Goal: Transaction & Acquisition: Purchase product/service

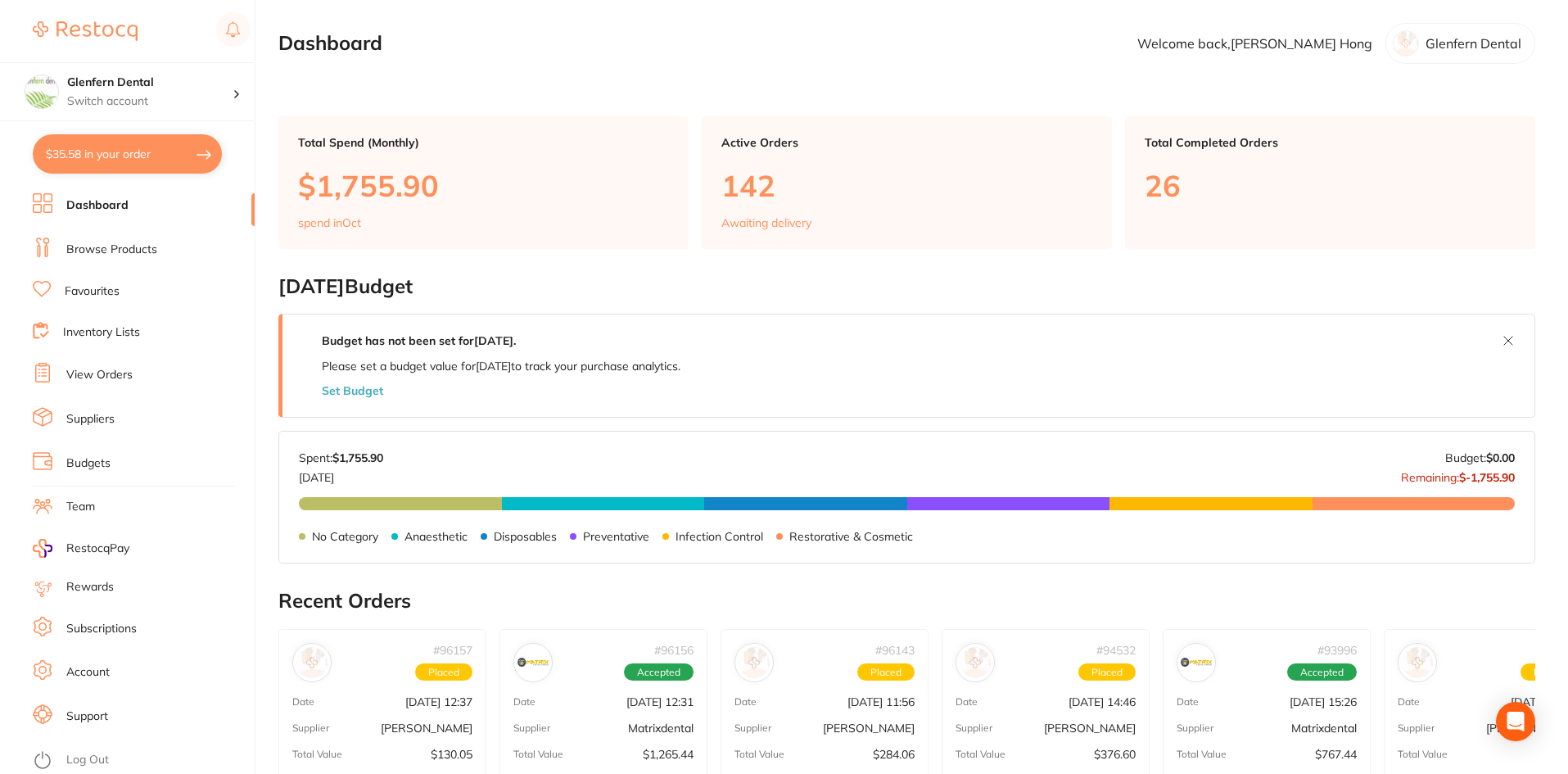
click at [133, 149] on button "$35.58 in your order" at bounding box center [127, 154] width 189 height 39
checkbox input "true"
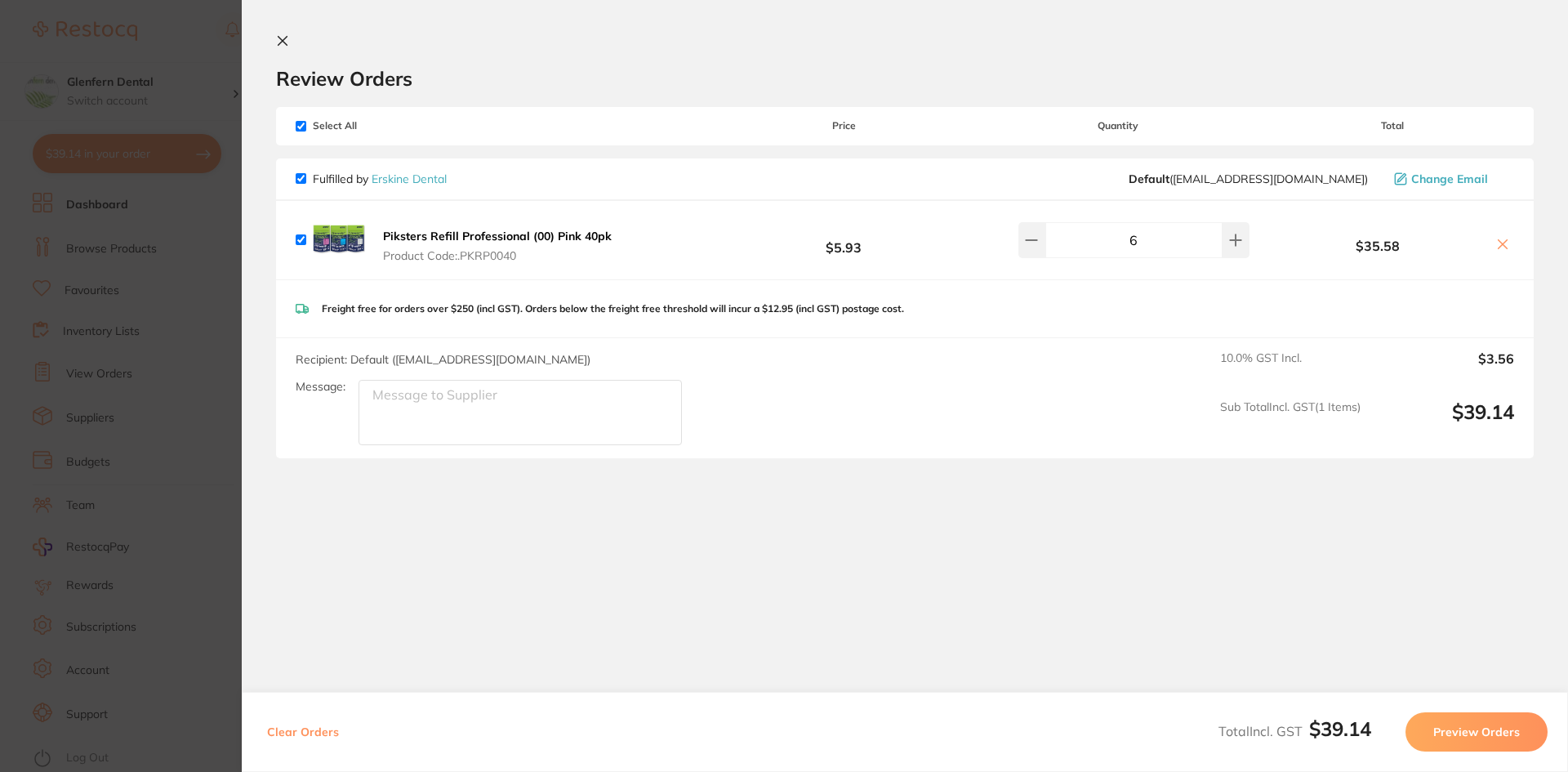
click at [284, 42] on icon at bounding box center [282, 40] width 9 height 9
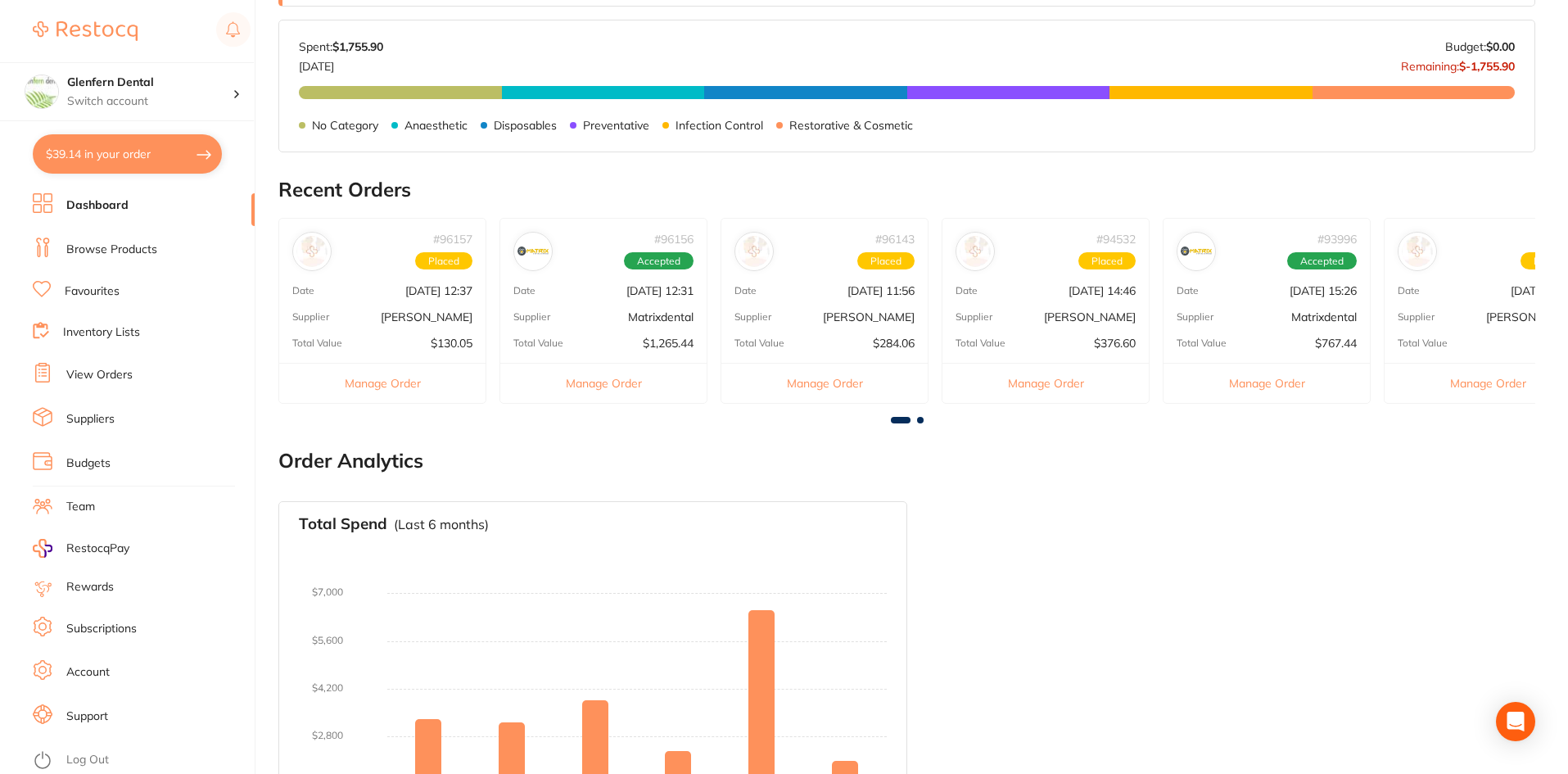
scroll to position [523, 0]
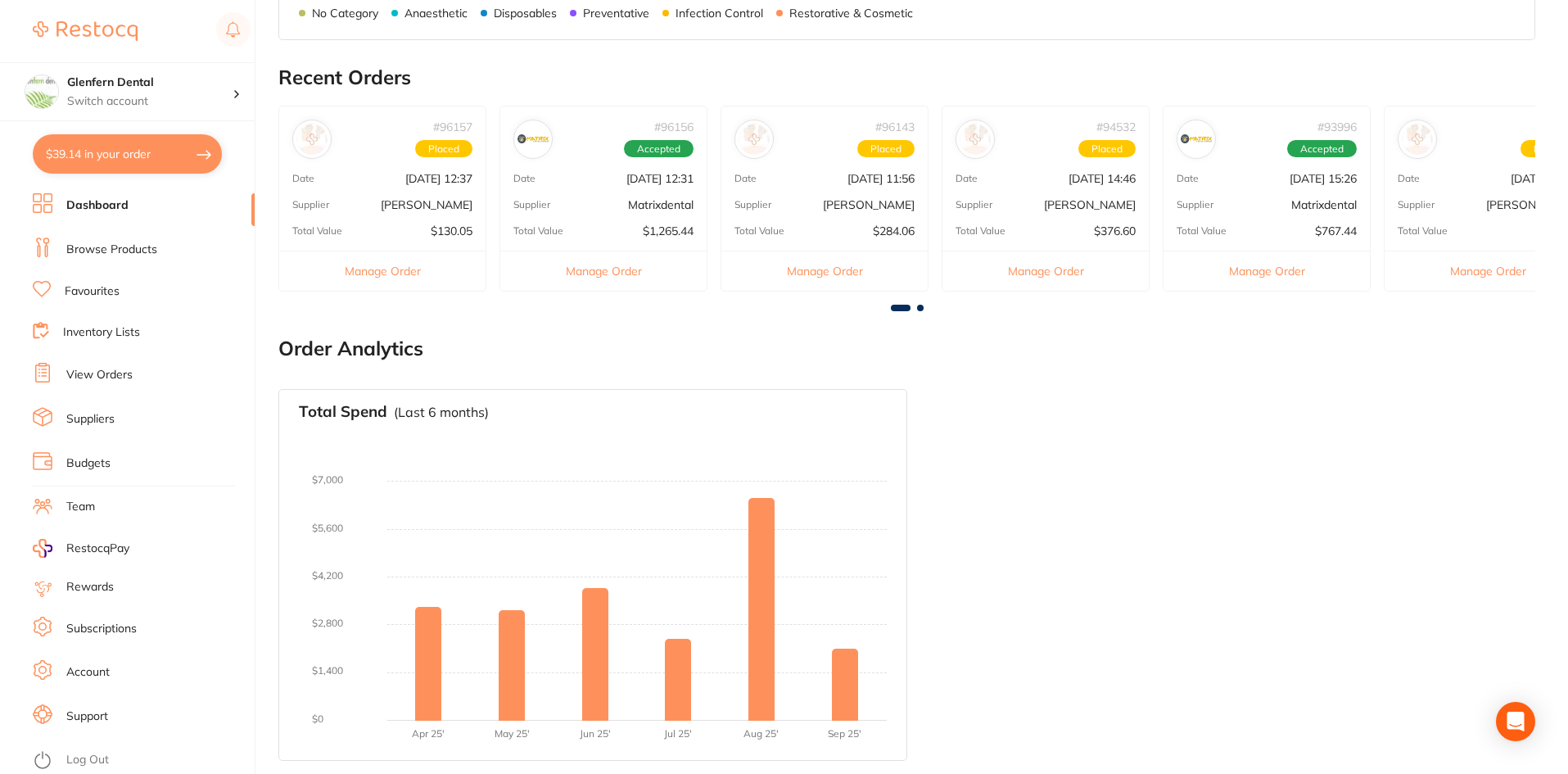
click at [102, 373] on link "View Orders" at bounding box center [99, 374] width 66 height 16
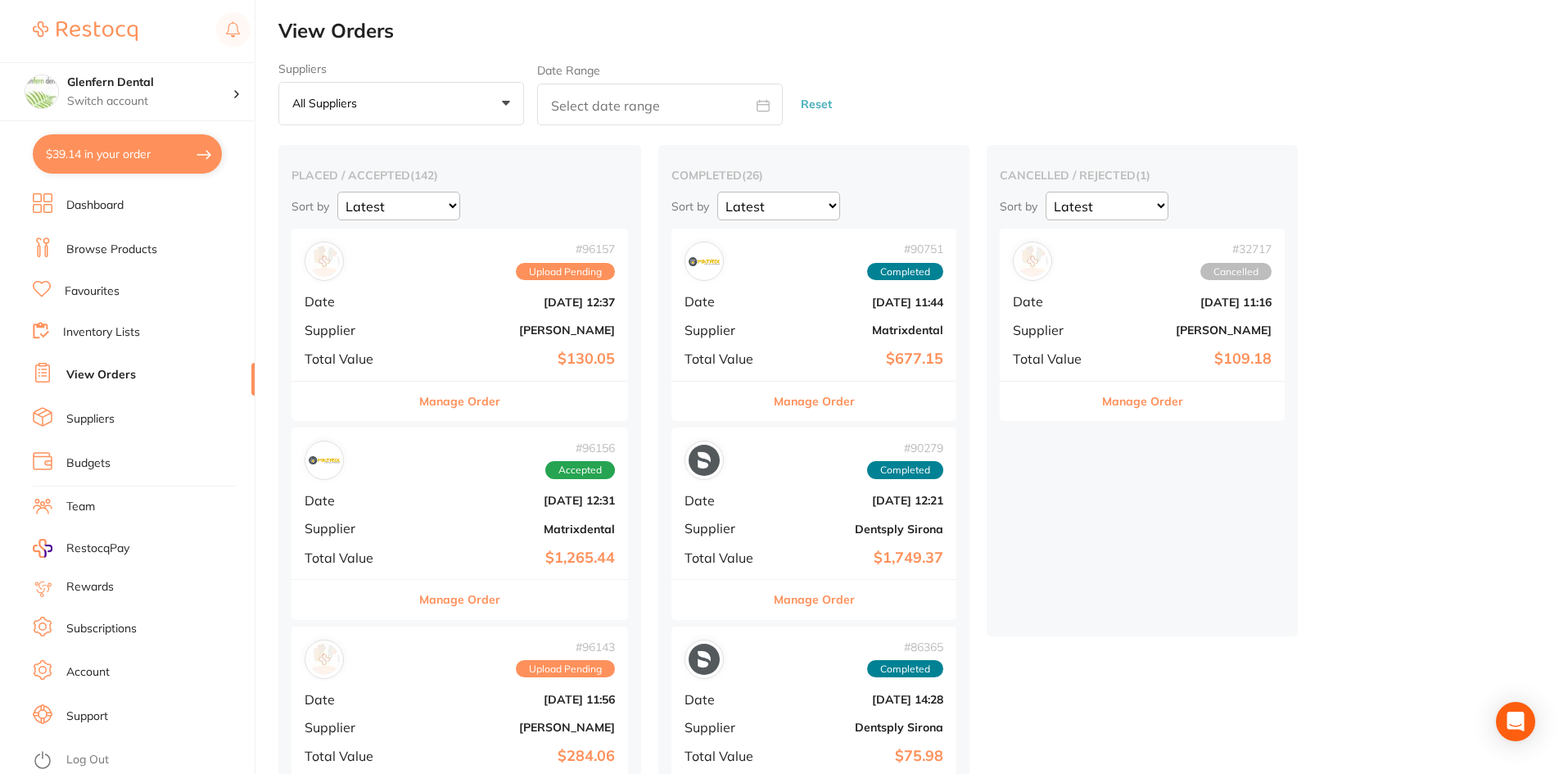
click at [489, 400] on button "Manage Order" at bounding box center [460, 401] width 81 height 39
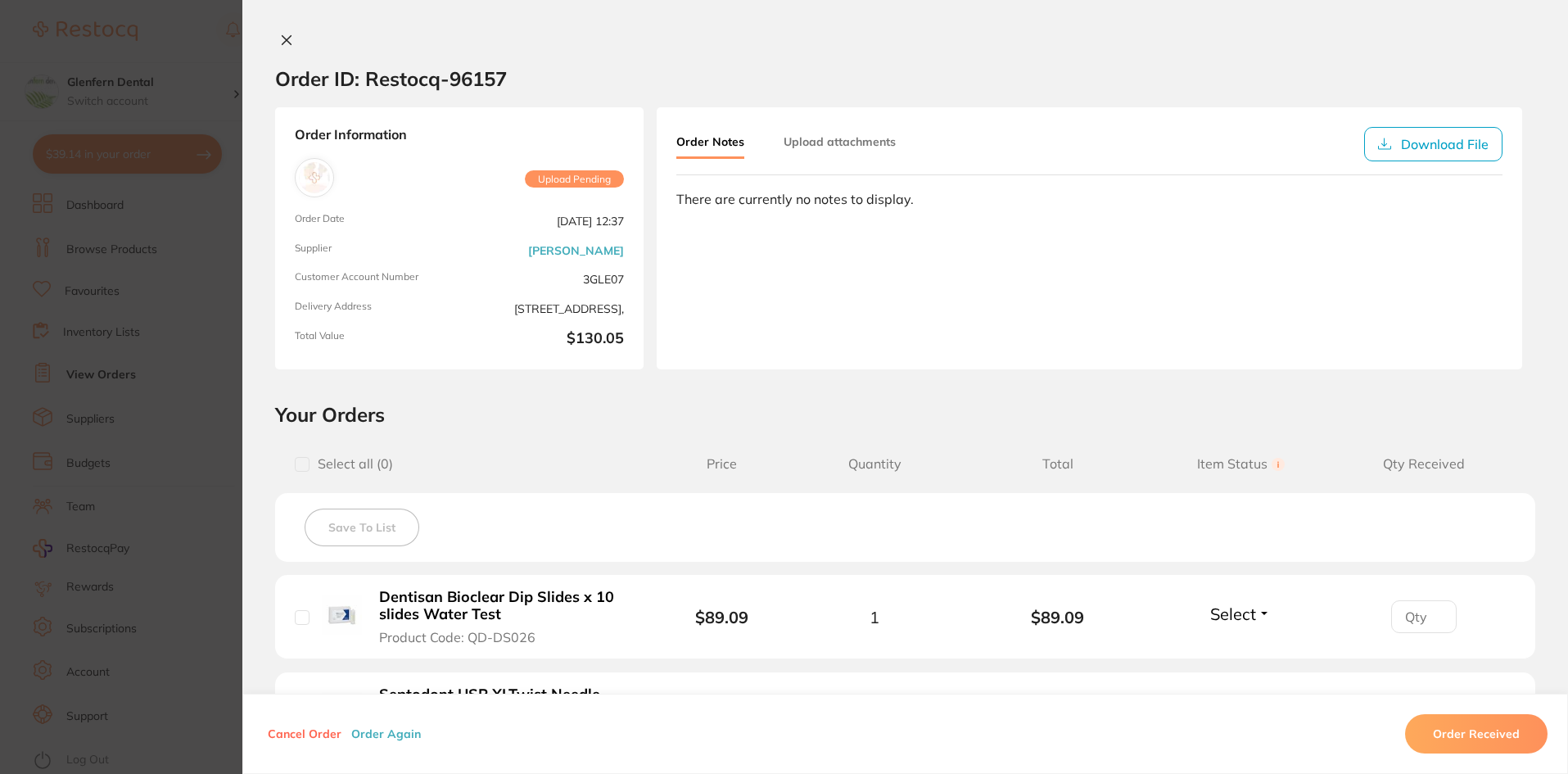
scroll to position [245, 0]
click at [286, 41] on icon at bounding box center [286, 40] width 13 height 13
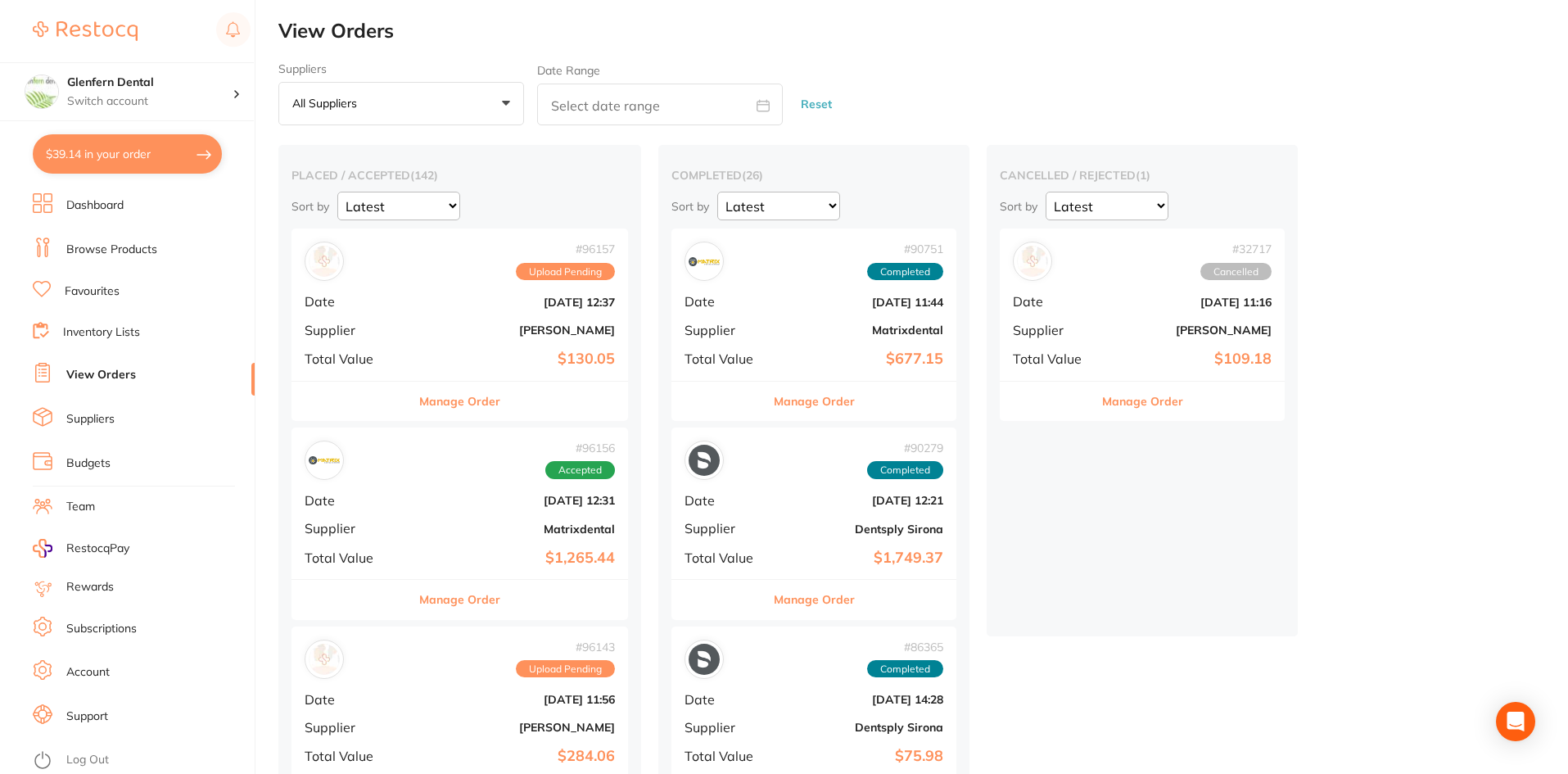
click at [118, 241] on link "Browse Products" at bounding box center [112, 249] width 91 height 16
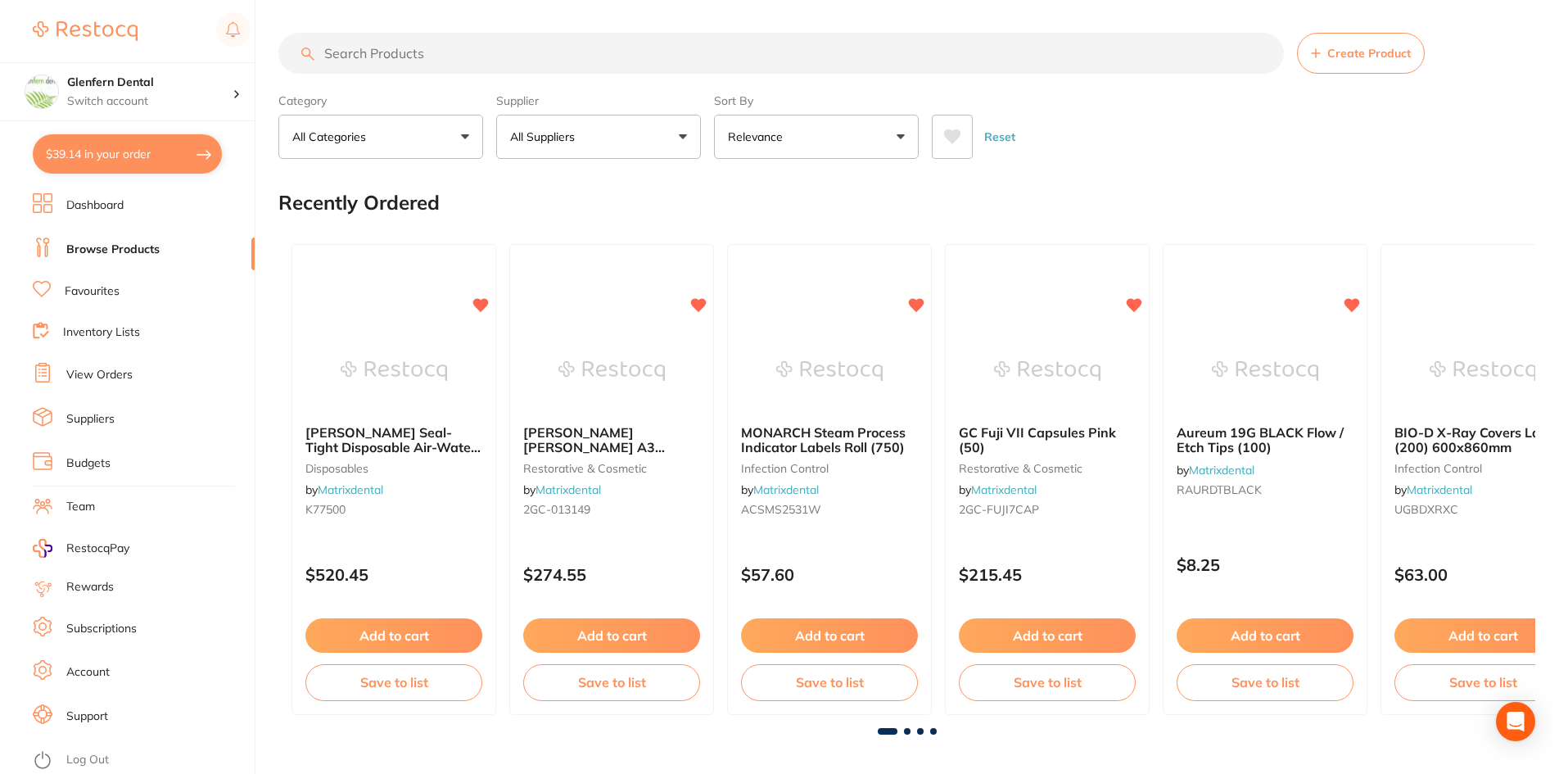
click at [379, 54] on input "search" at bounding box center [782, 53] width 1006 height 41
paste input "U600003"
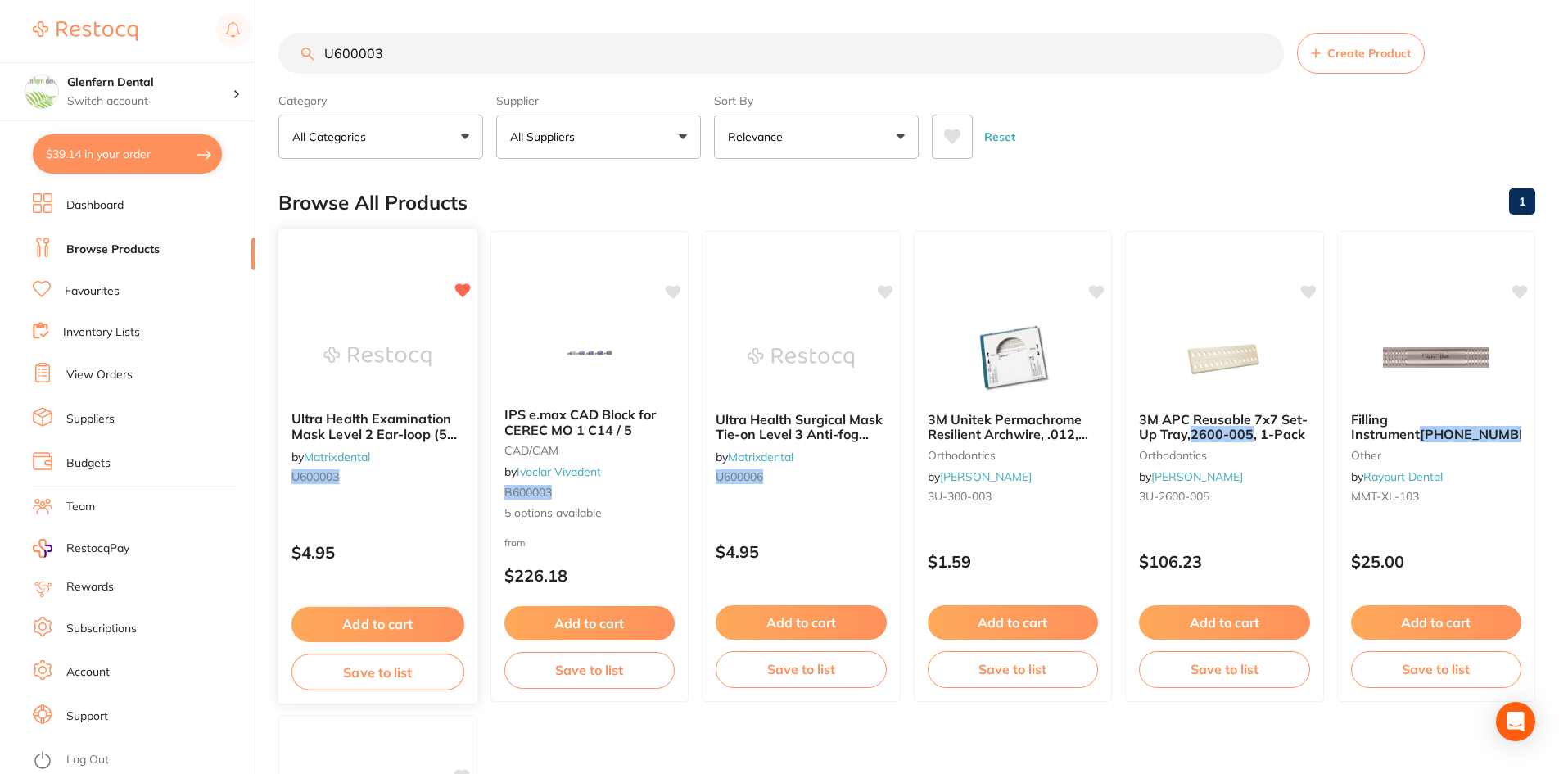
type input "U600003"
click at [351, 417] on span "Ultra Health Examination Mask Level 2 Ear-loop (50) Blue" at bounding box center [375, 434] width 168 height 47
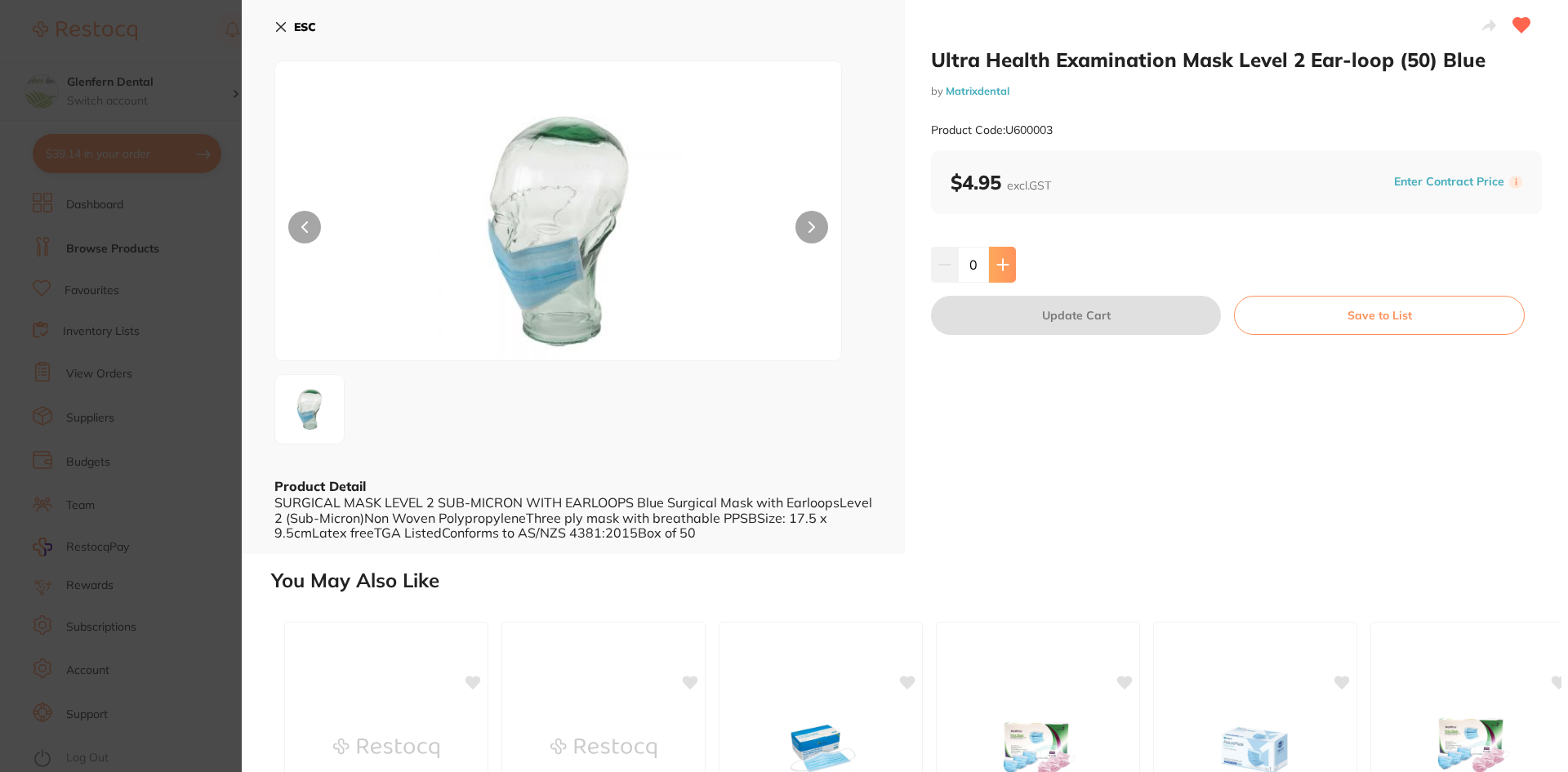
click at [1001, 268] on icon at bounding box center [1002, 264] width 11 height 11
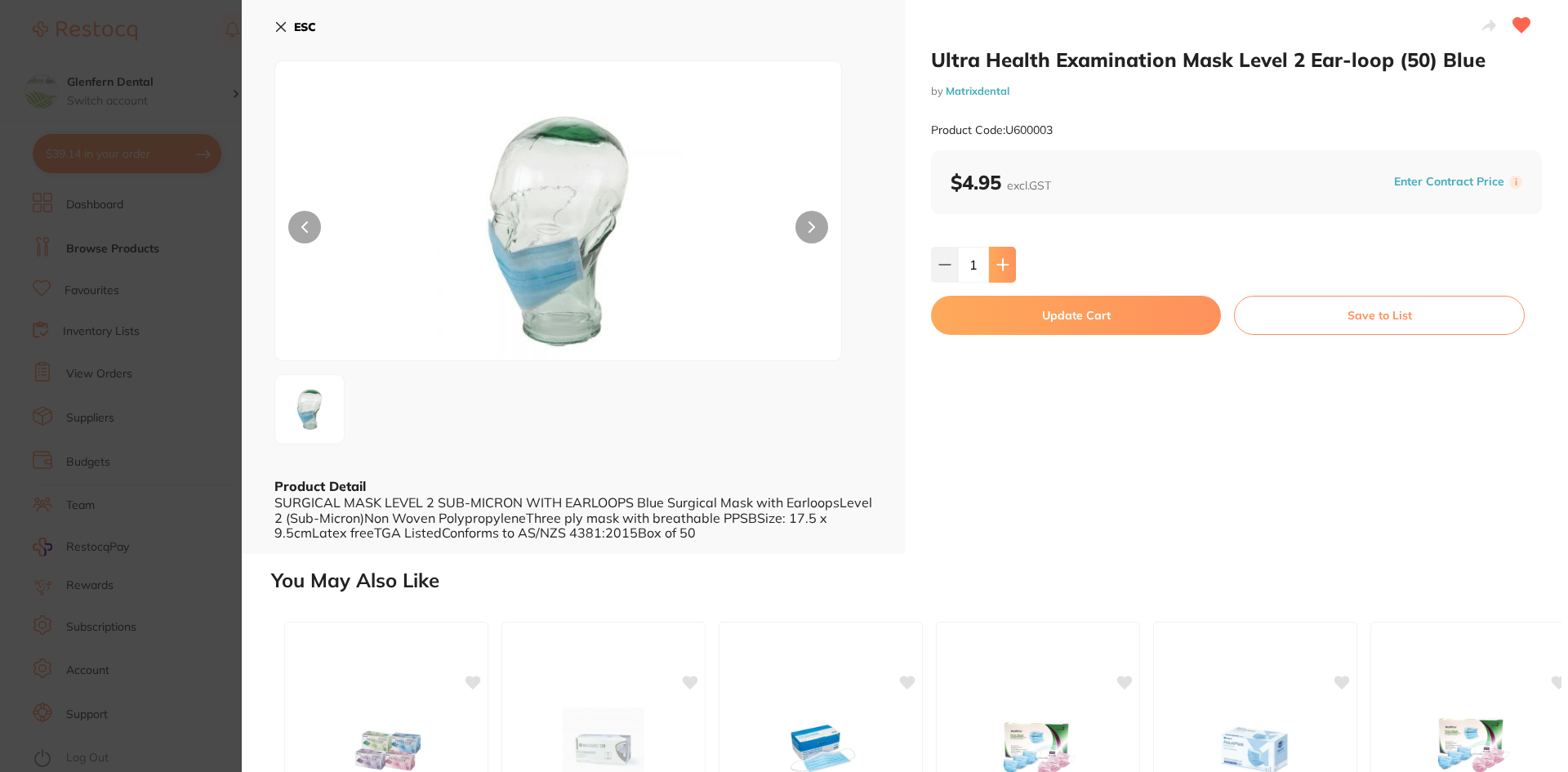
click at [1001, 268] on icon at bounding box center [1002, 264] width 11 height 11
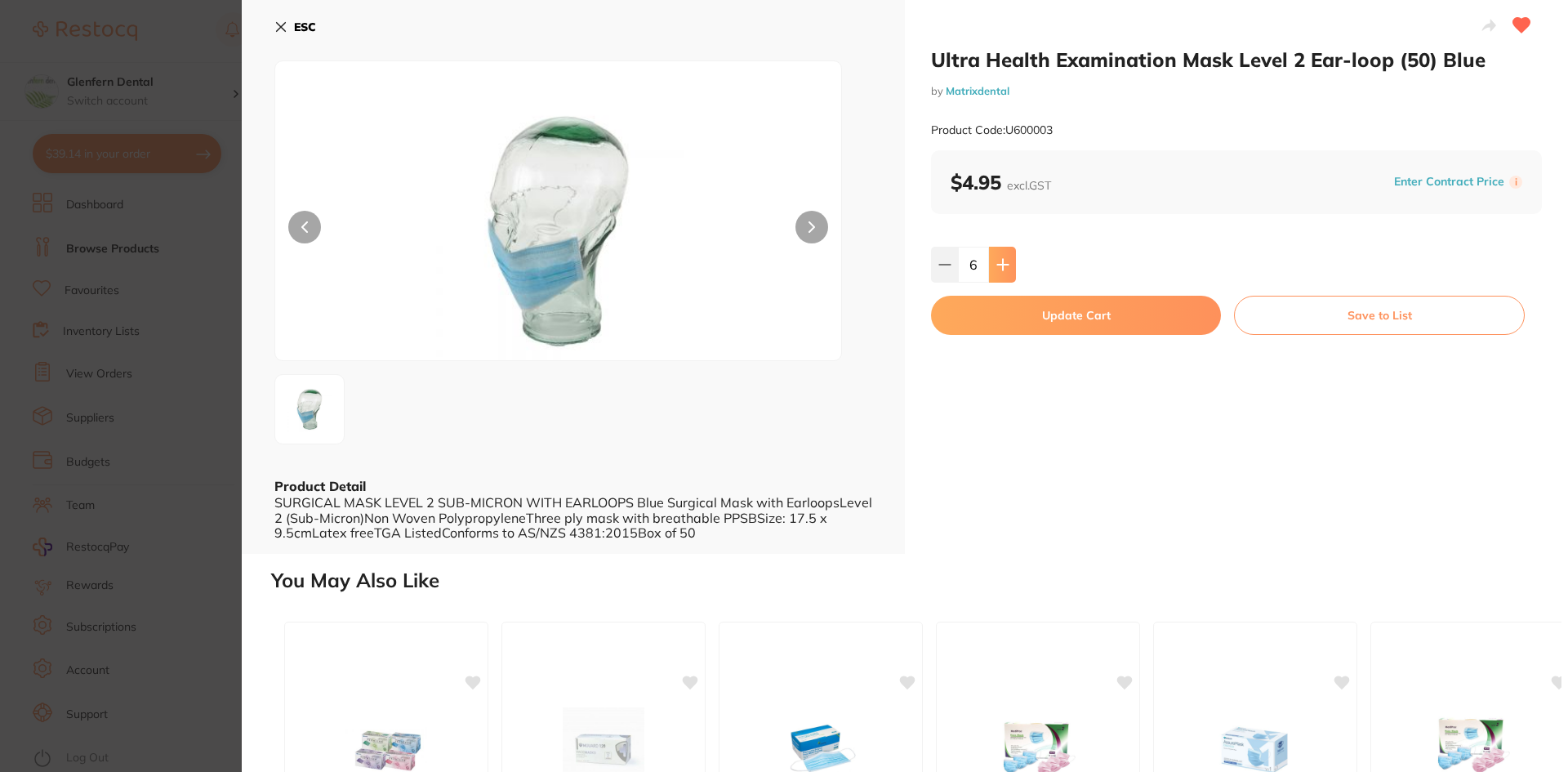
click at [1001, 268] on icon at bounding box center [1002, 264] width 11 height 11
type input "8"
click at [1064, 316] on button "Update Cart" at bounding box center [1076, 315] width 290 height 39
checkbox input "false"
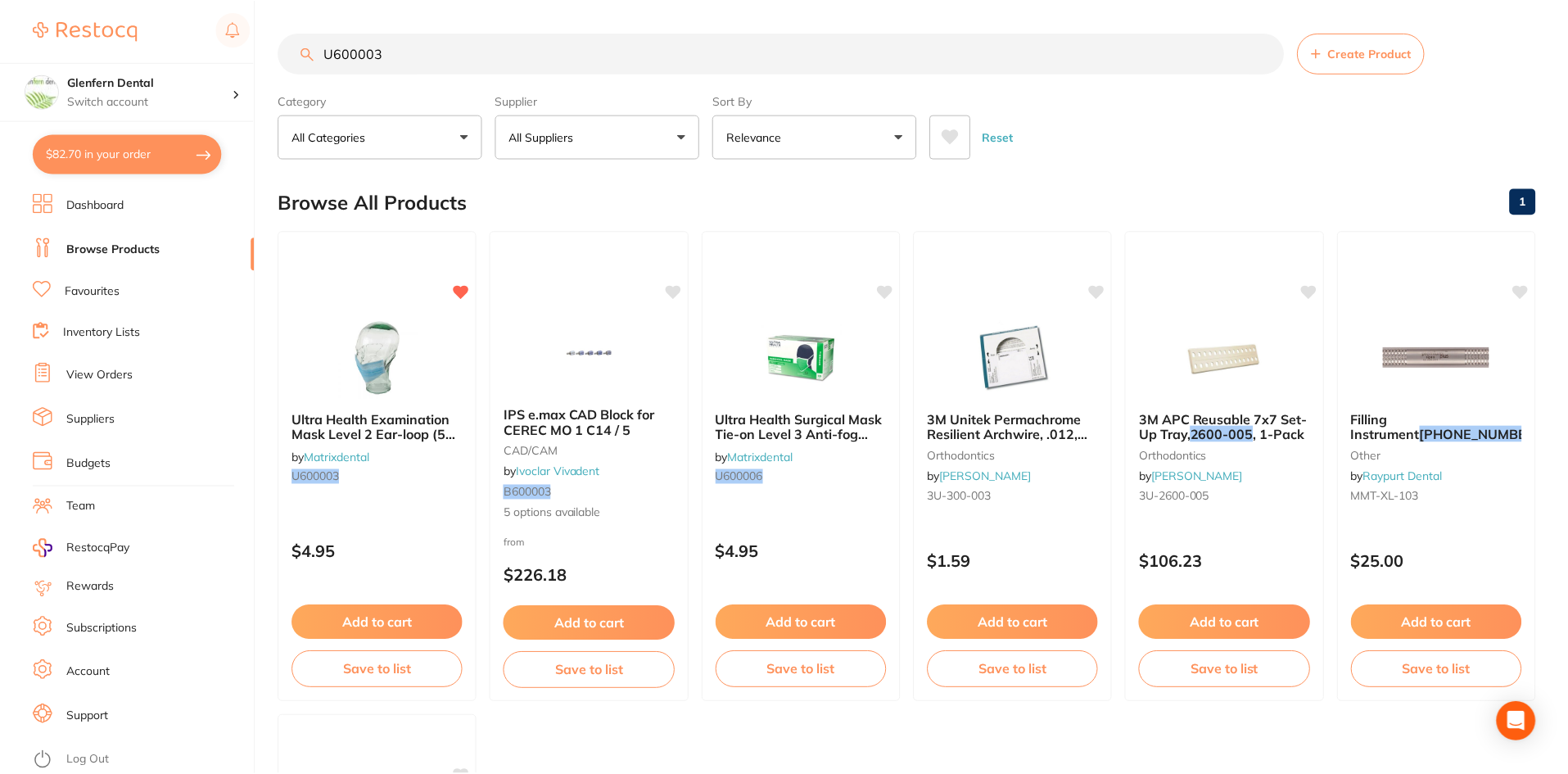
scroll to position [6, 0]
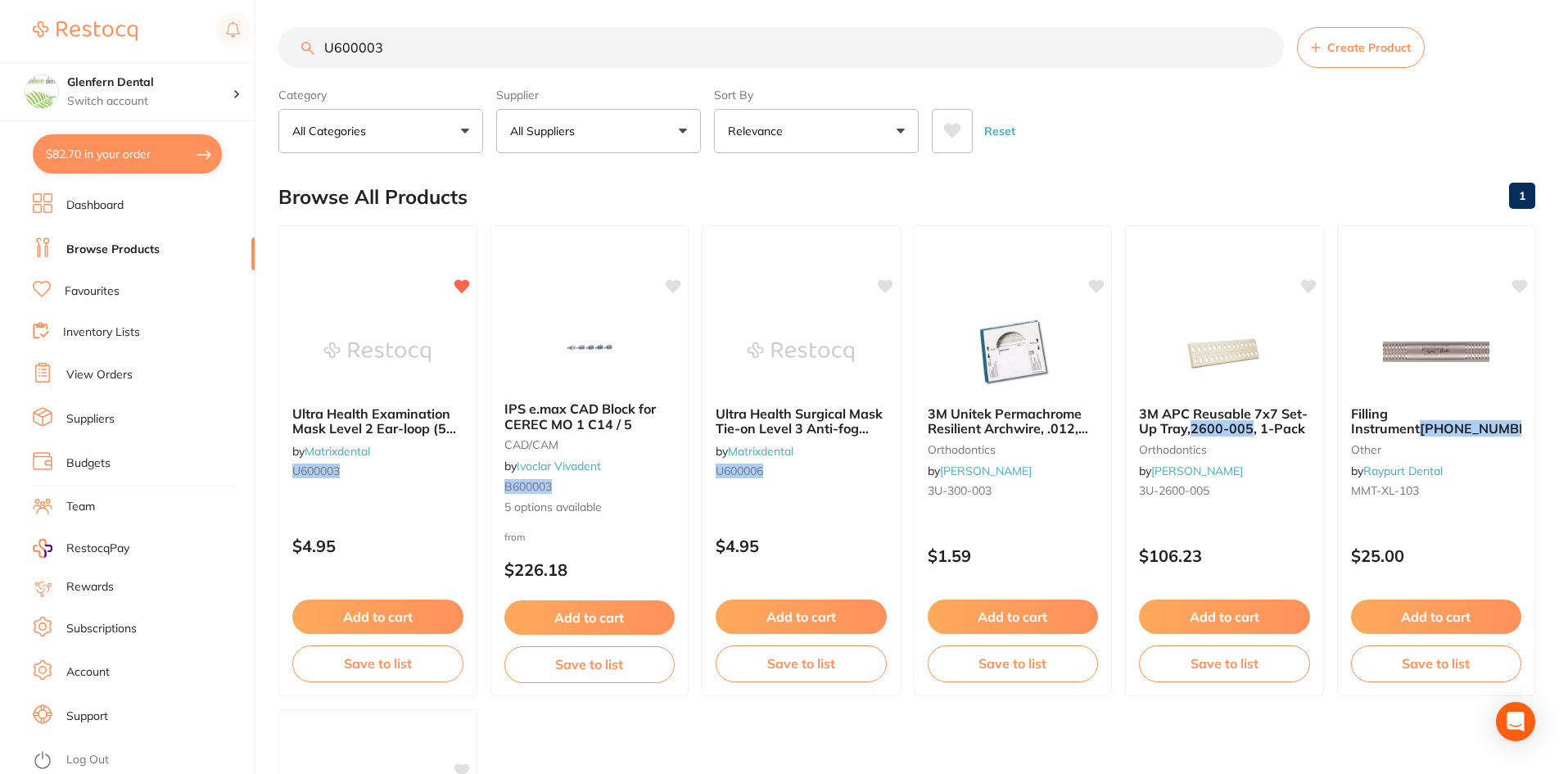
click at [411, 51] on input "U600003" at bounding box center [782, 47] width 1006 height 41
type input "U"
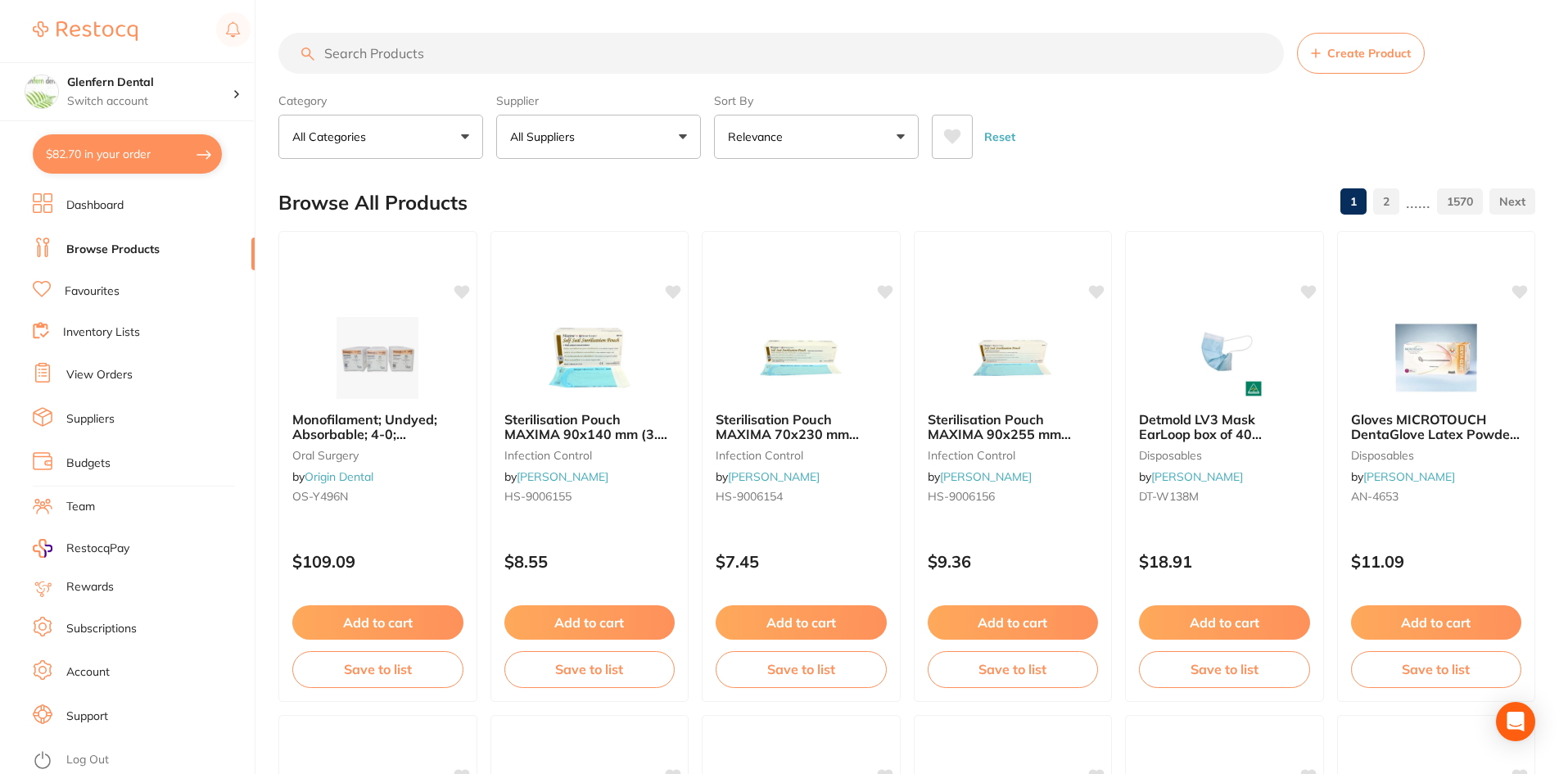
click at [387, 56] on input "search" at bounding box center [782, 53] width 1006 height 41
paste input "BK09"
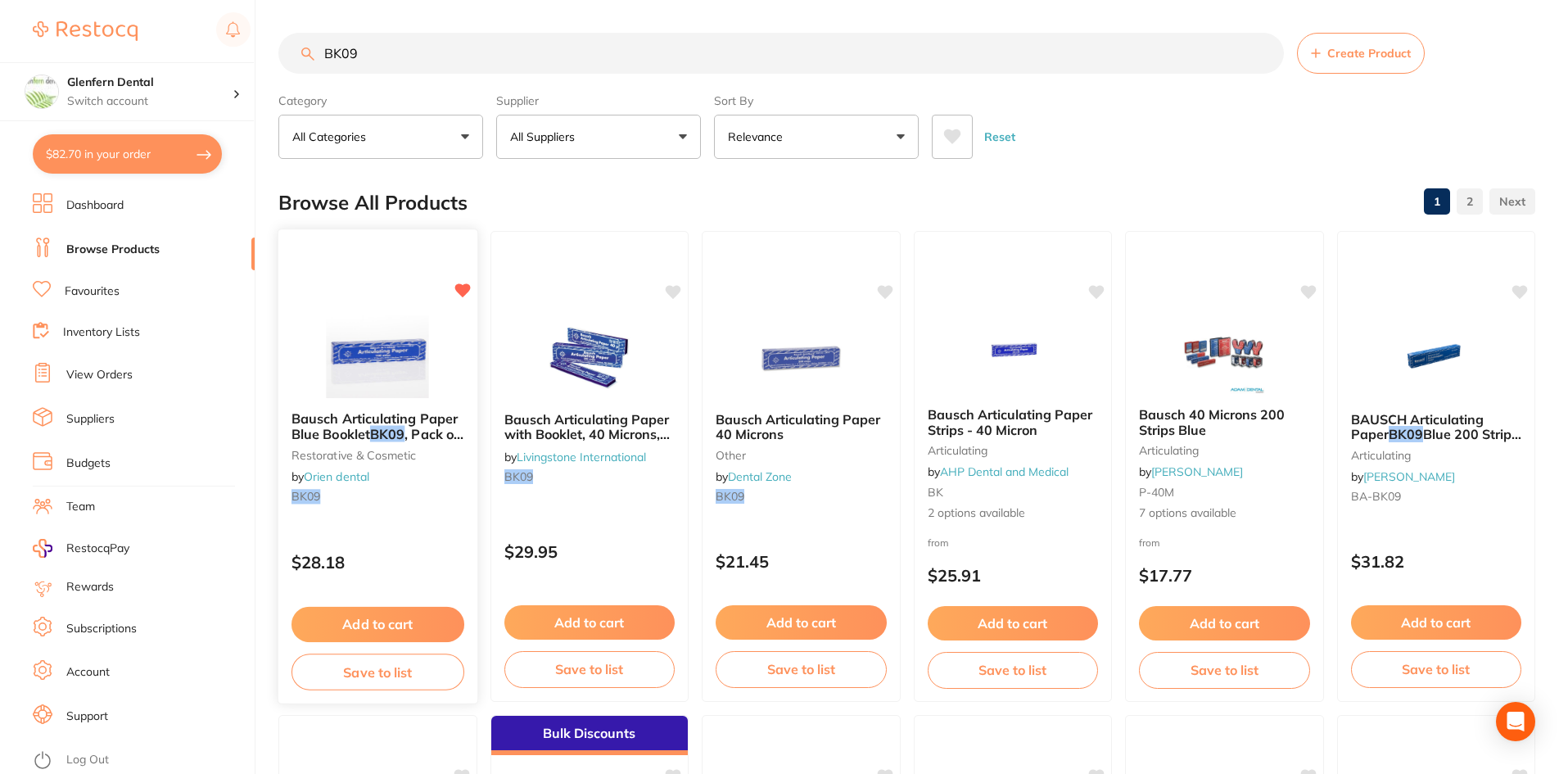
type input "BK09"
click at [342, 428] on span "Bausch Articulating Paper Blue Booklet" at bounding box center [374, 426] width 164 height 31
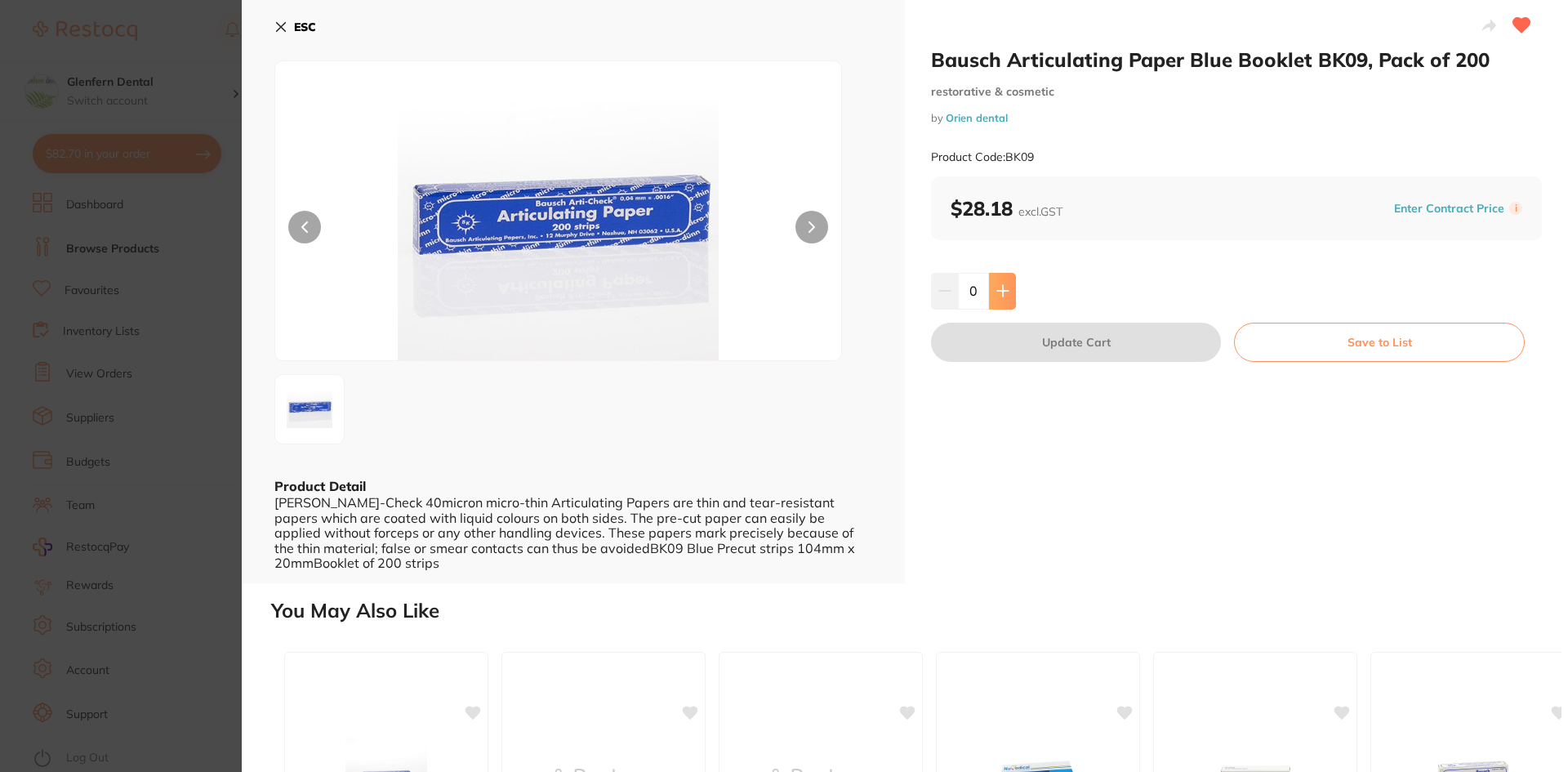
click at [1003, 292] on icon at bounding box center [1003, 291] width 13 height 13
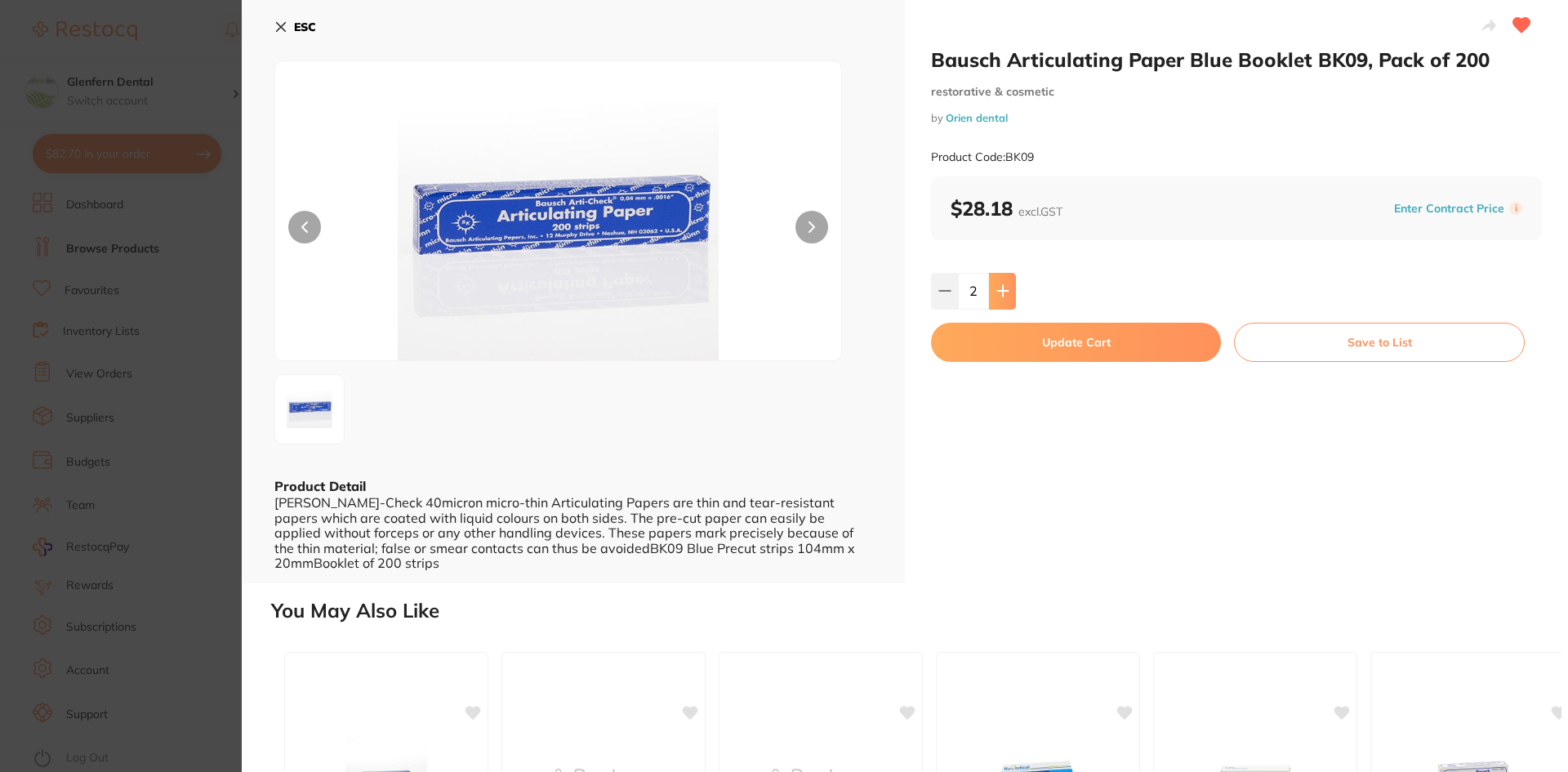
click at [1003, 292] on icon at bounding box center [1003, 291] width 13 height 13
type input "4"
click at [1049, 337] on button "Update Cart" at bounding box center [1076, 341] width 290 height 39
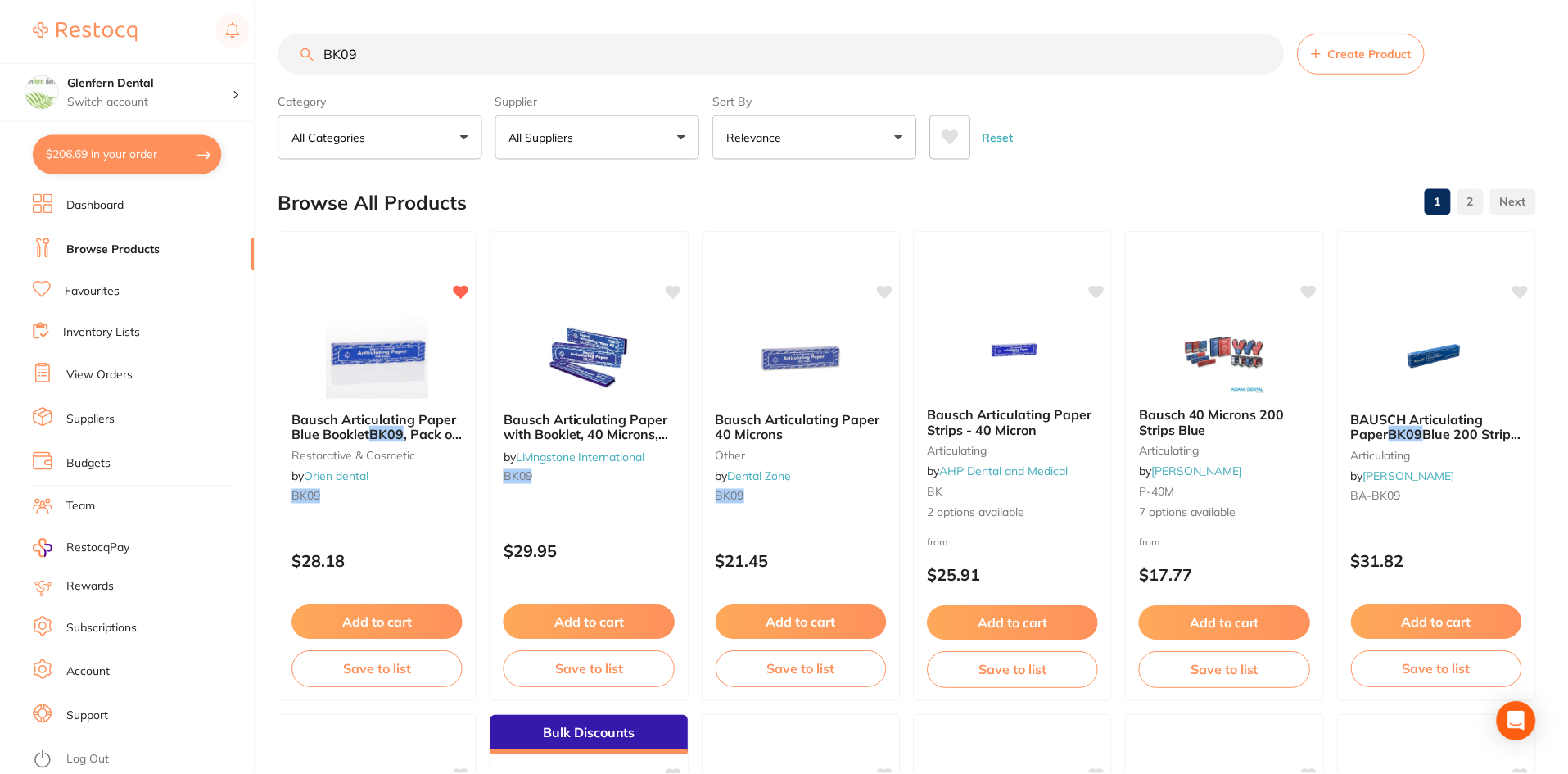
scroll to position [6, 0]
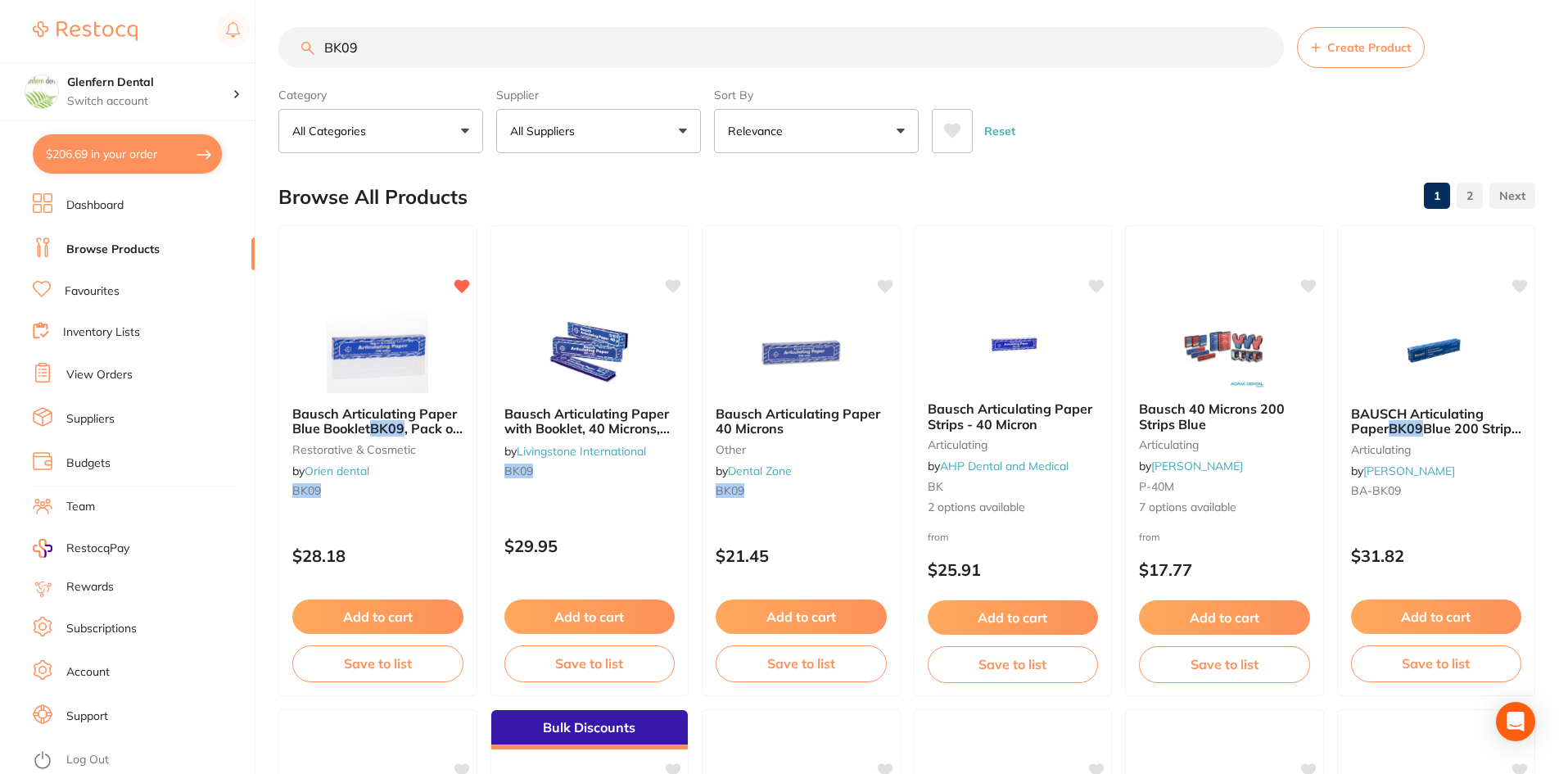
click at [442, 52] on input "BK09" at bounding box center [782, 47] width 1006 height 41
type input "B"
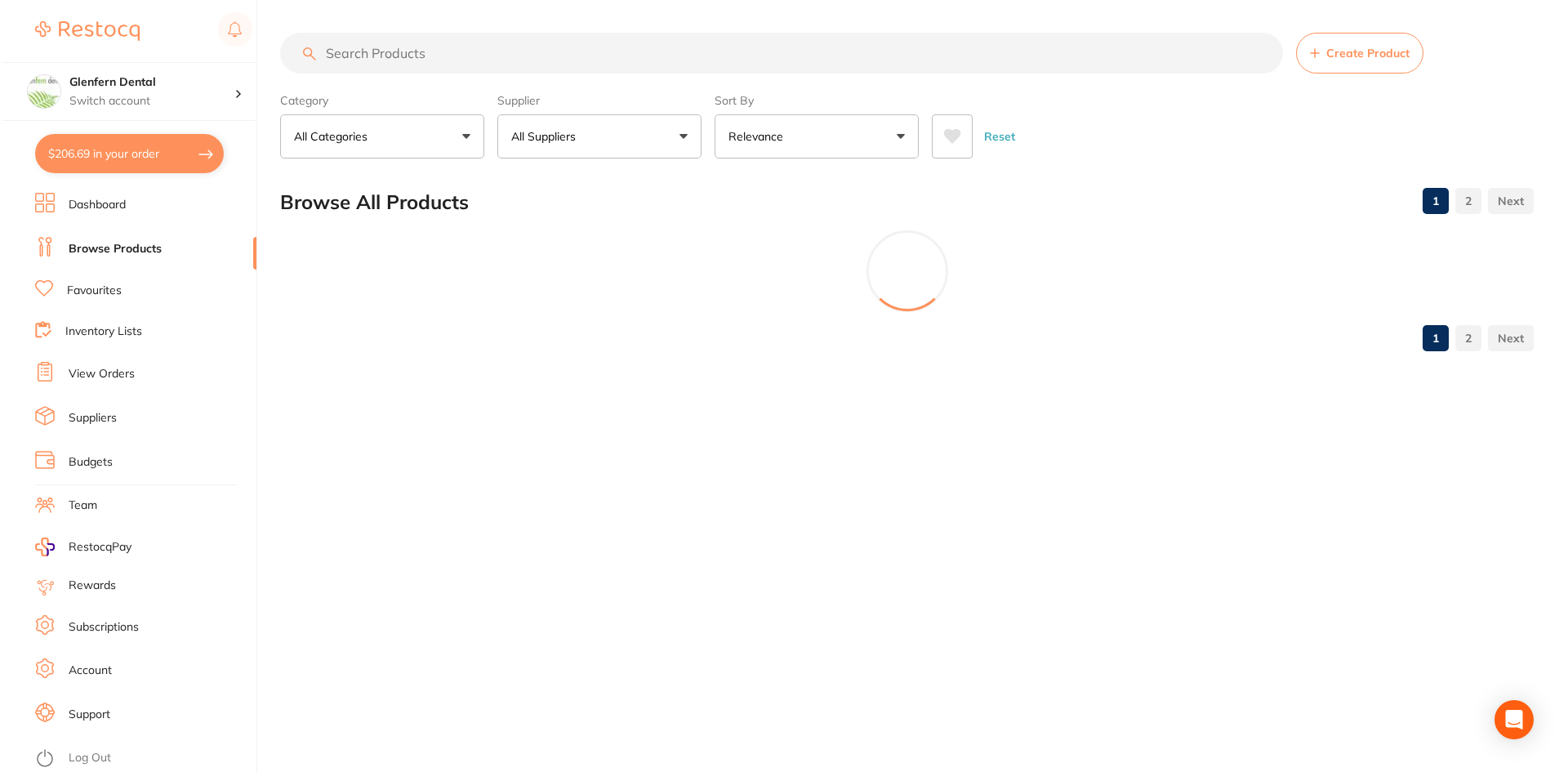
scroll to position [0, 0]
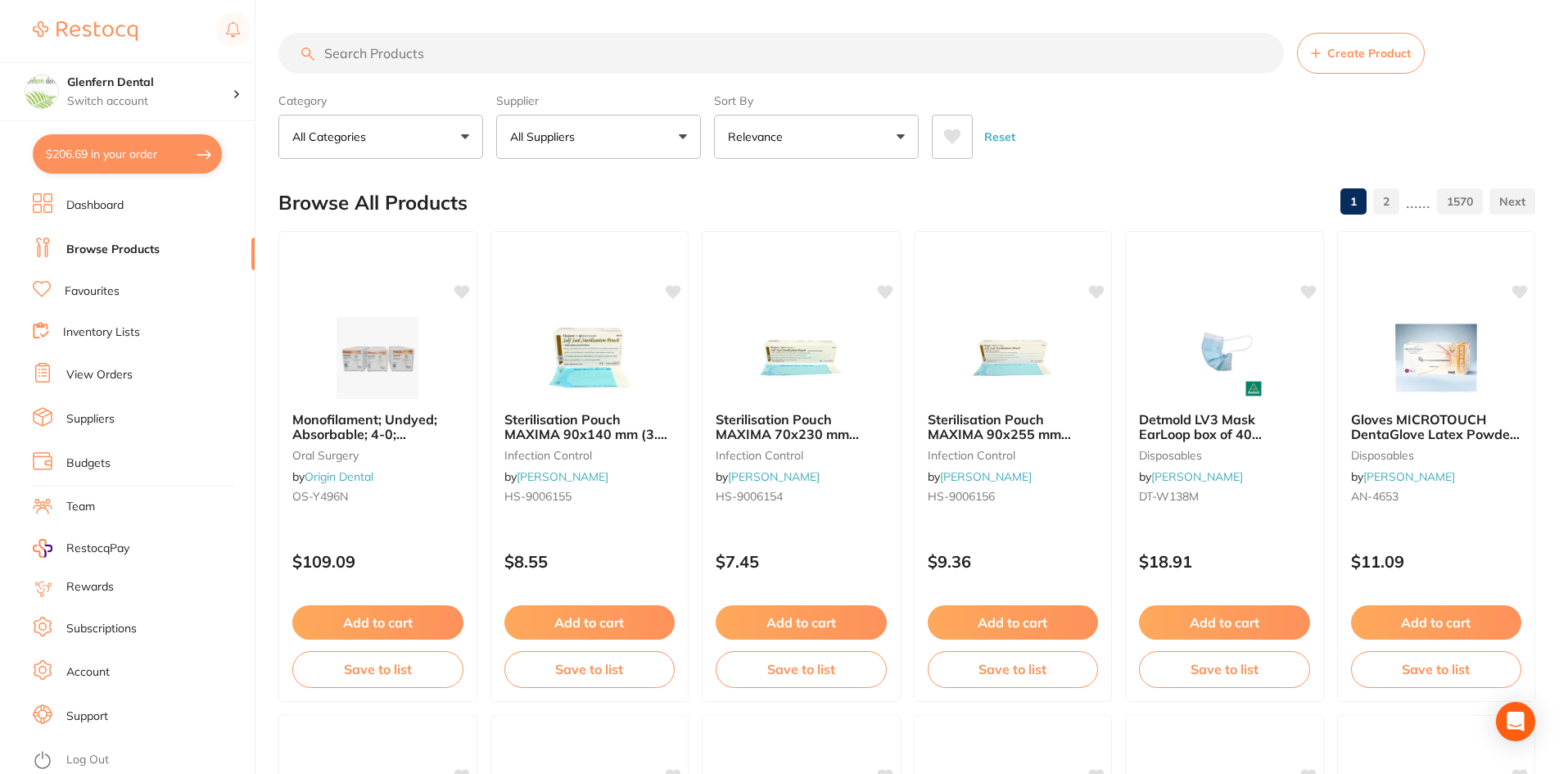
click at [397, 59] on input "search" at bounding box center [782, 53] width 1006 height 41
paste input "20103016"
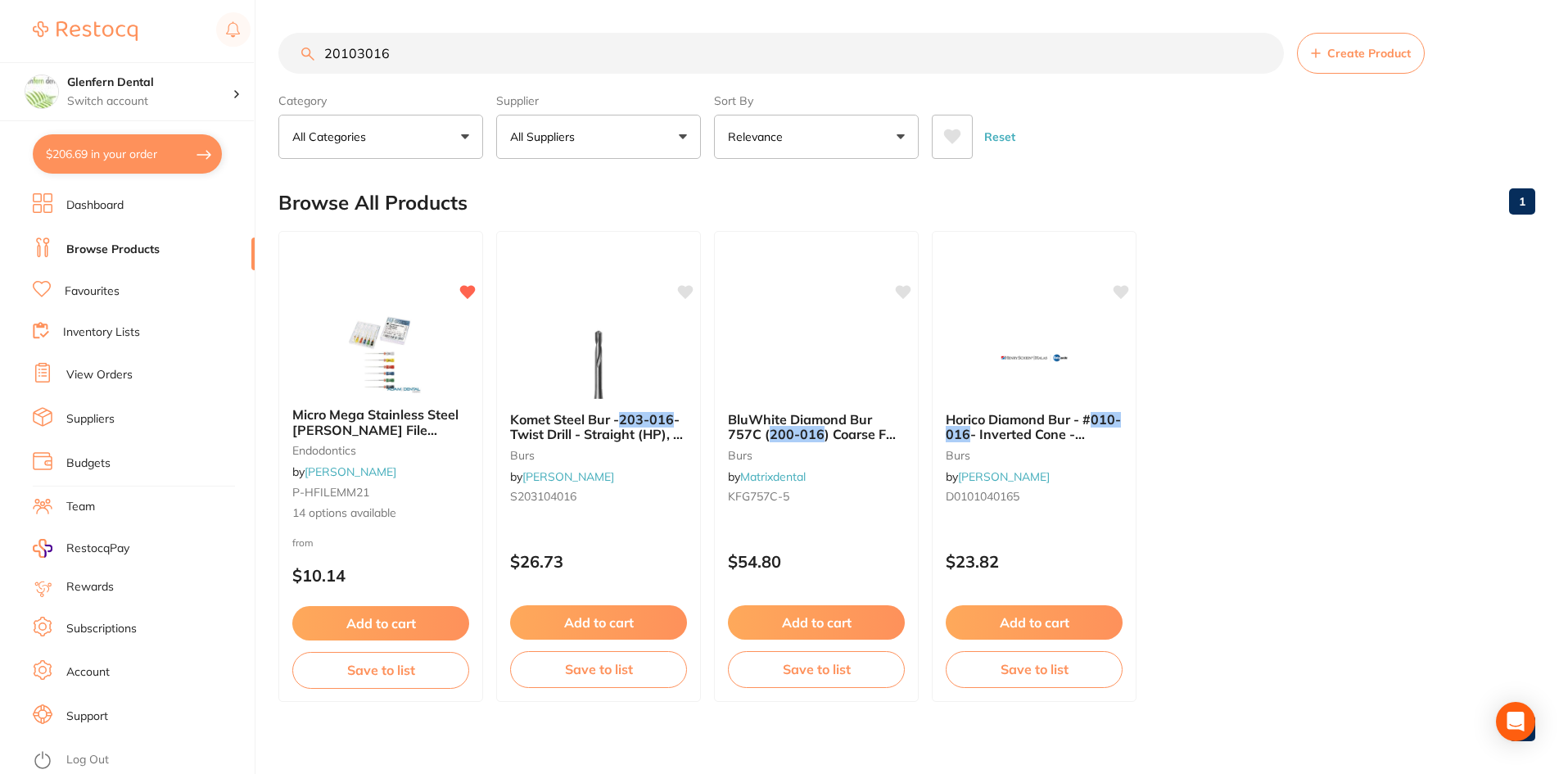
type input "20103016"
click at [334, 416] on span "Micro Mega Stainless Steel Hedstrom File 21mm" at bounding box center [375, 429] width 168 height 47
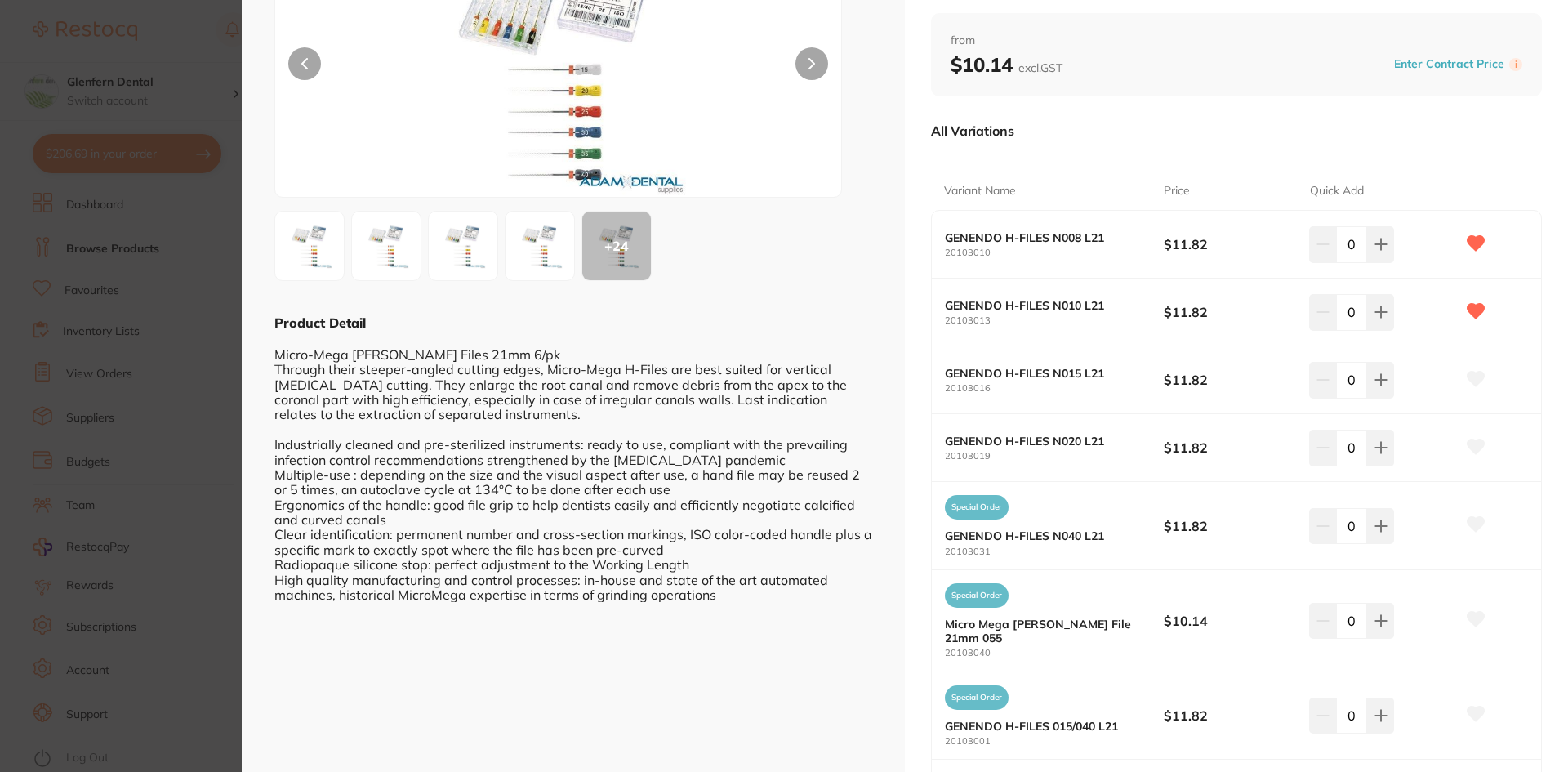
scroll to position [245, 0]
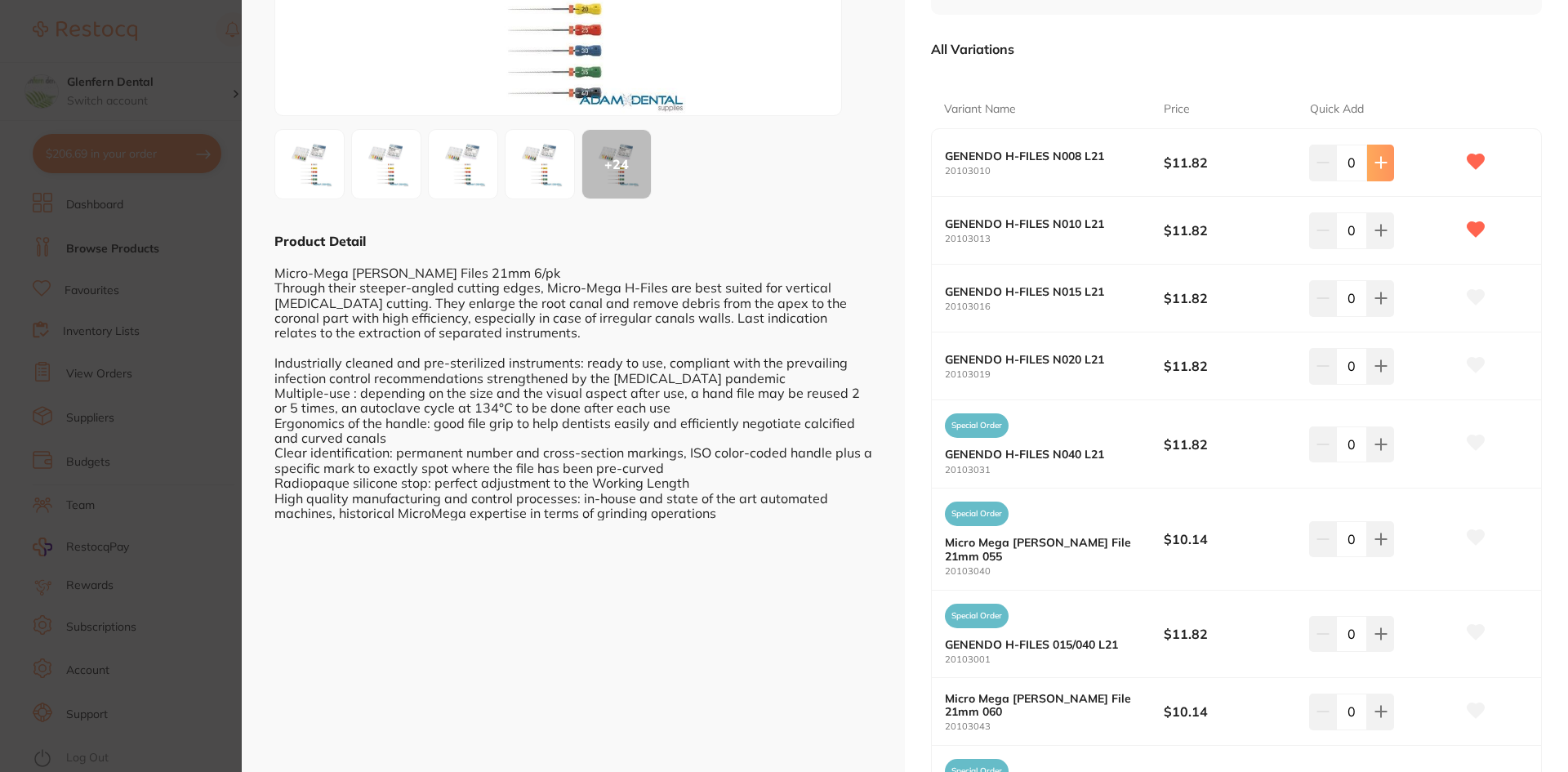
click at [1380, 158] on icon at bounding box center [1381, 163] width 13 height 13
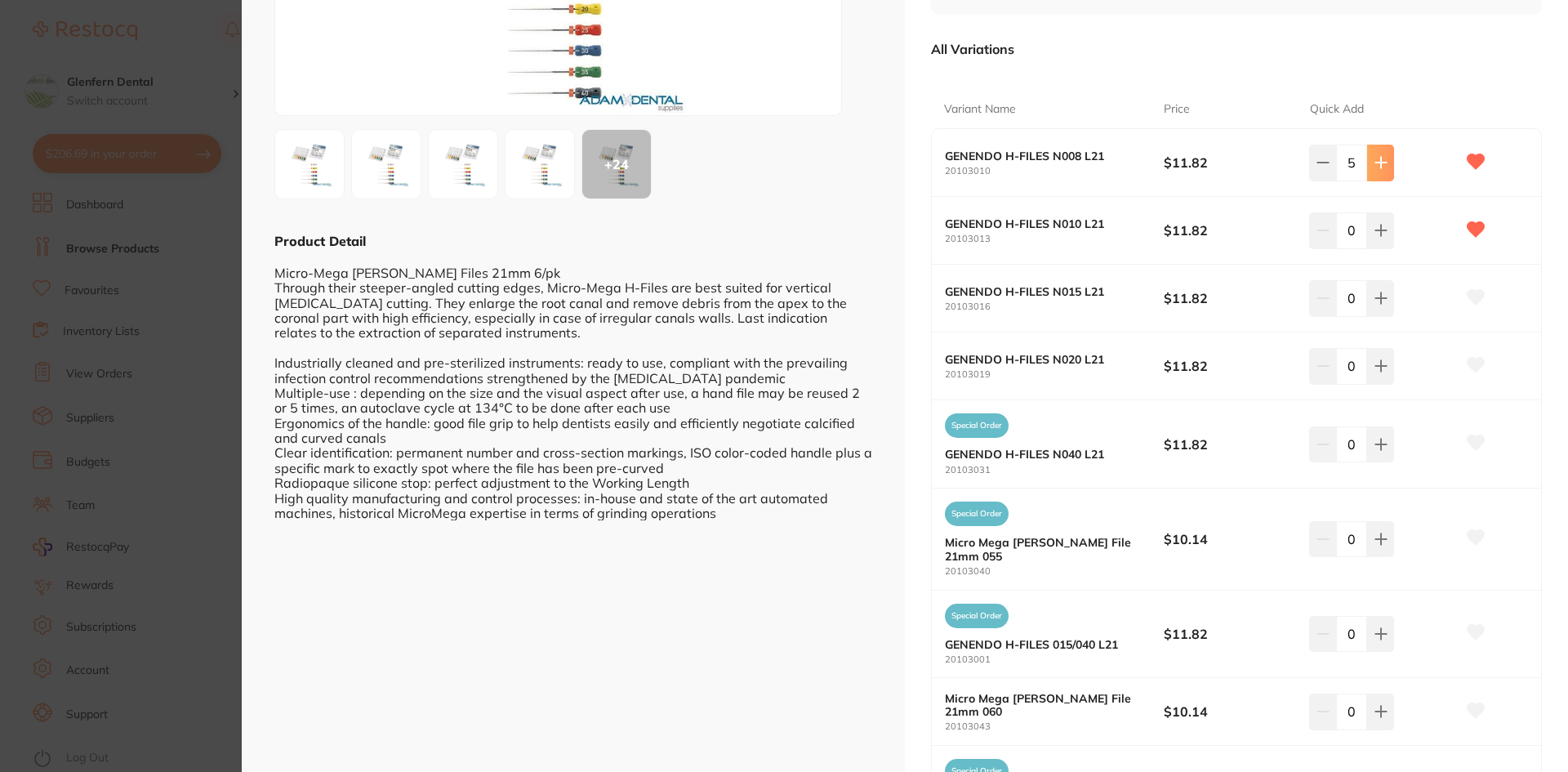
click at [1380, 158] on icon at bounding box center [1381, 163] width 13 height 13
click at [1319, 165] on icon at bounding box center [1323, 163] width 13 height 13
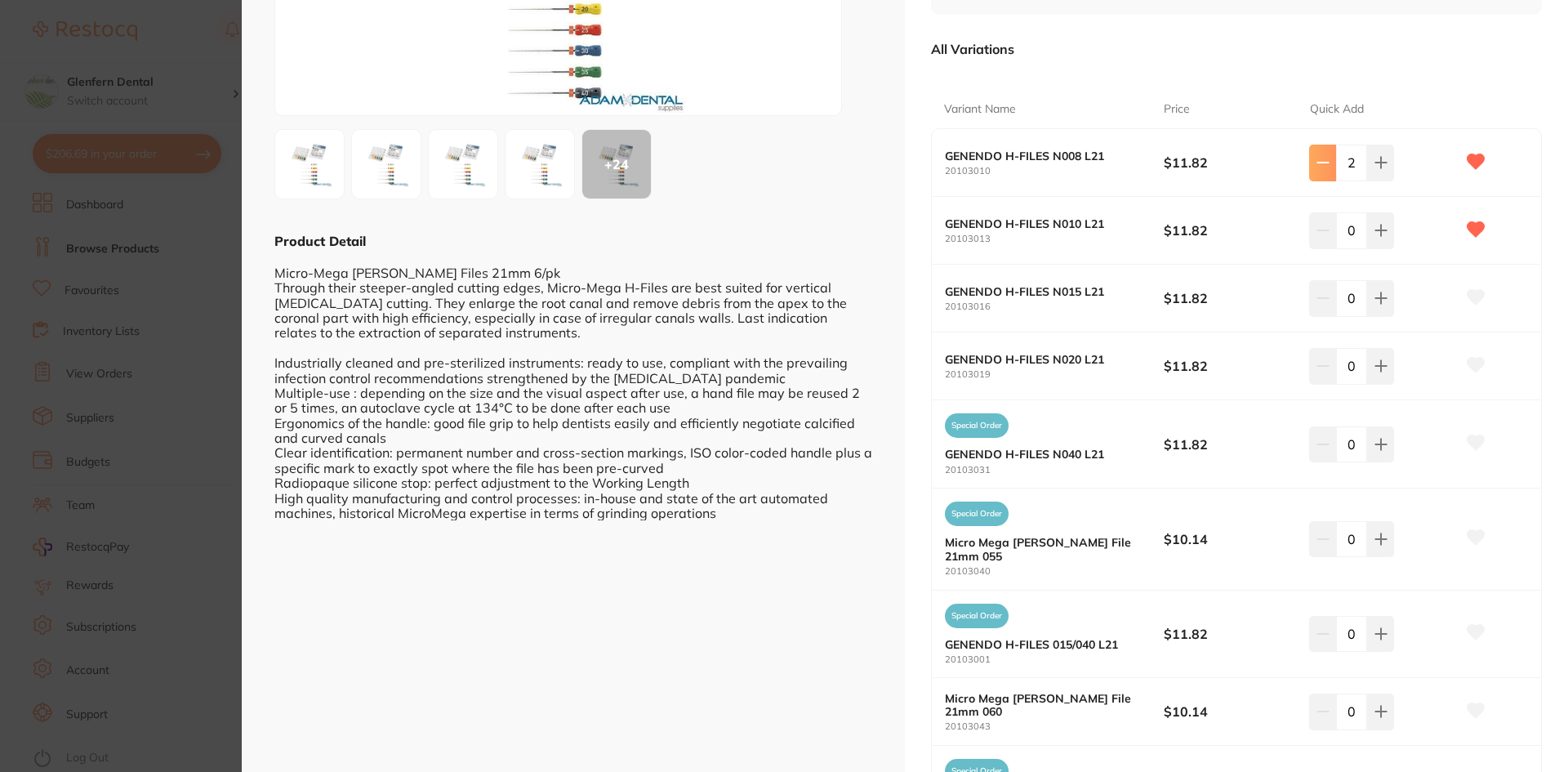
click at [1319, 165] on icon at bounding box center [1323, 163] width 13 height 13
type input "0"
click at [1377, 234] on icon at bounding box center [1380, 230] width 11 height 11
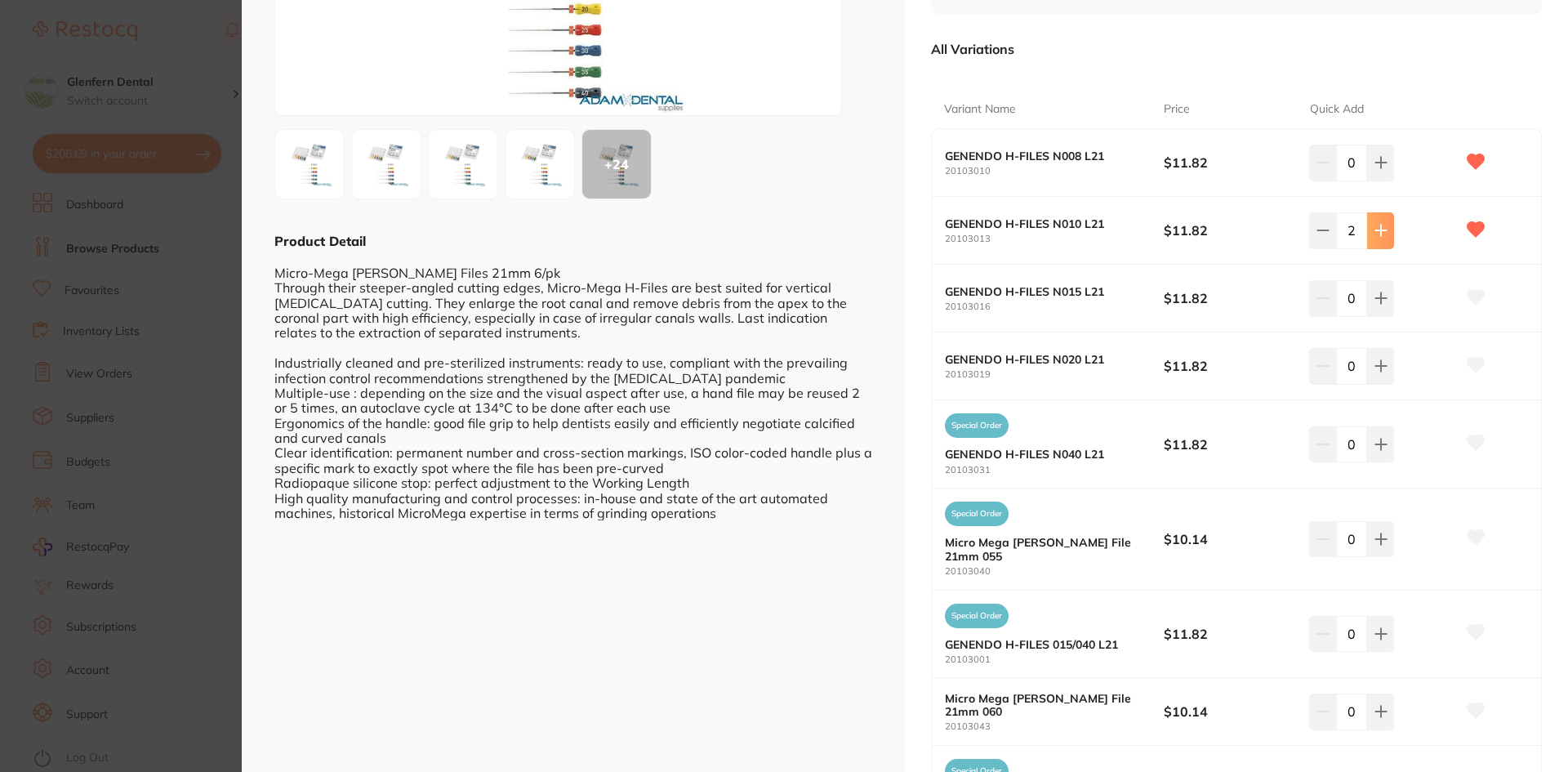
click at [1377, 234] on icon at bounding box center [1380, 230] width 11 height 11
click at [1377, 233] on icon at bounding box center [1380, 230] width 11 height 11
type input "6"
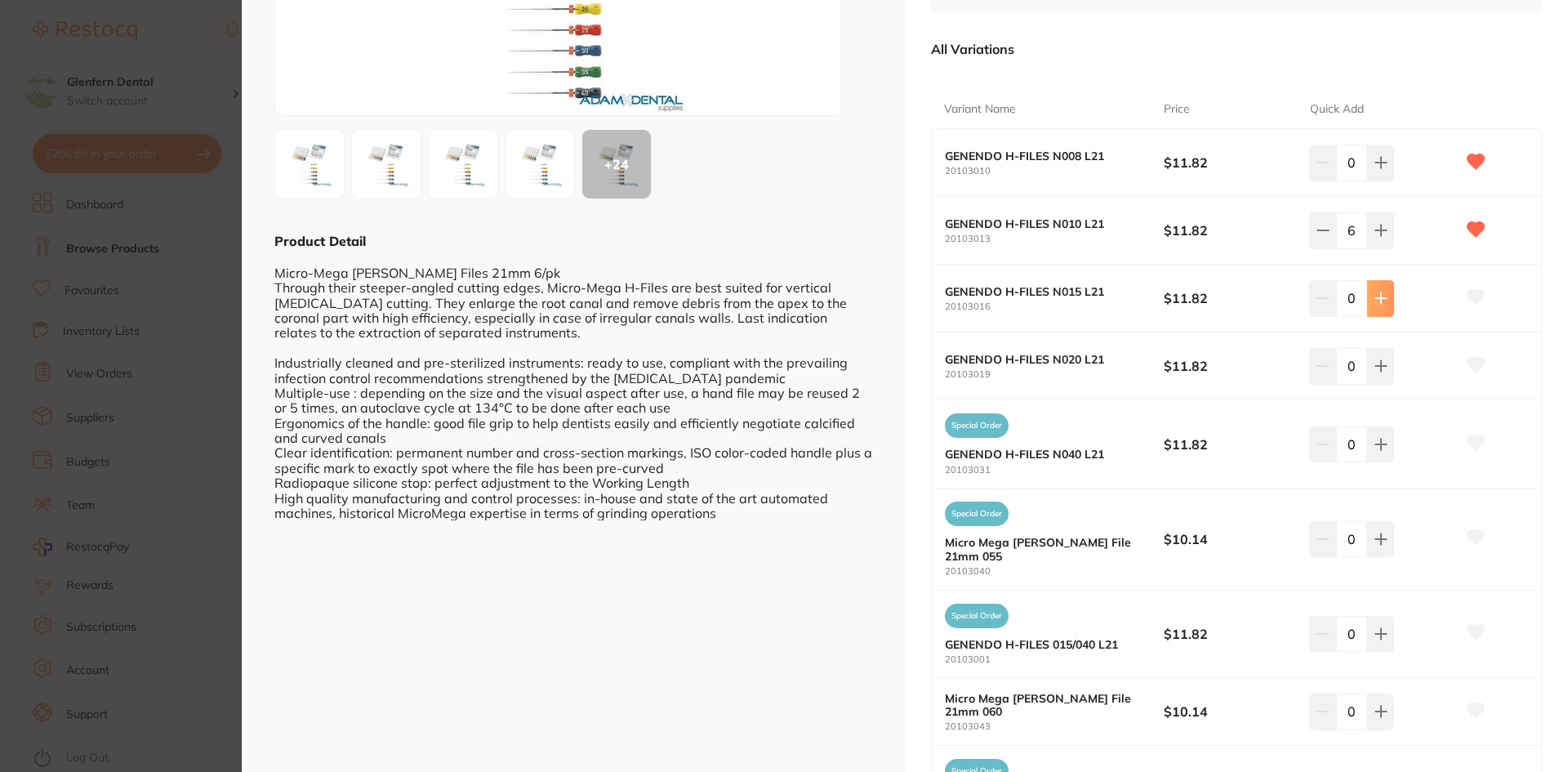
click at [1381, 297] on icon at bounding box center [1381, 298] width 13 height 13
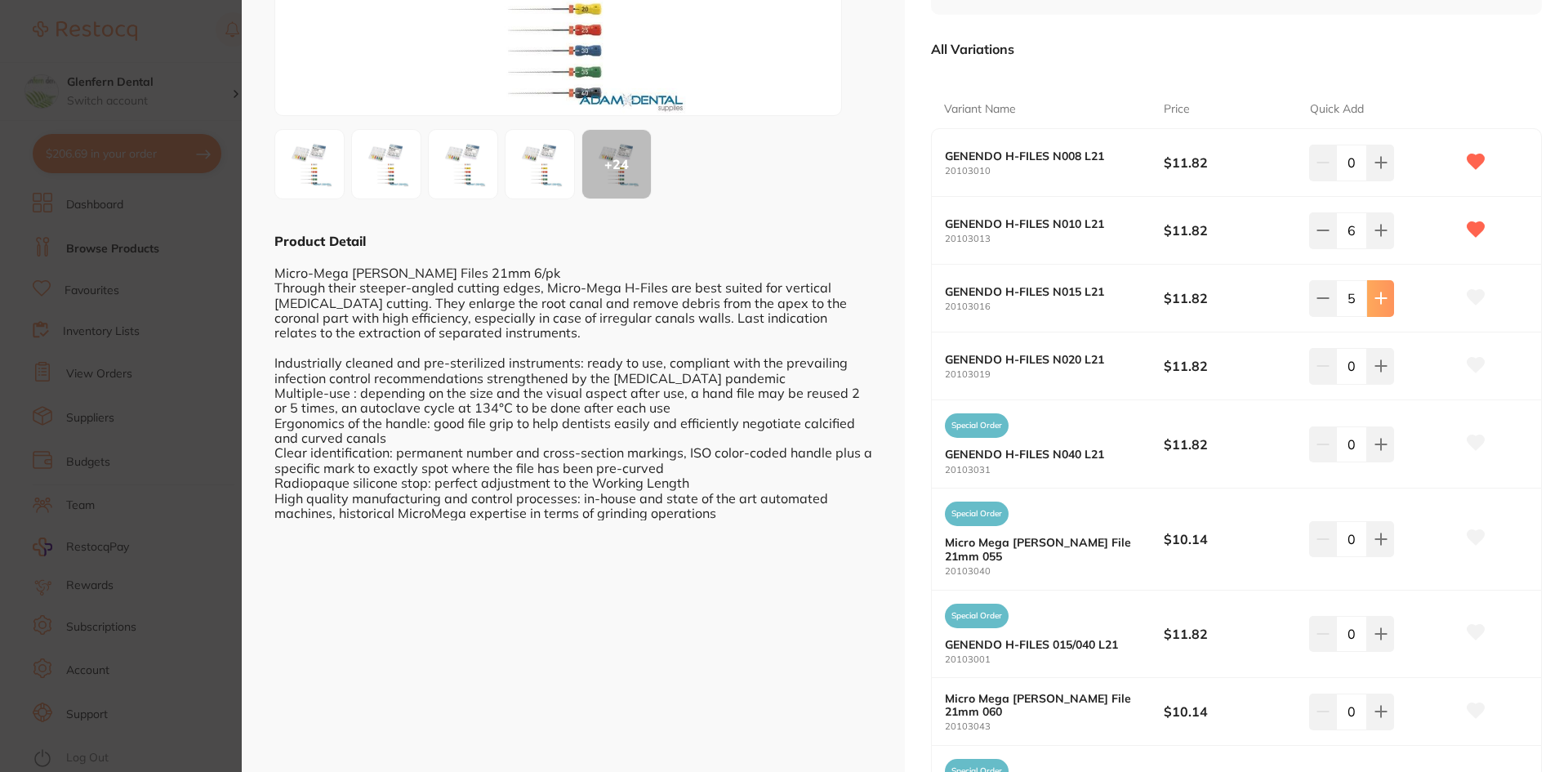
click at [1381, 297] on icon at bounding box center [1381, 298] width 13 height 13
type input "6"
click at [1380, 369] on icon at bounding box center [1381, 366] width 13 height 13
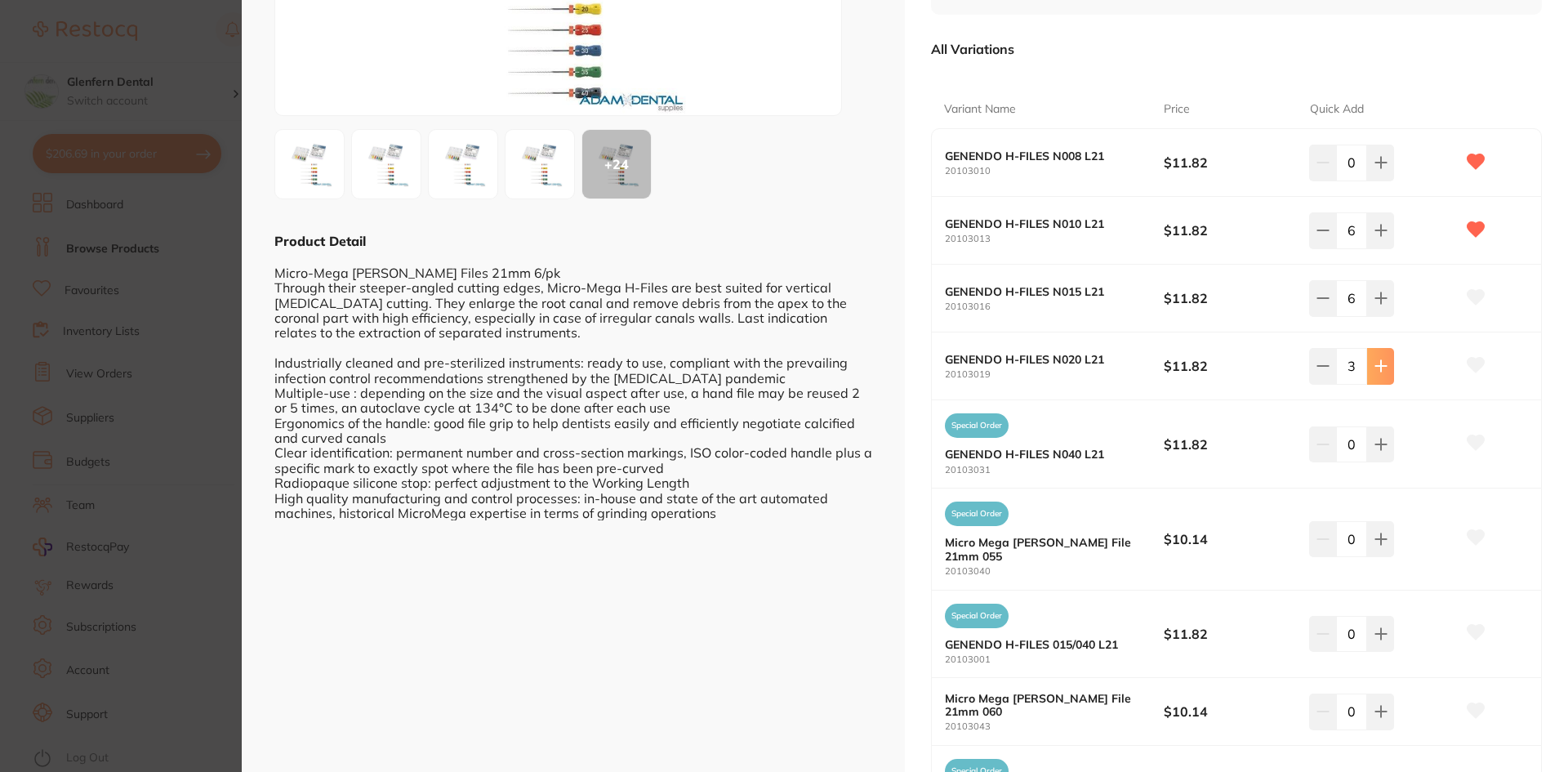
click at [1379, 368] on icon at bounding box center [1381, 366] width 13 height 13
type input "6"
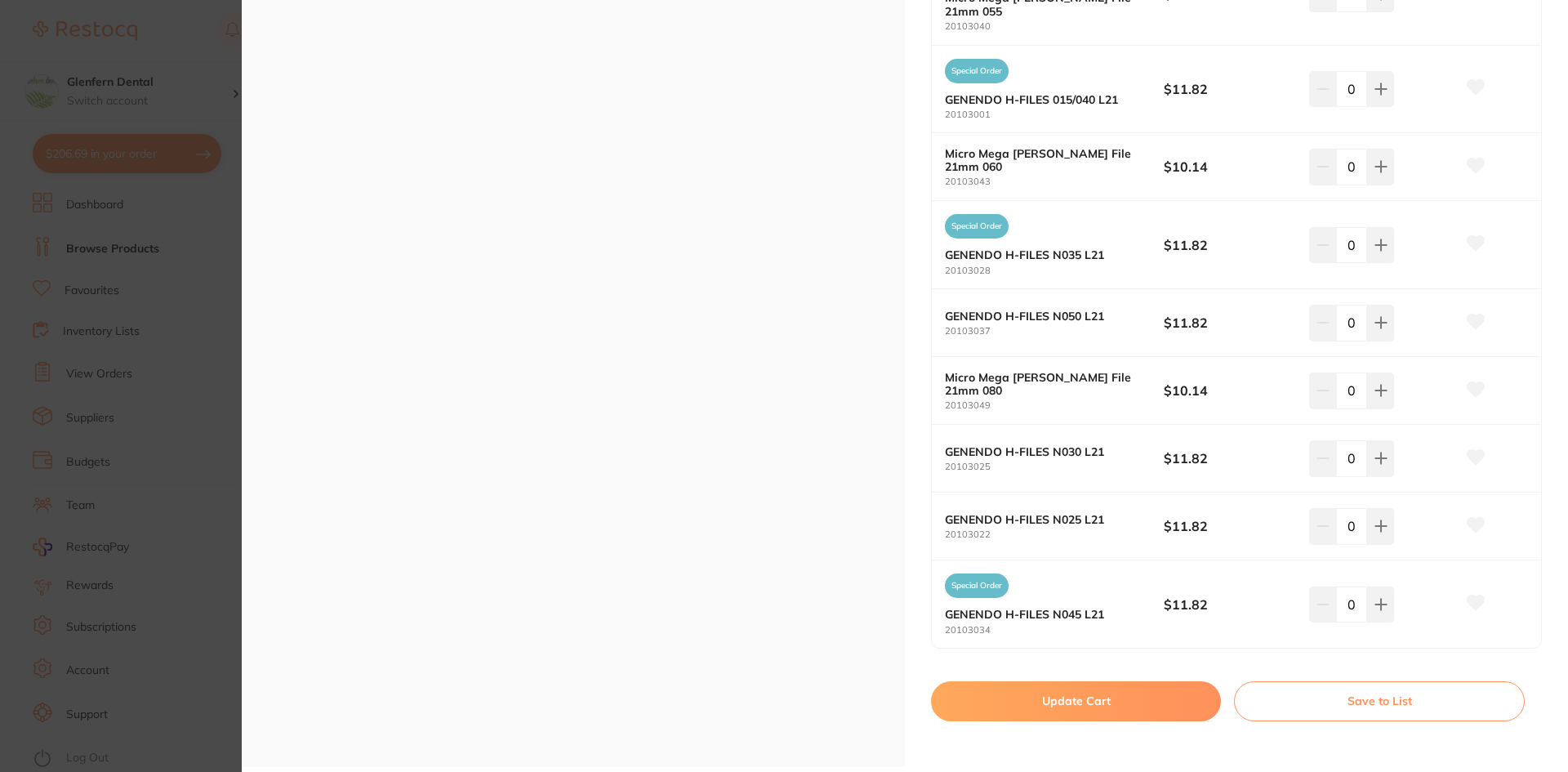
scroll to position [797, 0]
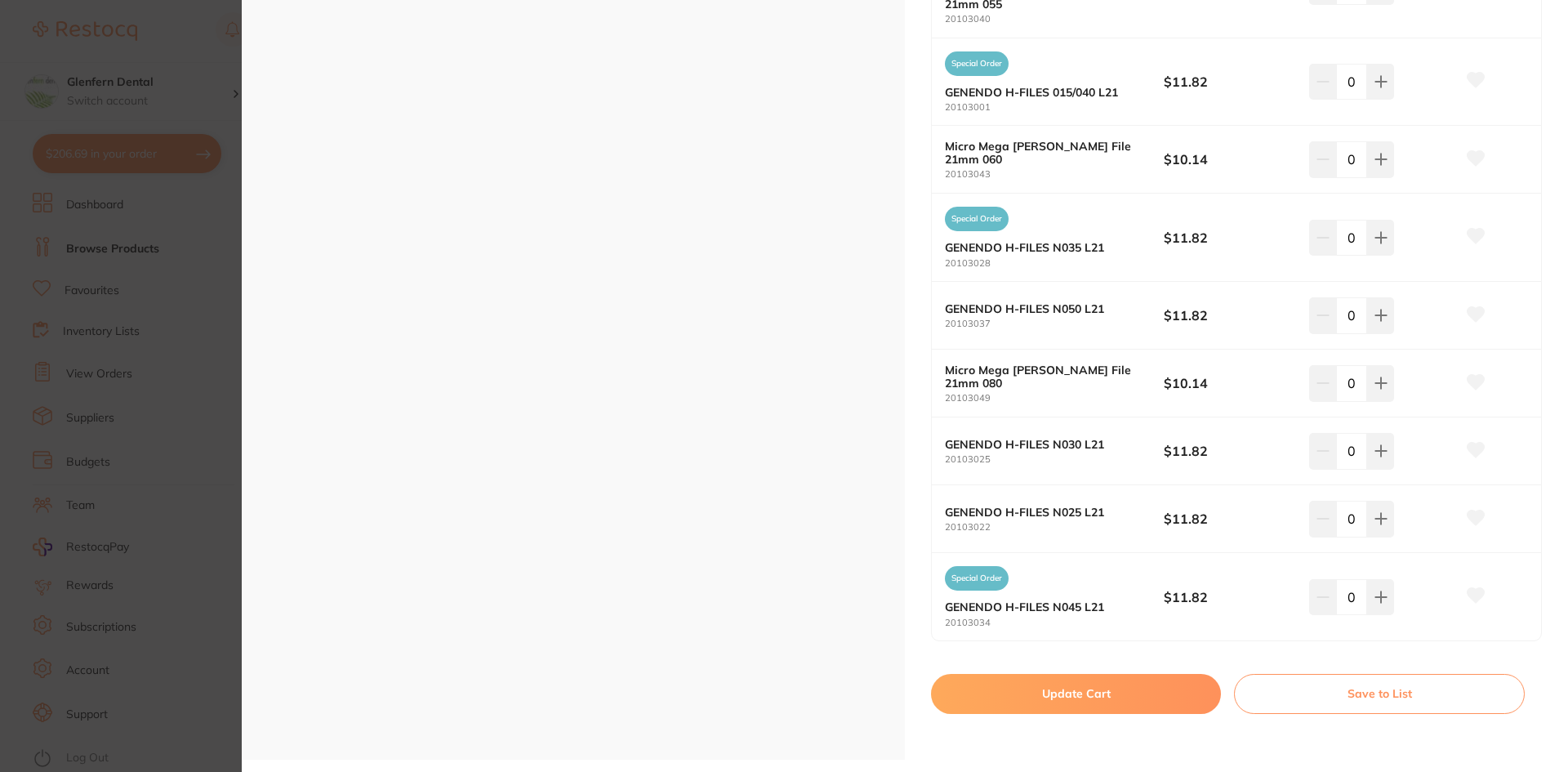
click at [1071, 690] on button "Update Cart" at bounding box center [1076, 692] width 290 height 39
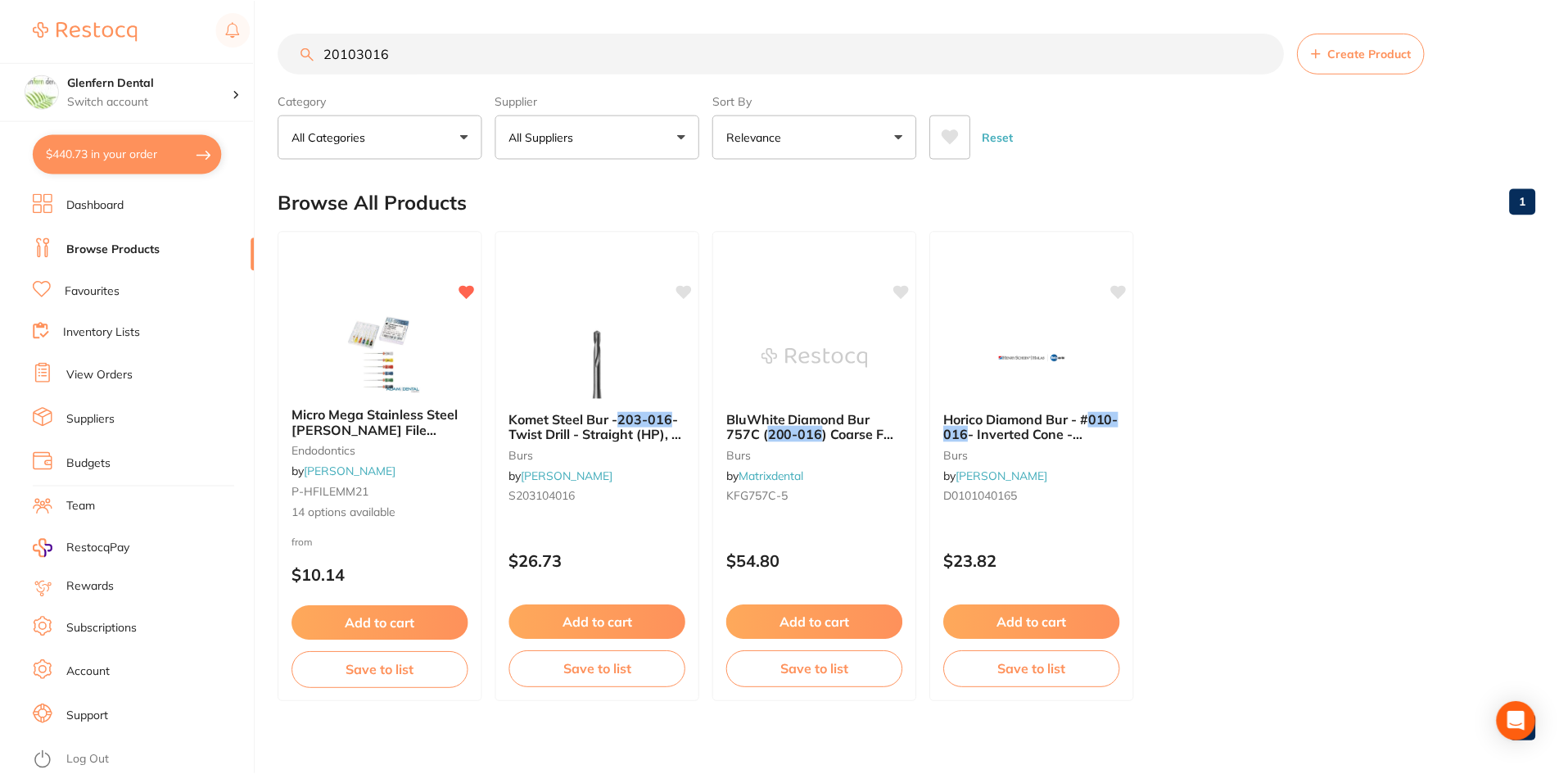
scroll to position [6, 0]
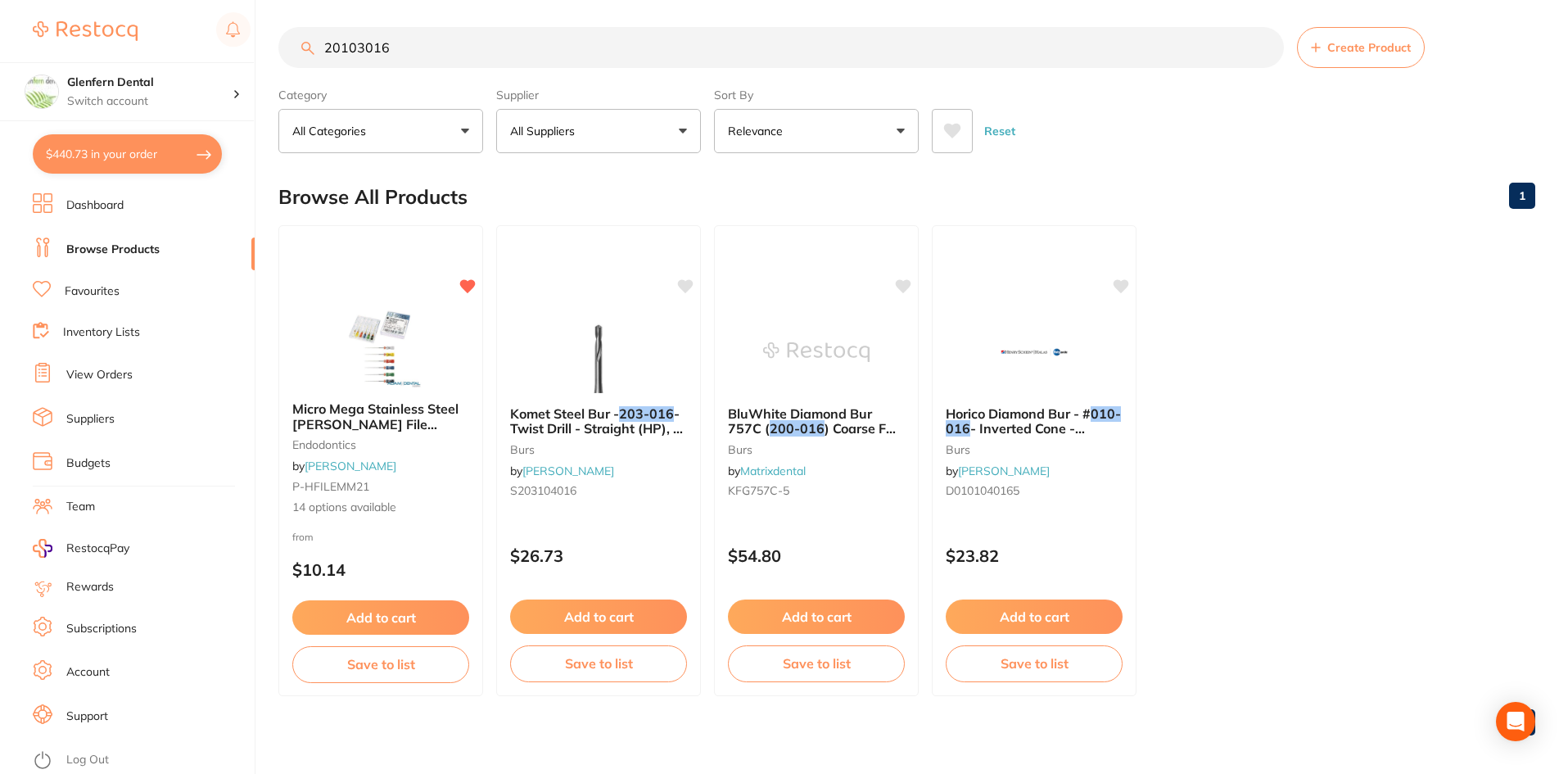
click at [400, 46] on input "20103016" at bounding box center [782, 47] width 1006 height 41
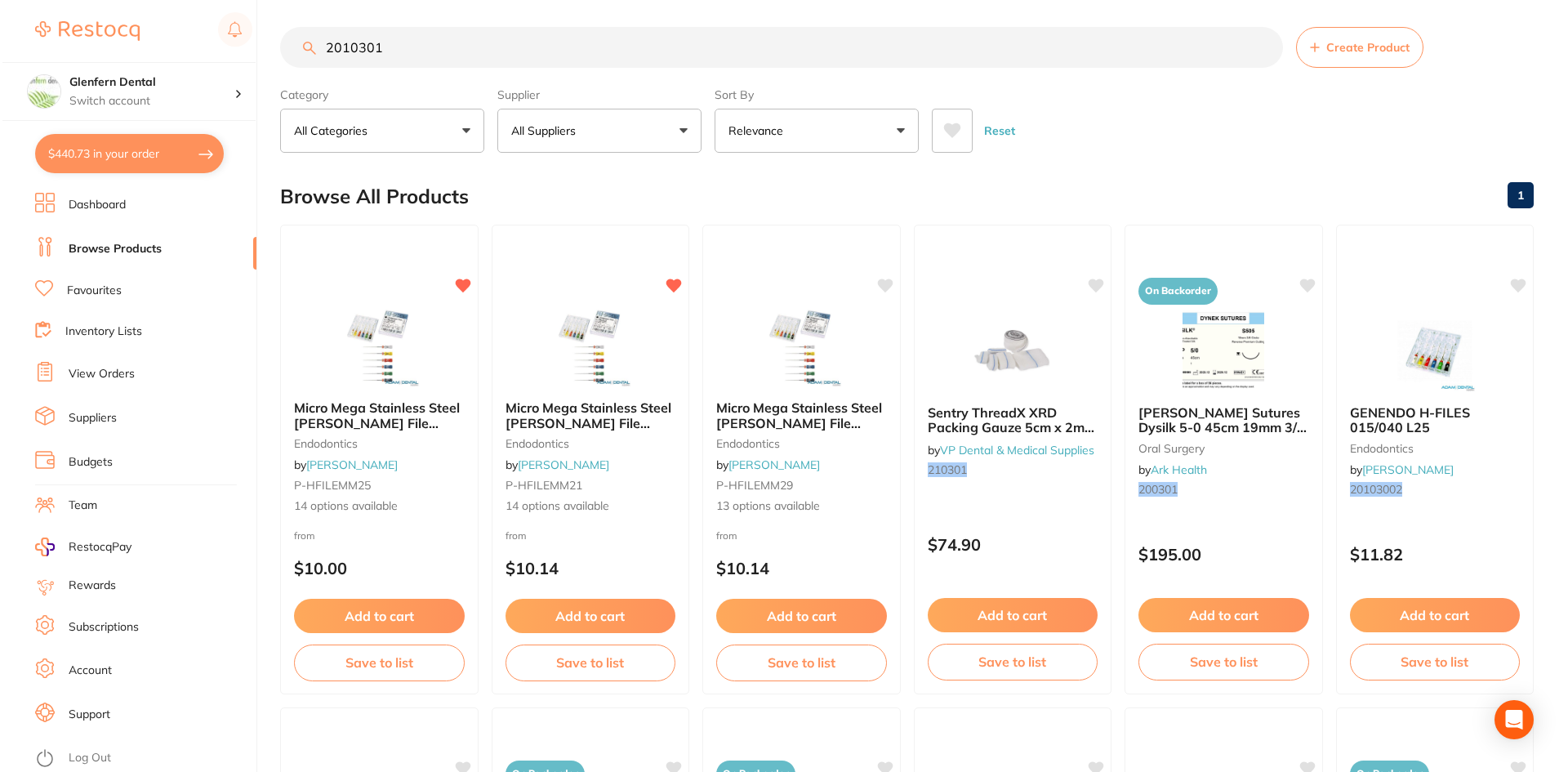
scroll to position [0, 0]
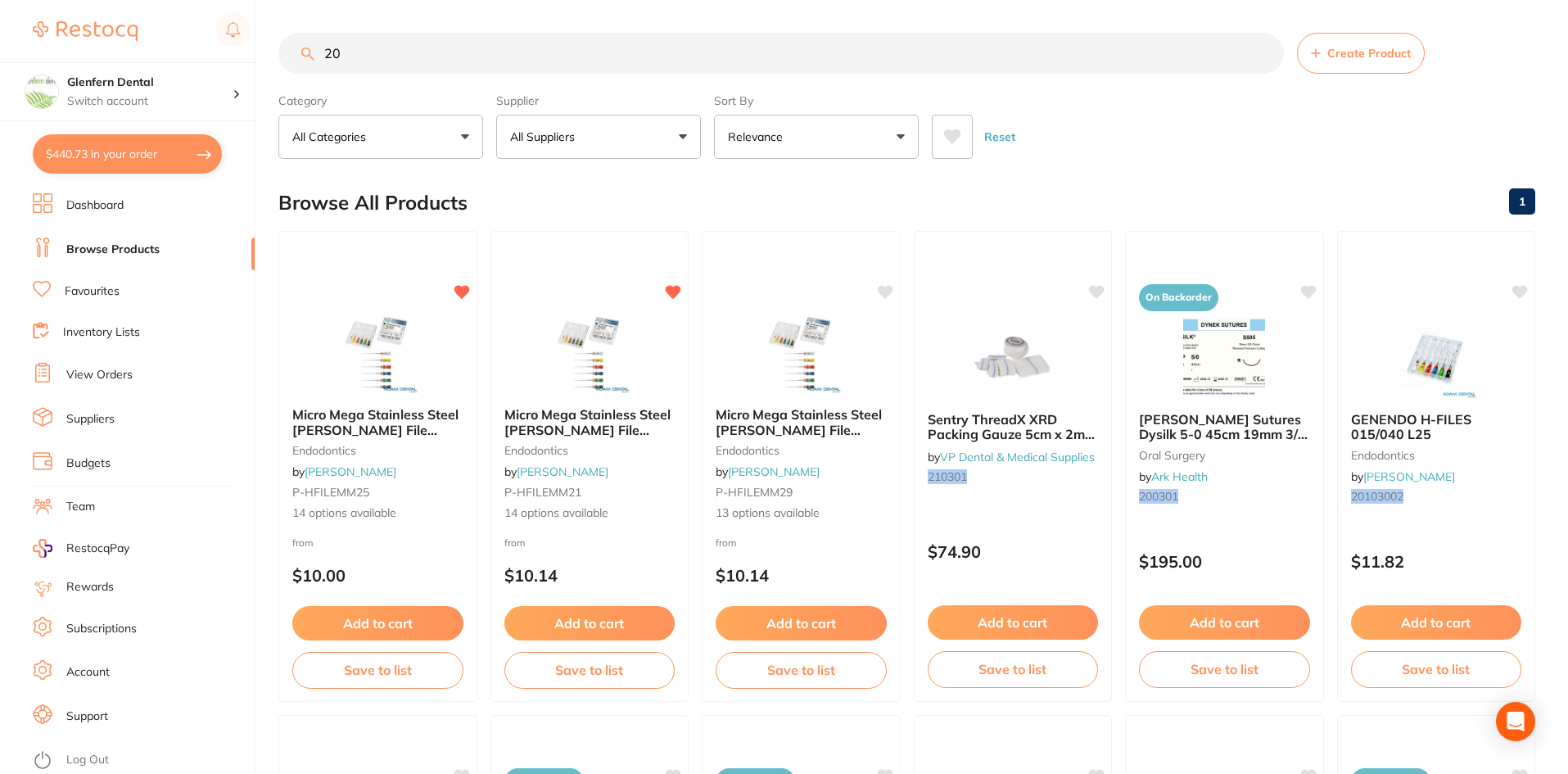
type input "2"
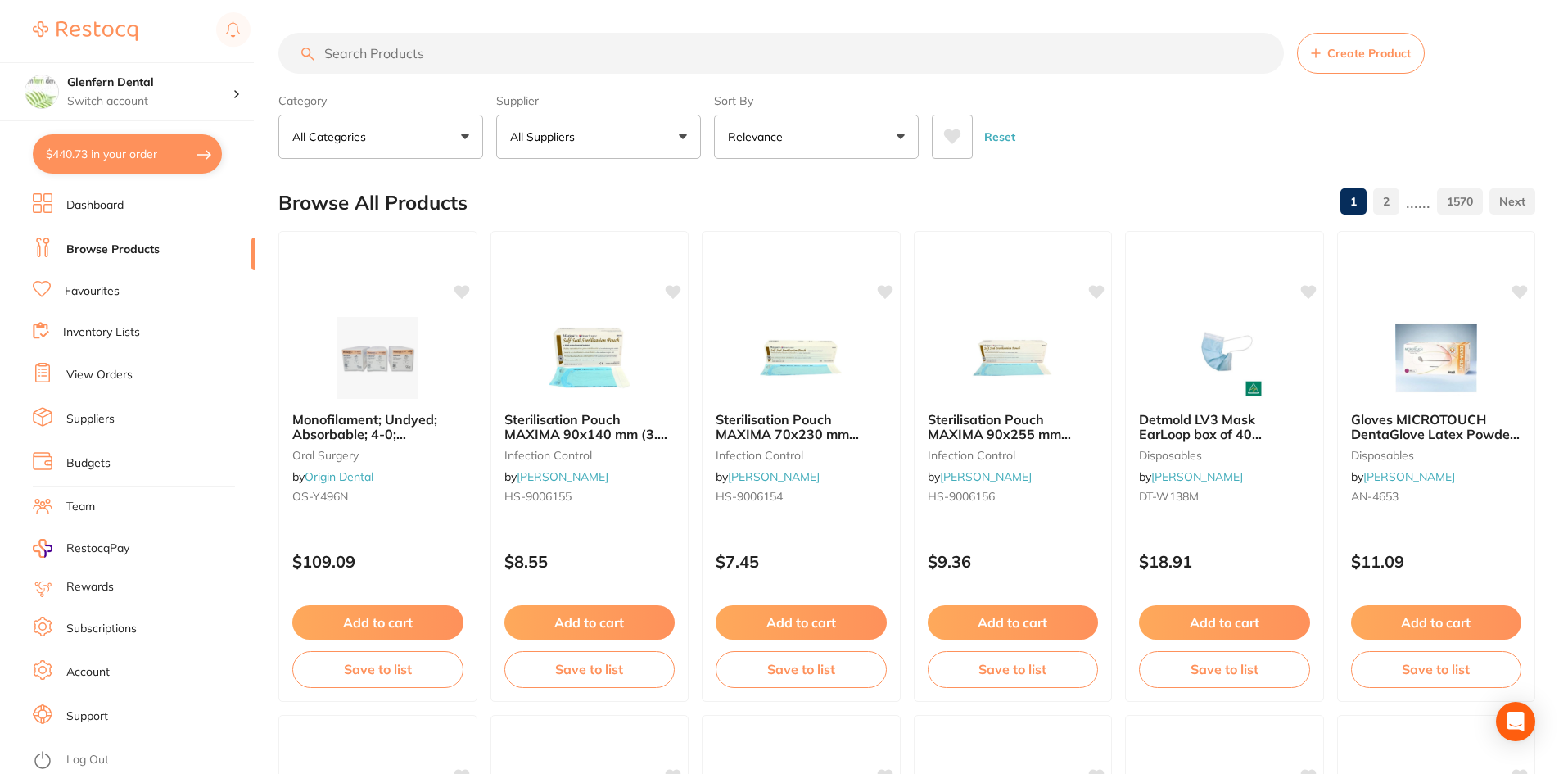
click at [108, 249] on link "Browse Products" at bounding box center [112, 249] width 93 height 16
click at [109, 153] on button "$440.73 in your order" at bounding box center [127, 154] width 189 height 39
checkbox input "true"
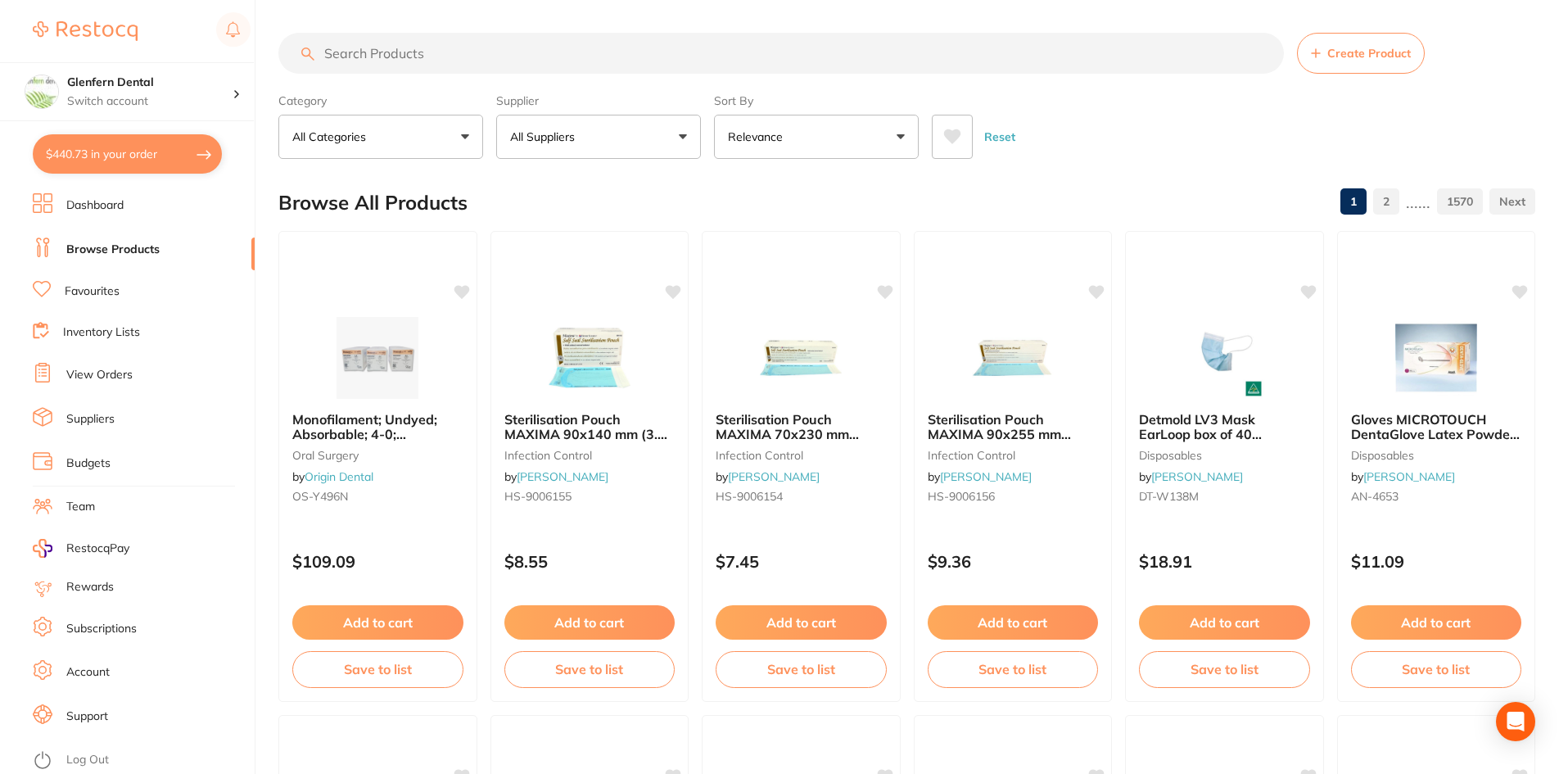
checkbox input "true"
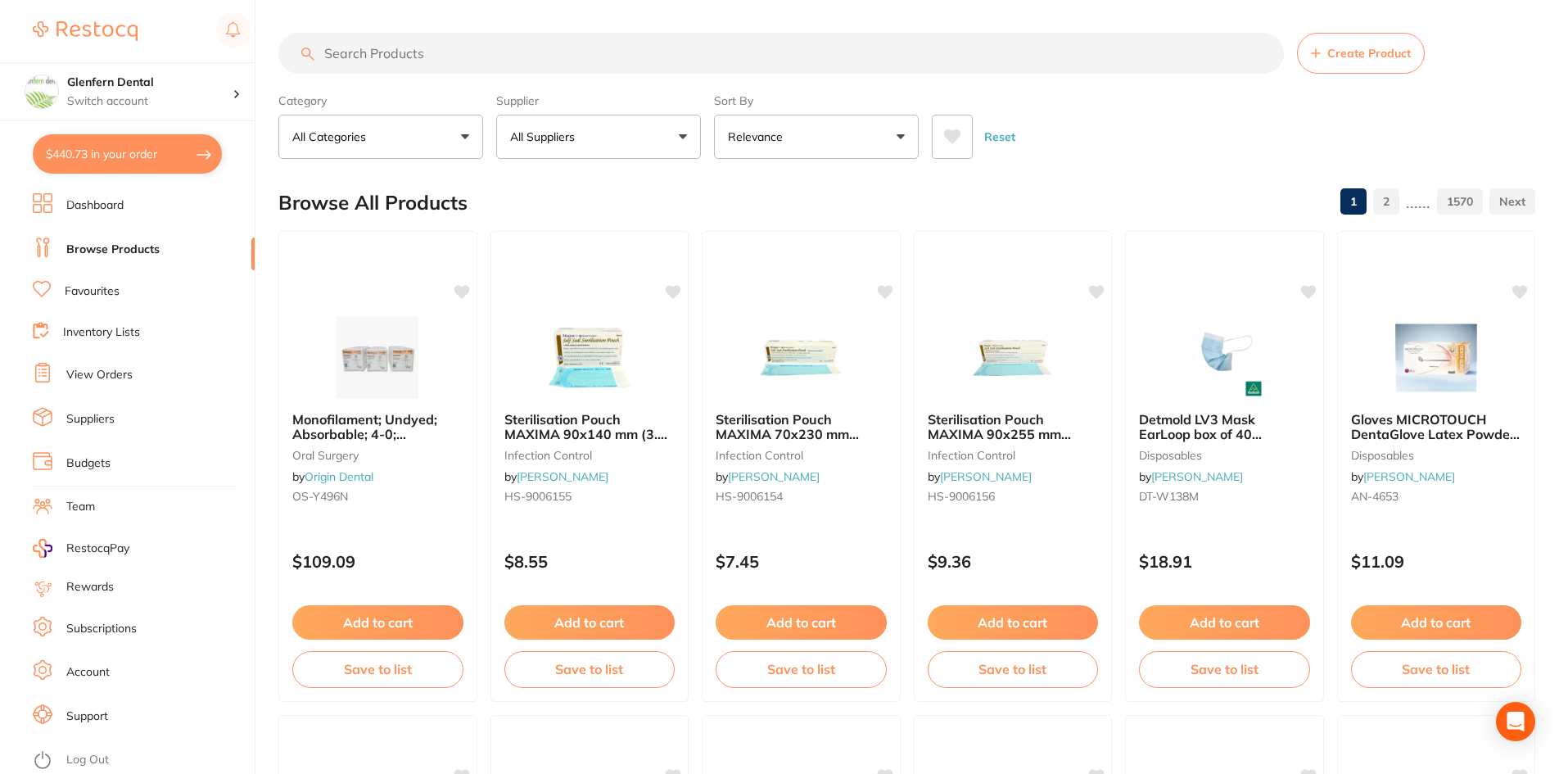
checkbox input "true"
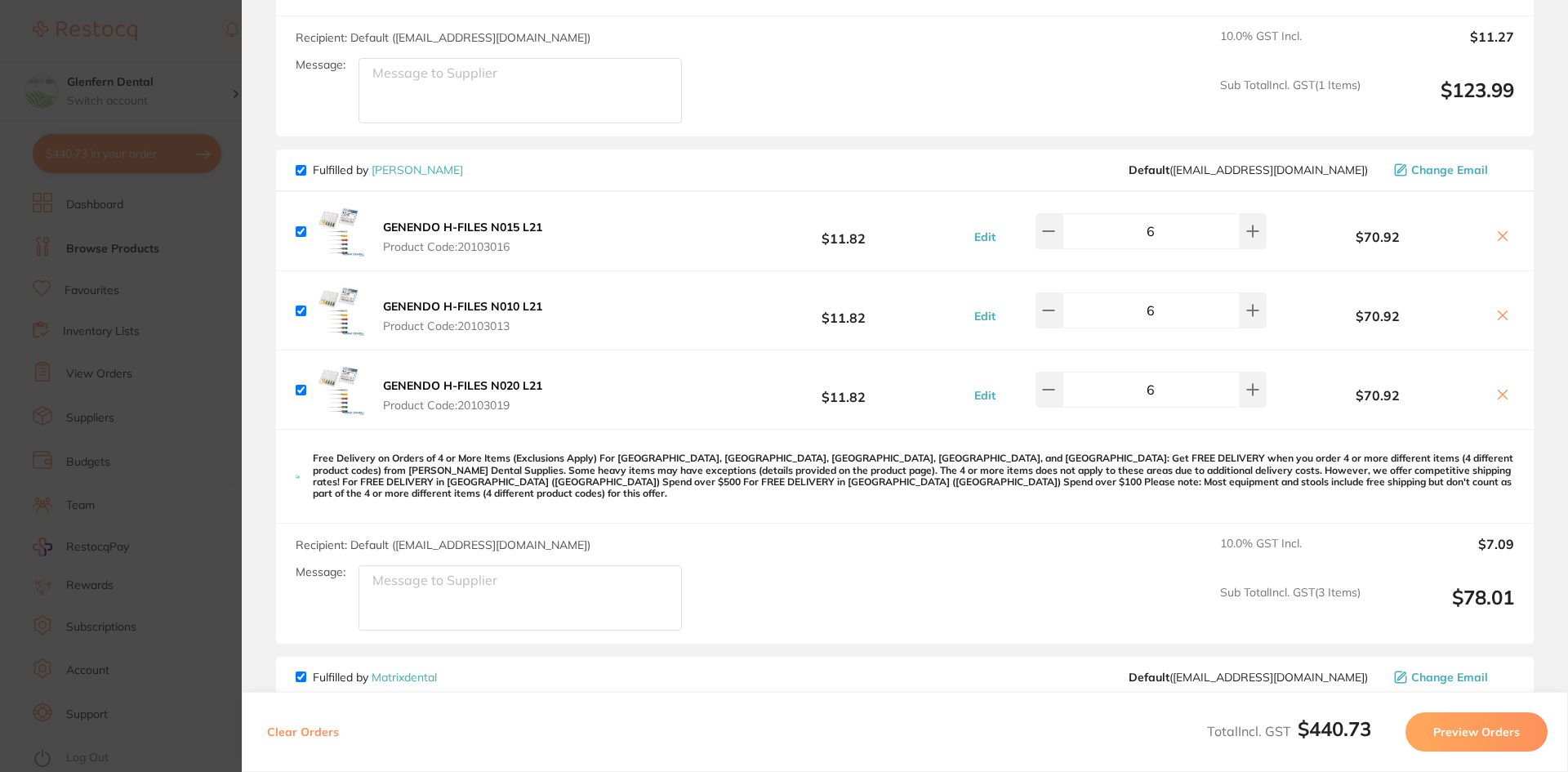
scroll to position [327, 0]
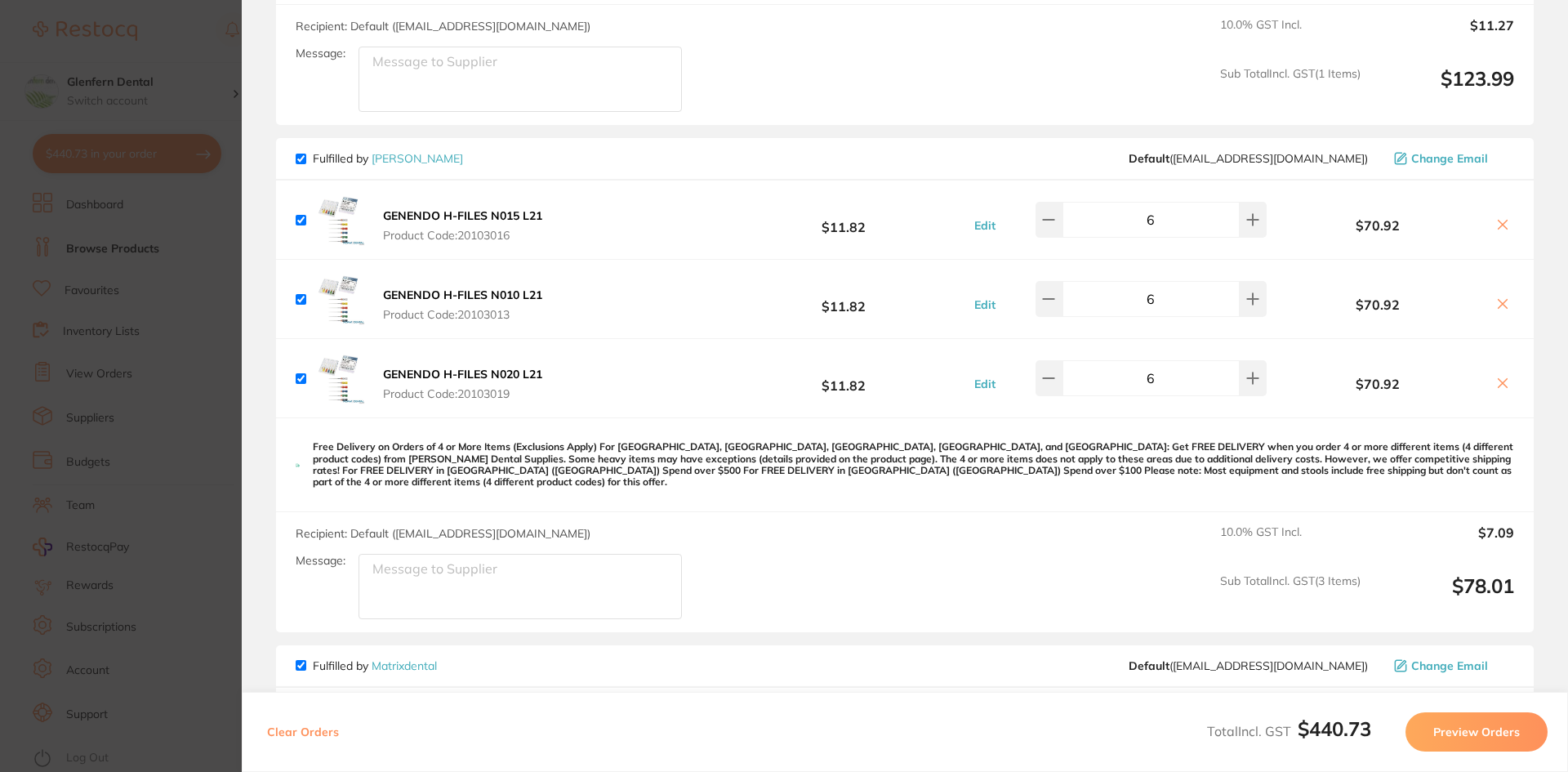
click at [517, 316] on span "Product Code: 20103013" at bounding box center [462, 315] width 159 height 13
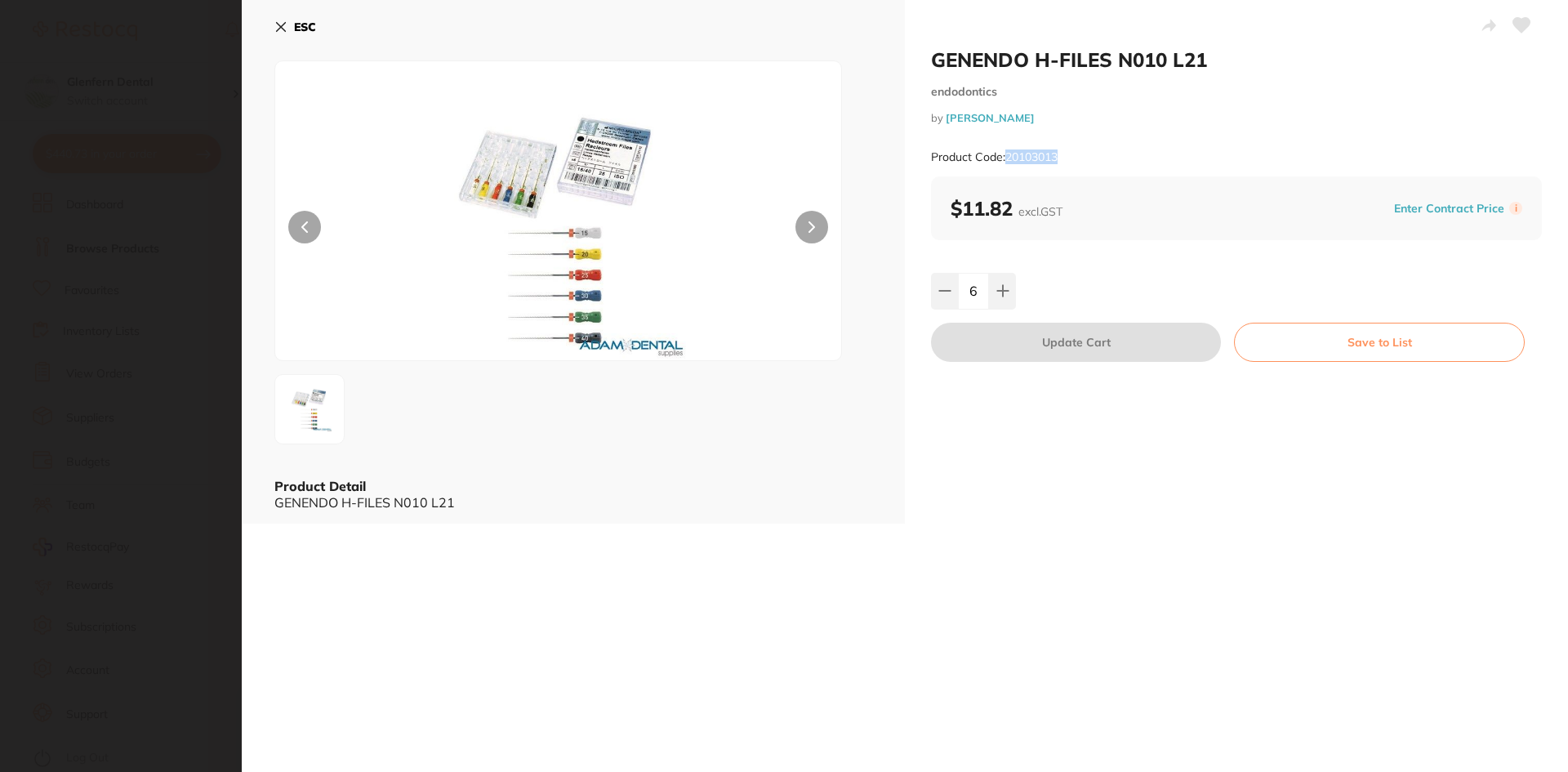
drag, startPoint x: 1069, startPoint y: 159, endPoint x: 1007, endPoint y: 168, distance: 62.6
click at [1007, 168] on div "Product Code: 20103013" at bounding box center [1236, 157] width 611 height 40
copy small "20103013"
click at [277, 27] on icon at bounding box center [281, 27] width 13 height 13
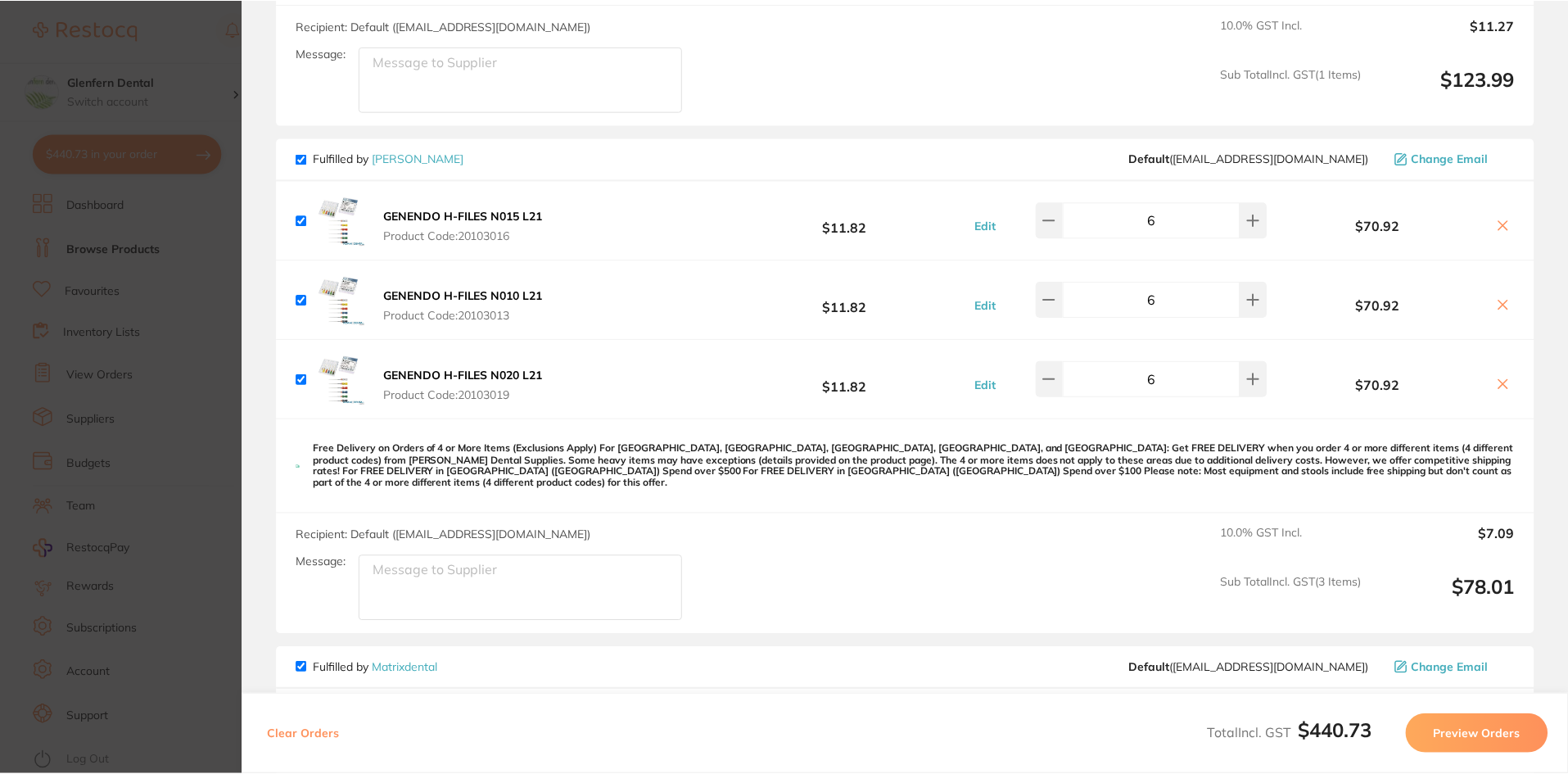
scroll to position [6, 0]
click at [108, 248] on section "Update RRP Set your pre negotiated price for this item. Item Agreed RRP (excl. …" at bounding box center [784, 387] width 1568 height 774
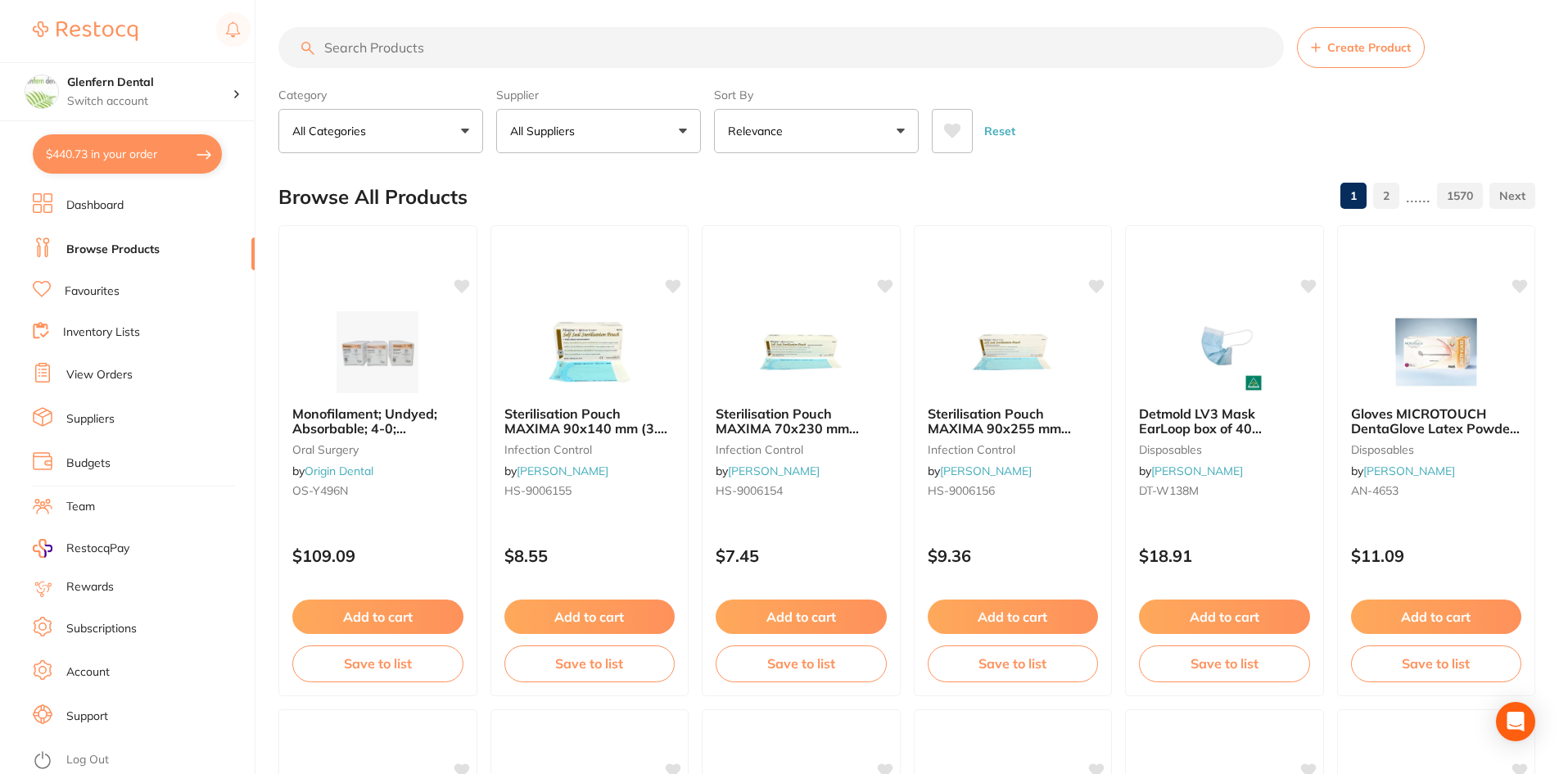
click at [401, 44] on input "search" at bounding box center [782, 47] width 1006 height 41
paste input "H Files #10 25mm"
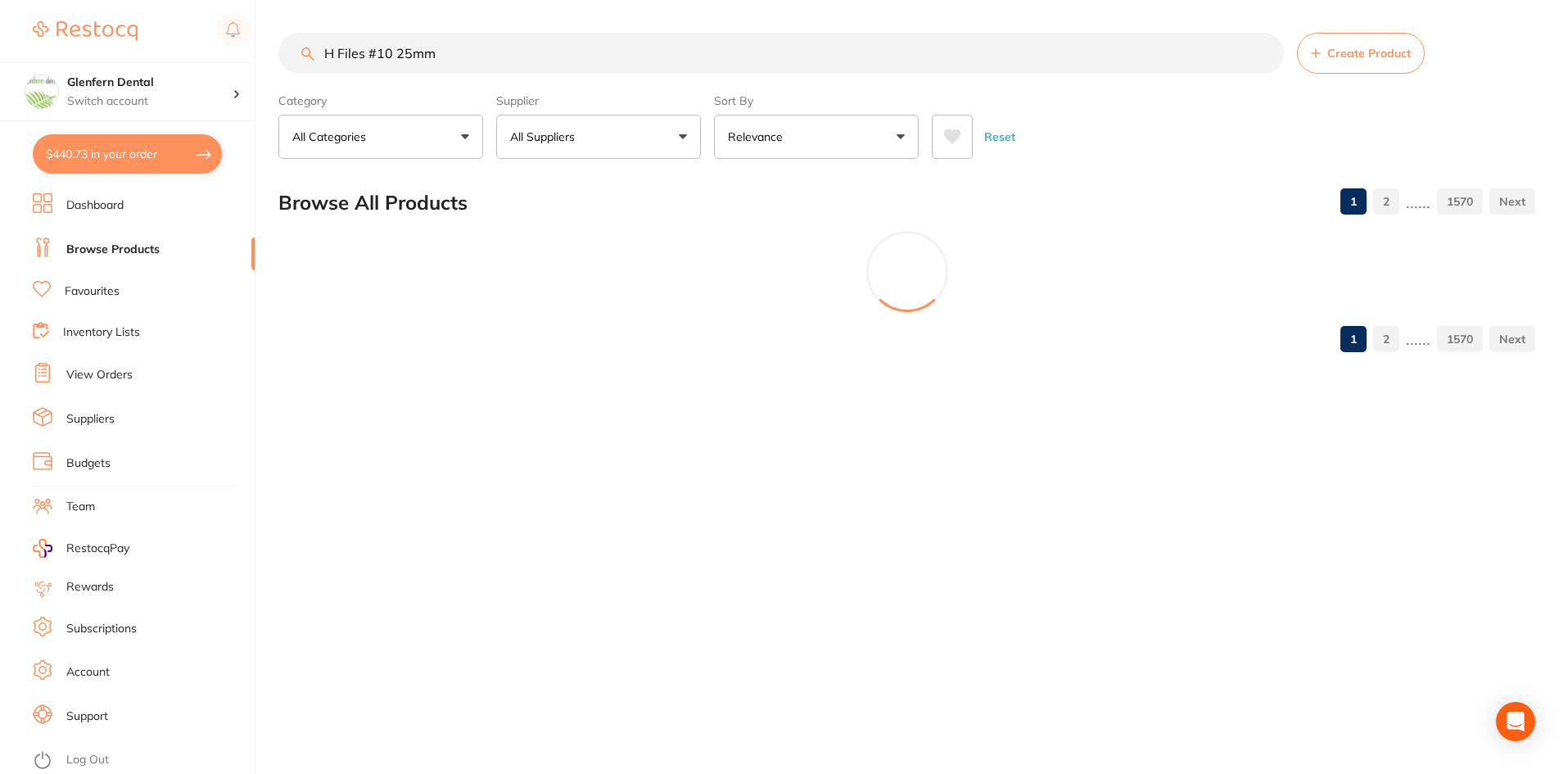
scroll to position [0, 0]
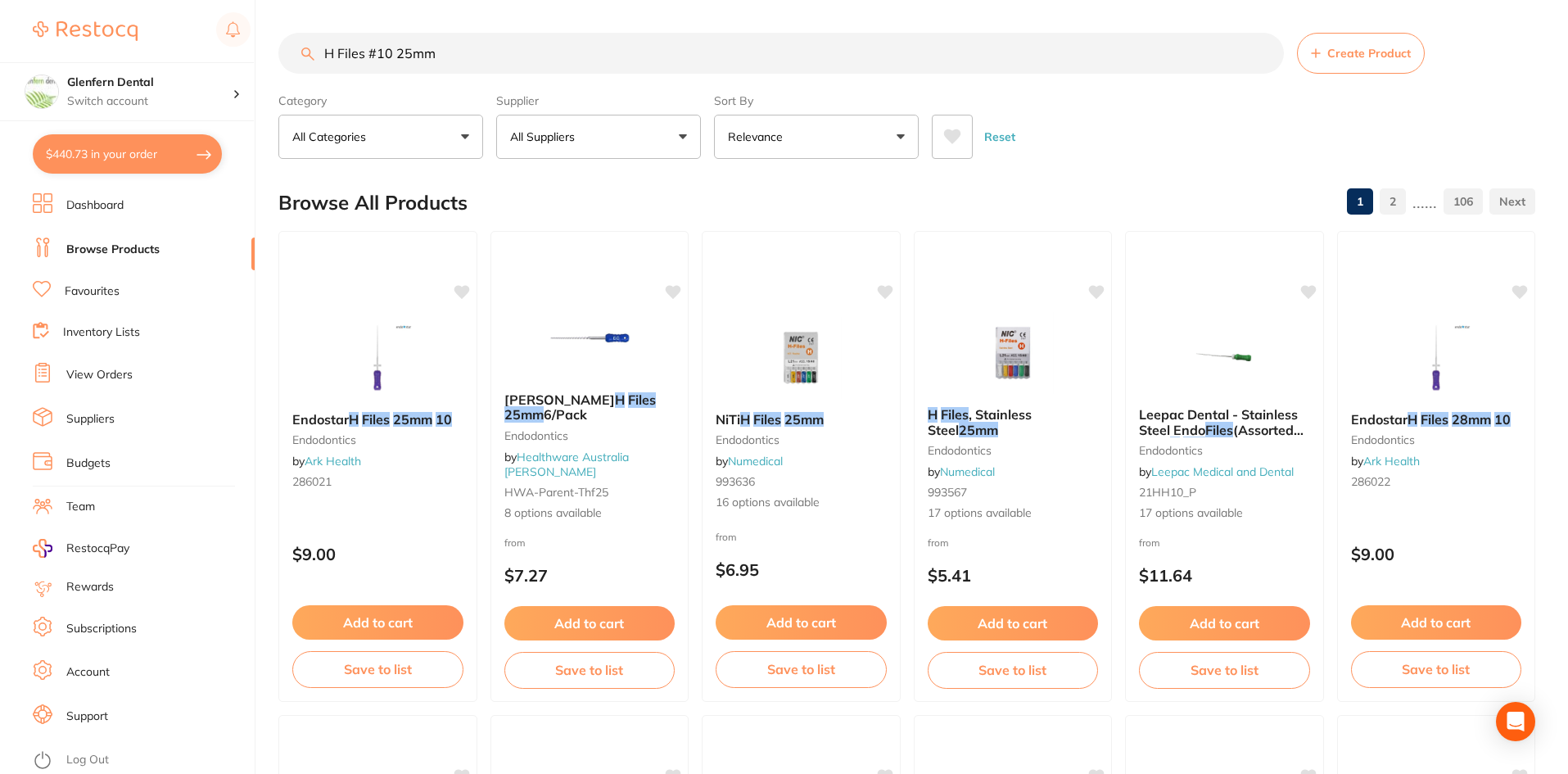
click at [679, 140] on button "All Suppliers" at bounding box center [598, 137] width 205 height 44
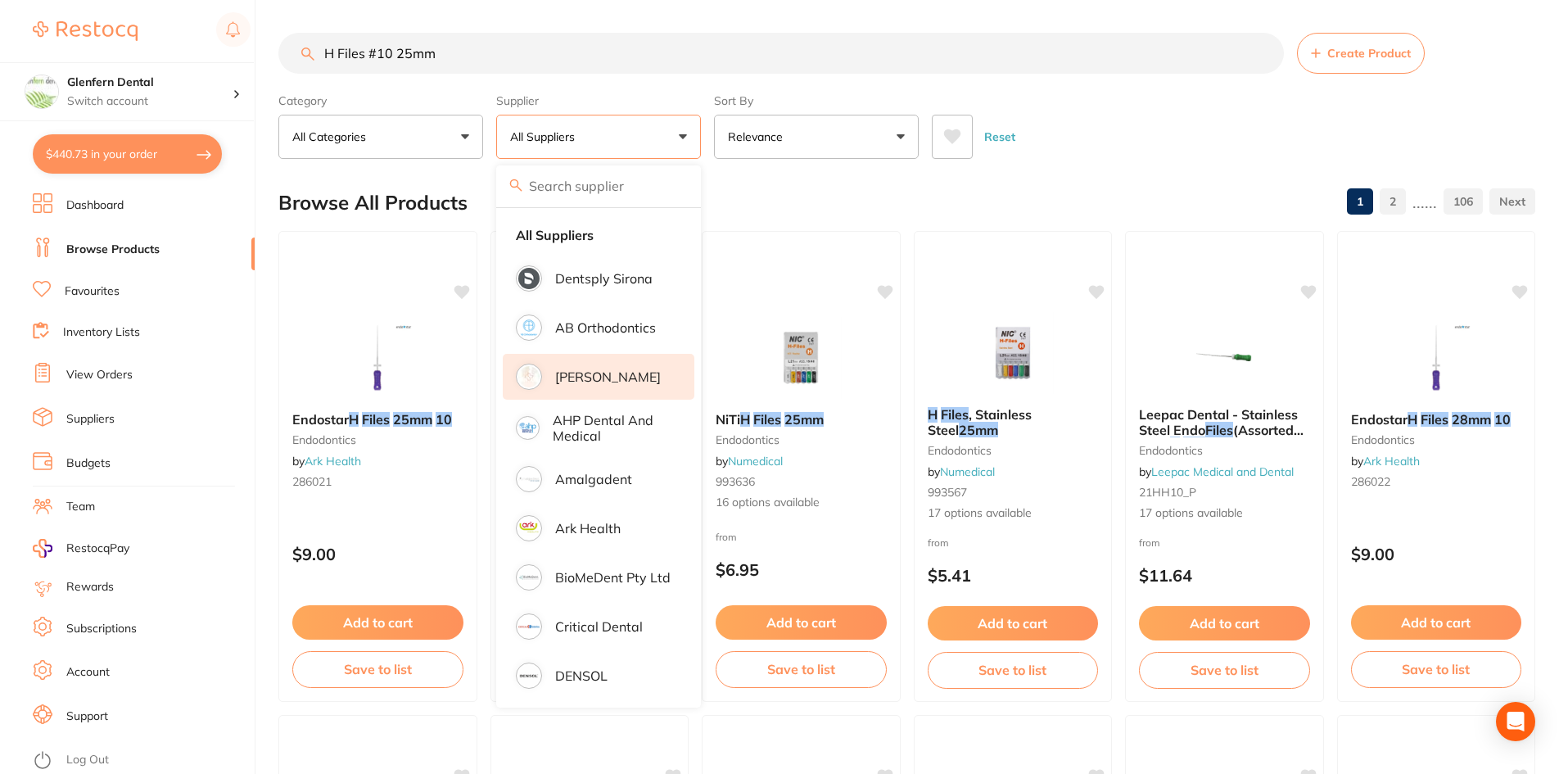
click at [582, 371] on p "[PERSON_NAME]" at bounding box center [608, 376] width 106 height 14
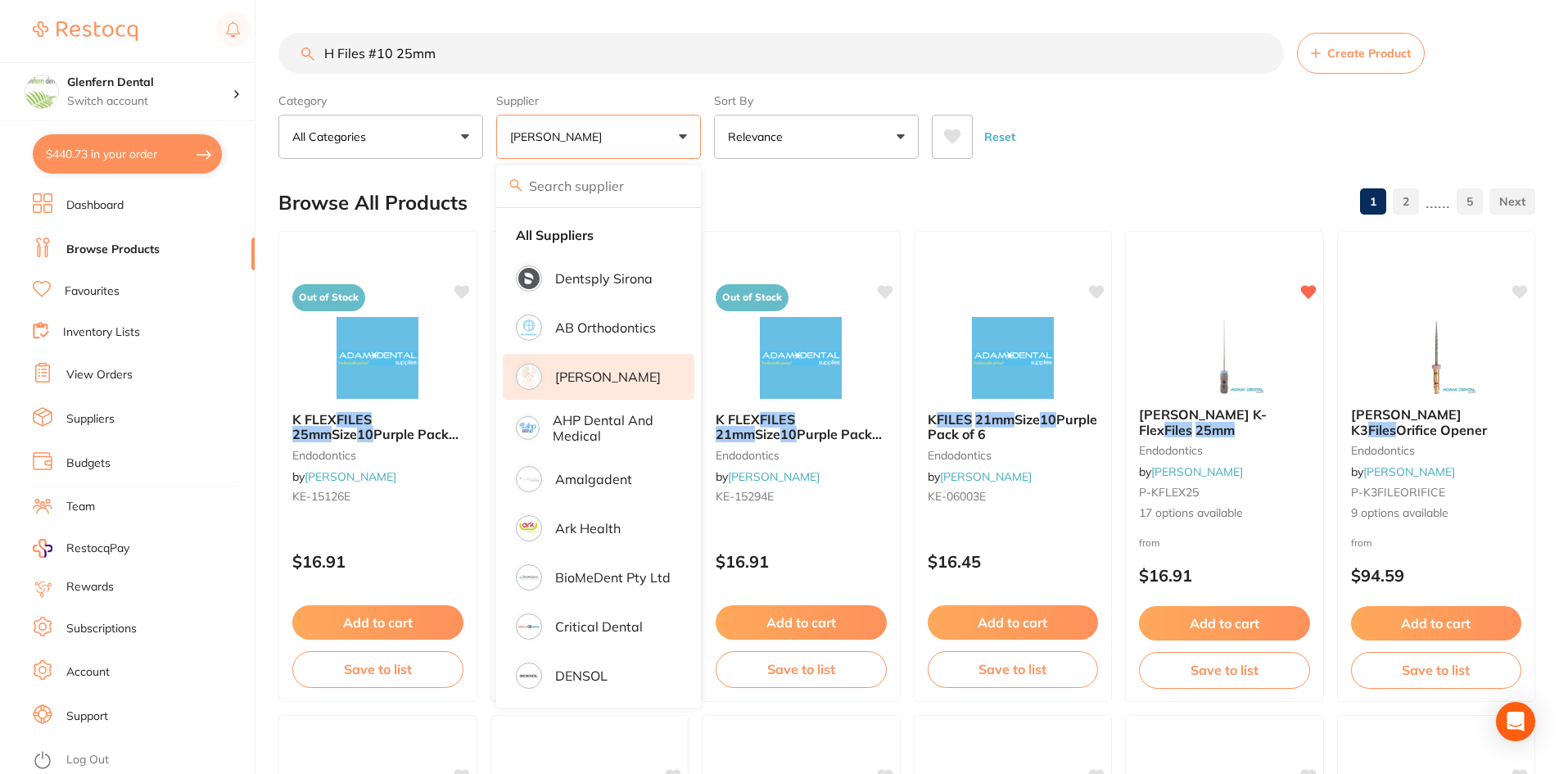
scroll to position [82, 0]
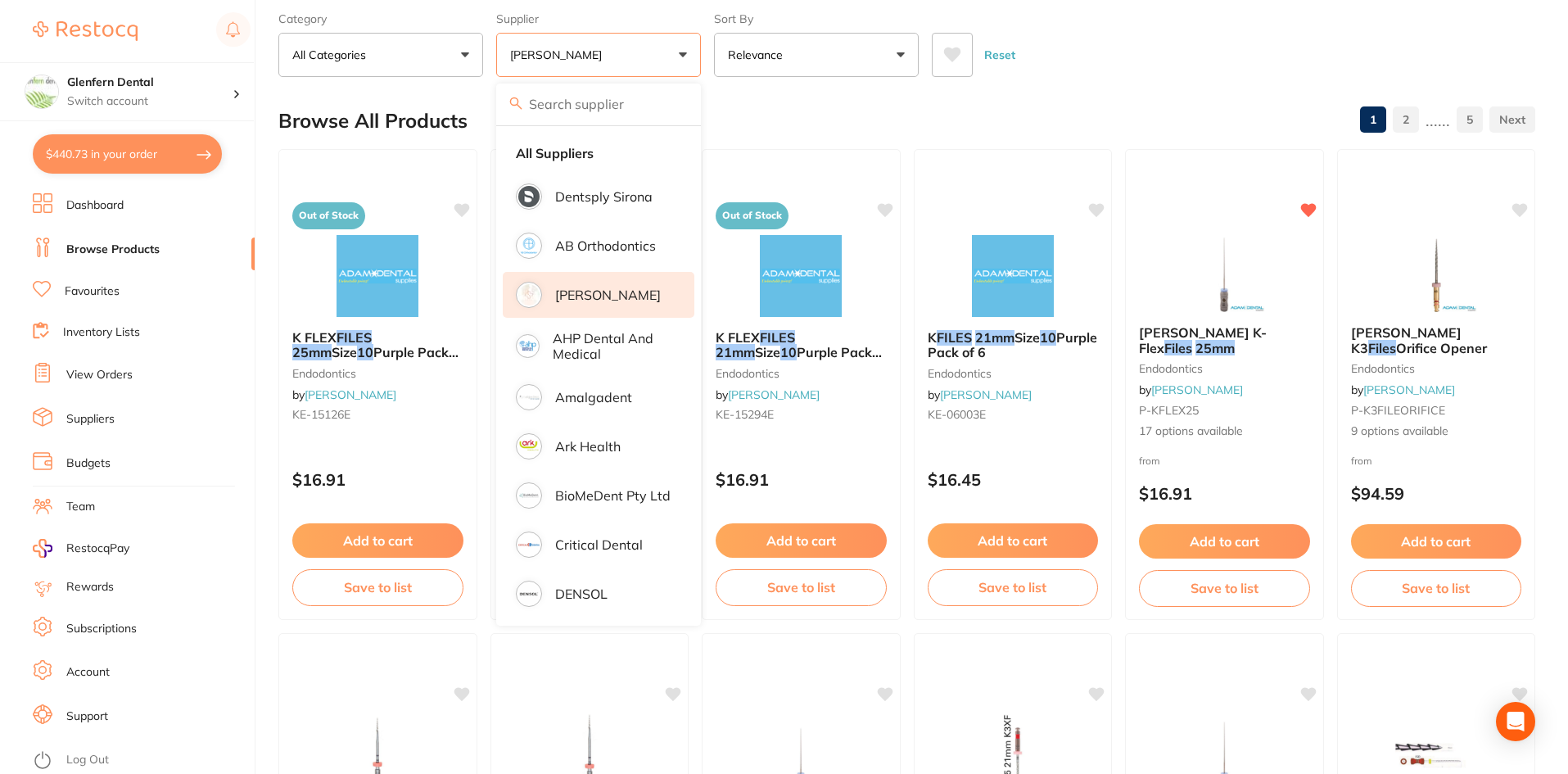
click at [1138, 62] on div "Reset" at bounding box center [1227, 48] width 590 height 58
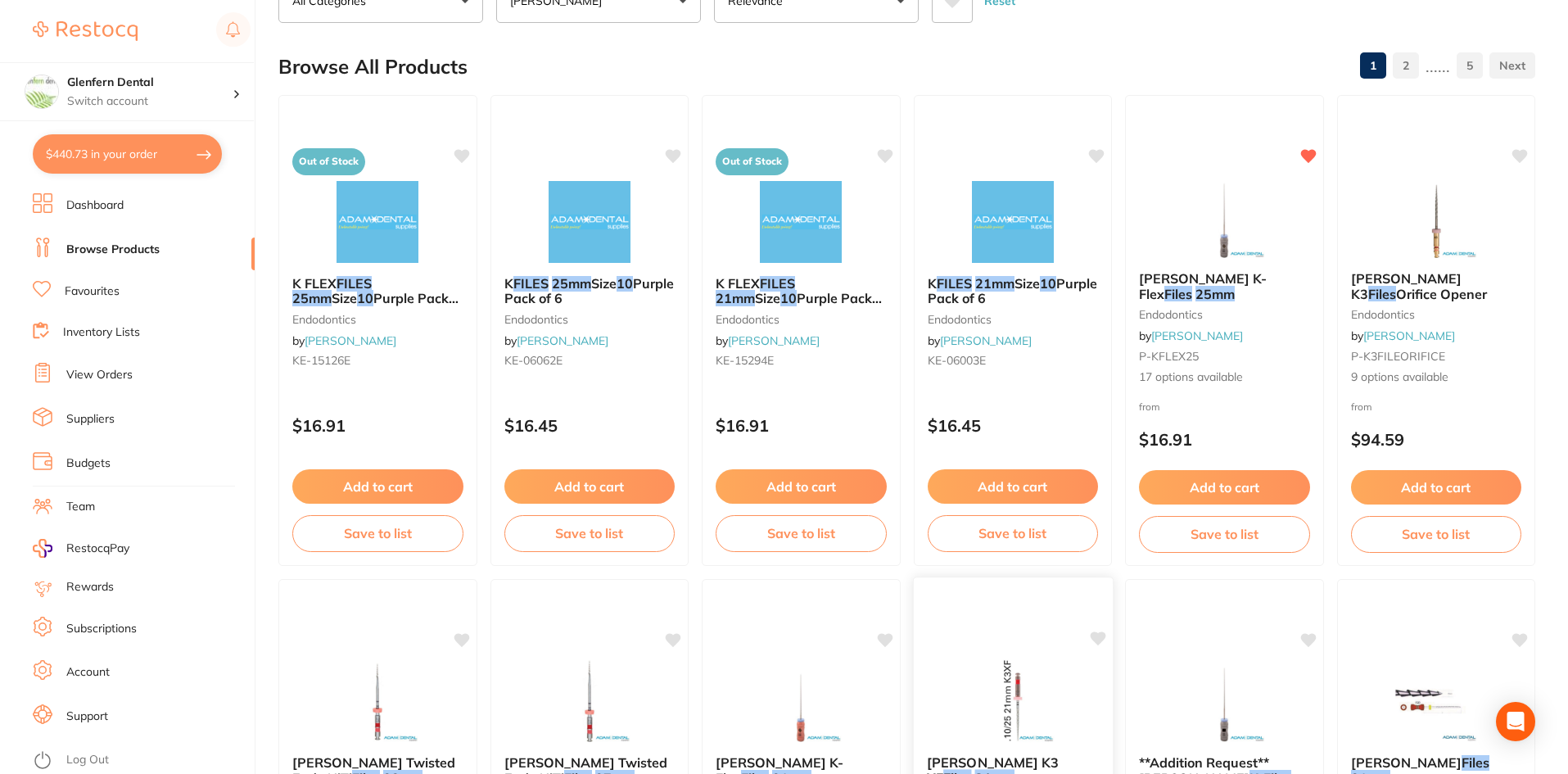
scroll to position [0, 0]
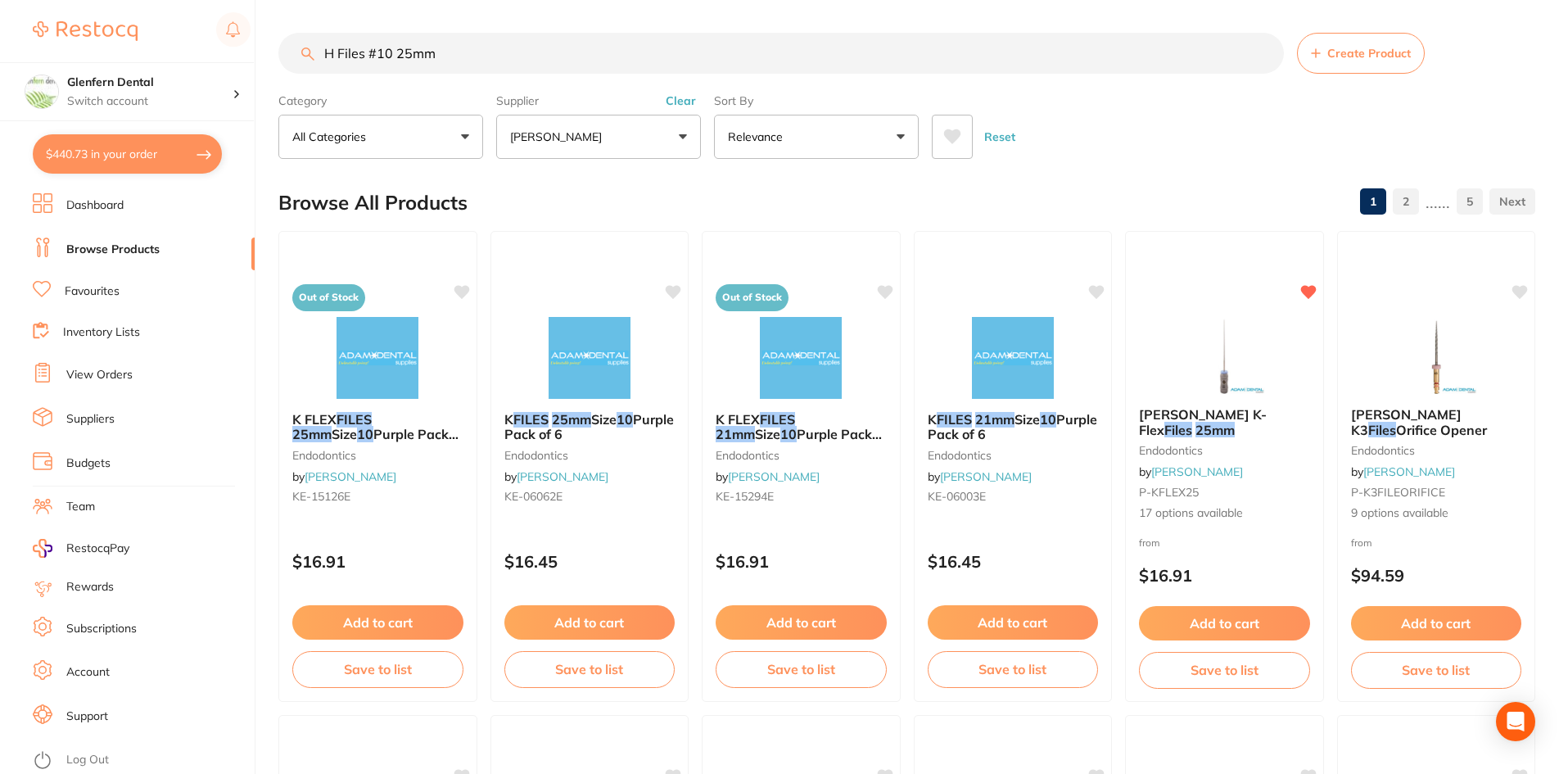
click at [335, 52] on input "H Files #10 25mm" at bounding box center [782, 53] width 1006 height 41
type input "Headstrom Files #10 25mm"
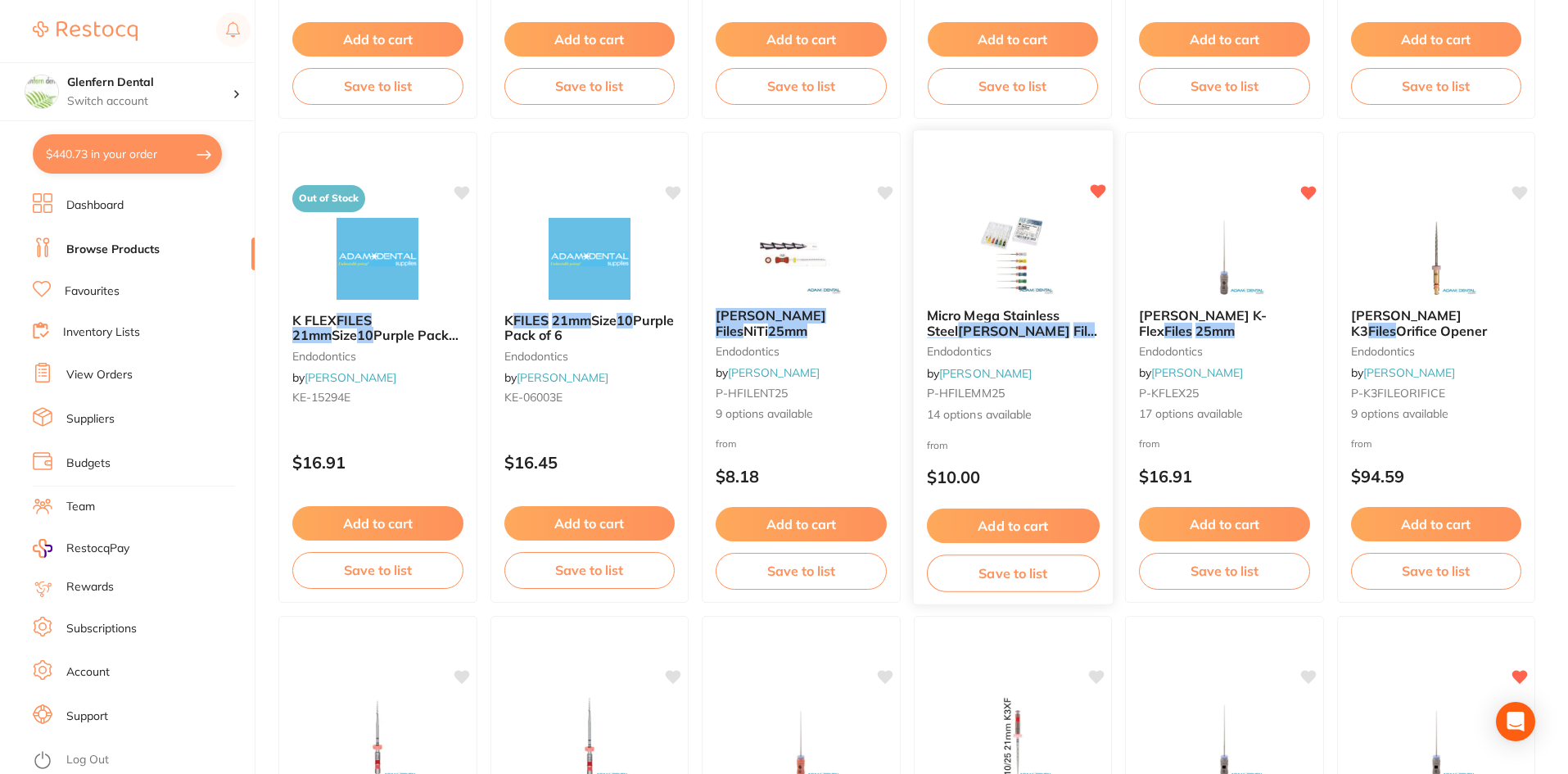
scroll to position [1556, 0]
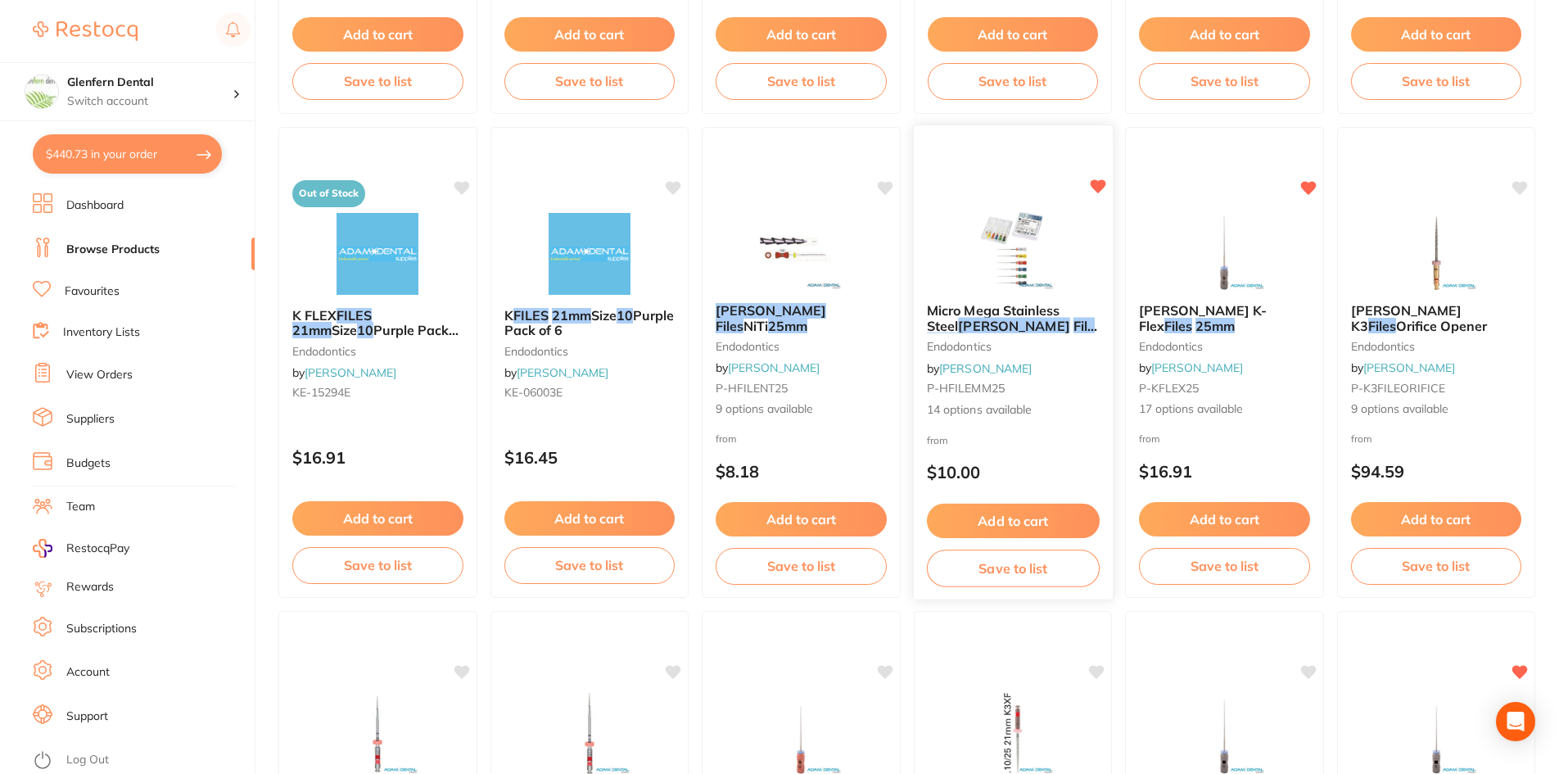
click at [1017, 316] on span "Micro Mega Stainless Steel" at bounding box center [992, 317] width 134 height 32
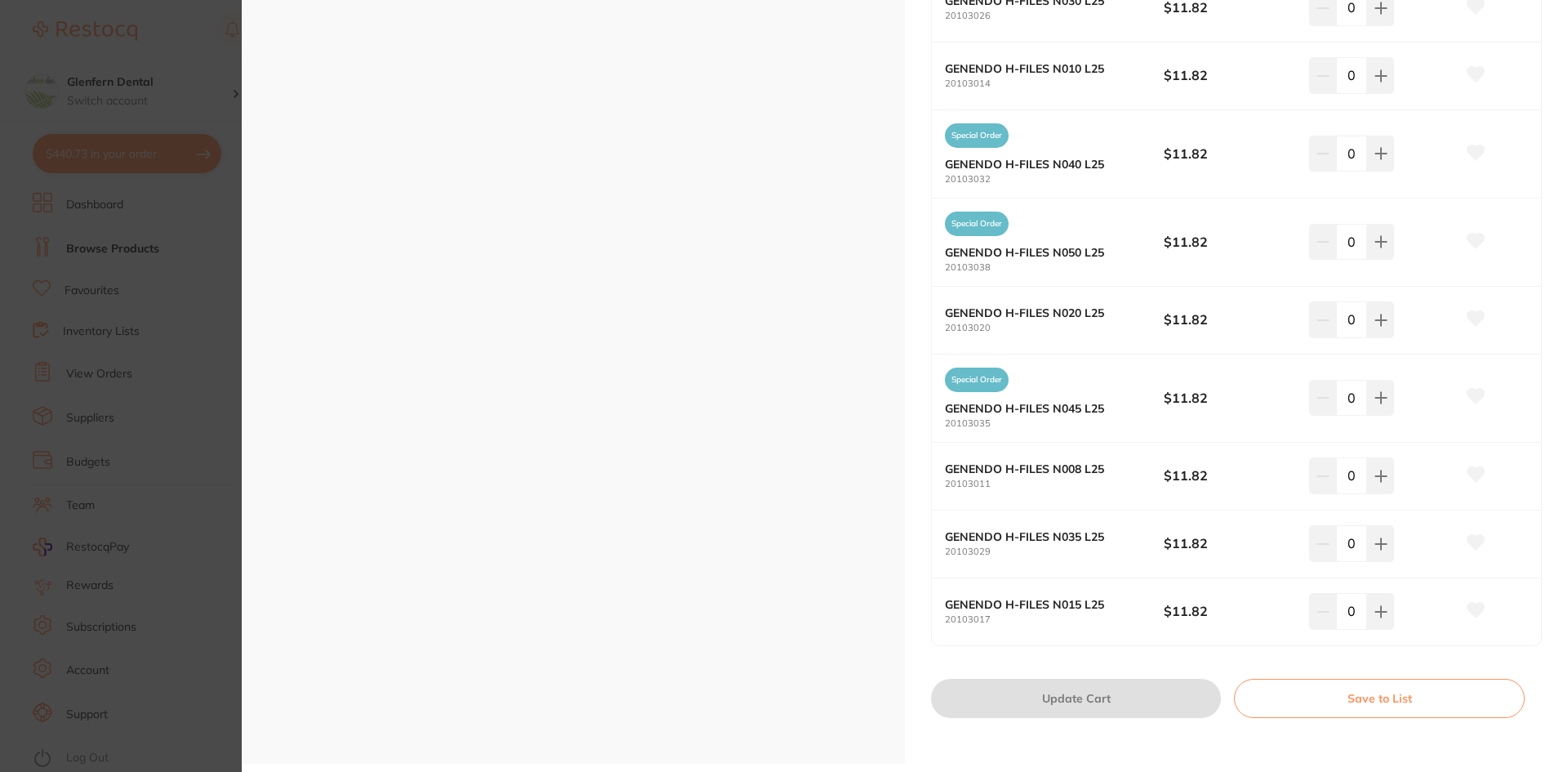
scroll to position [810, 0]
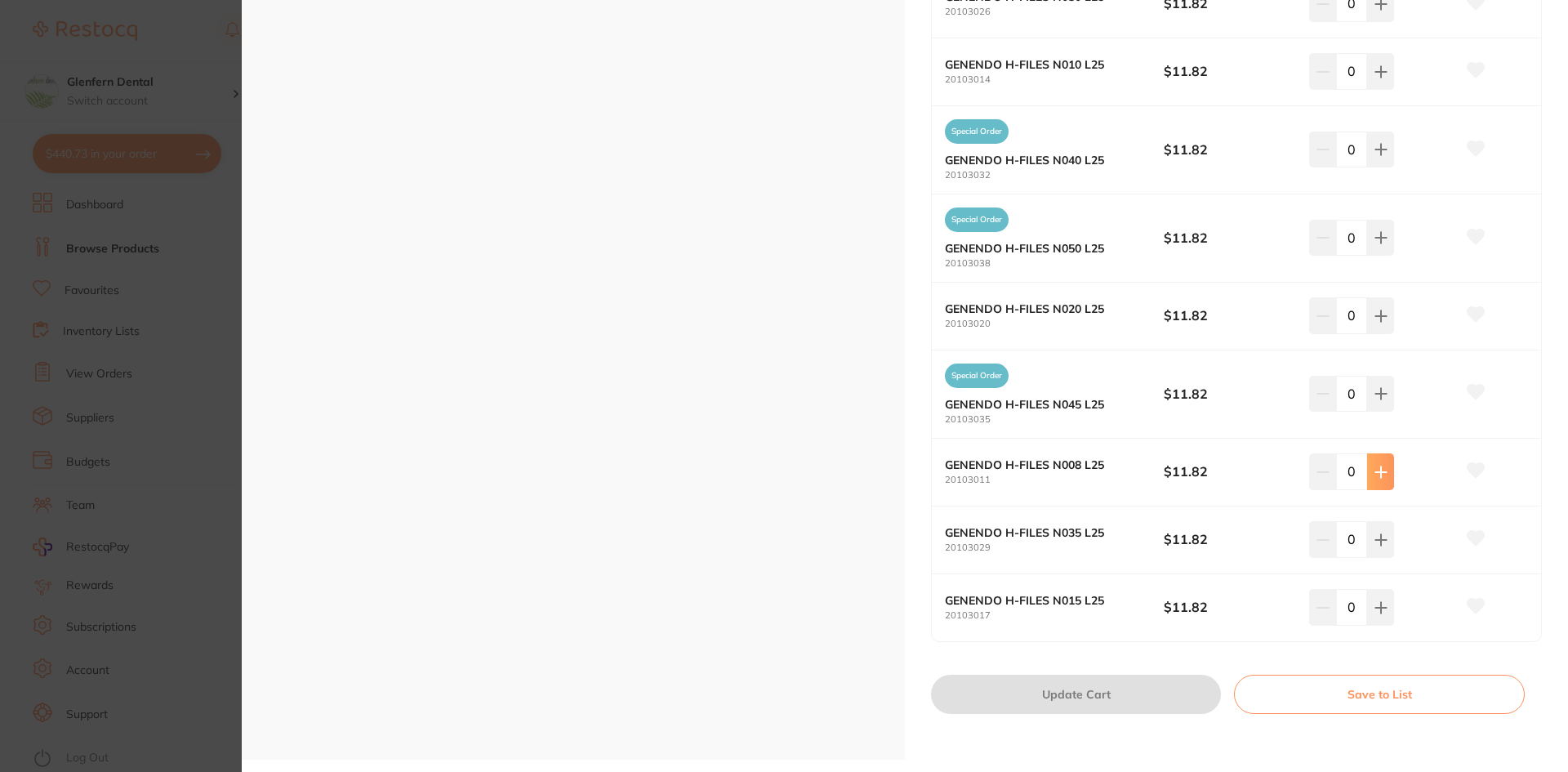
click at [1375, 470] on icon at bounding box center [1381, 472] width 13 height 13
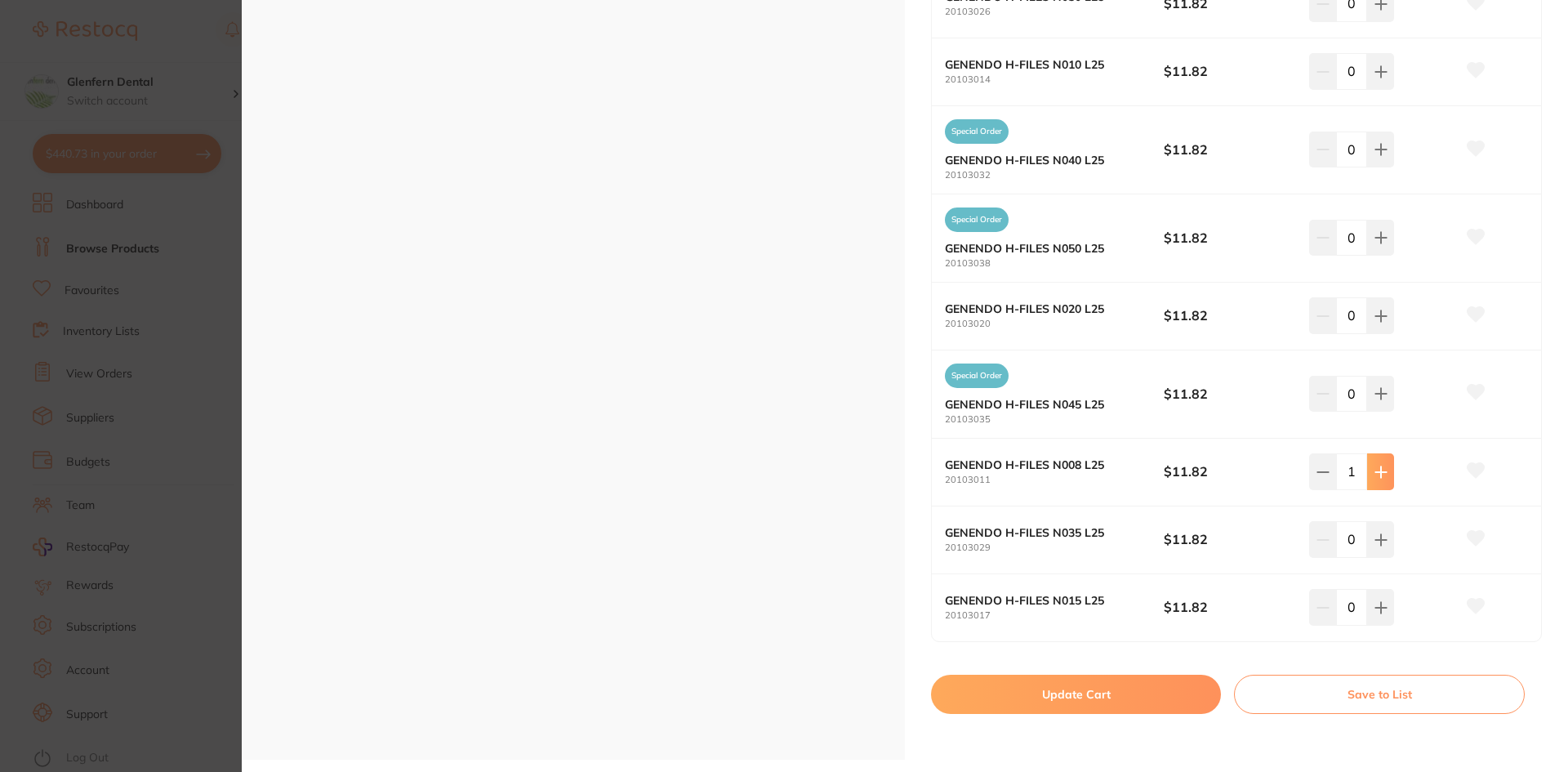
click at [1375, 470] on icon at bounding box center [1381, 472] width 13 height 13
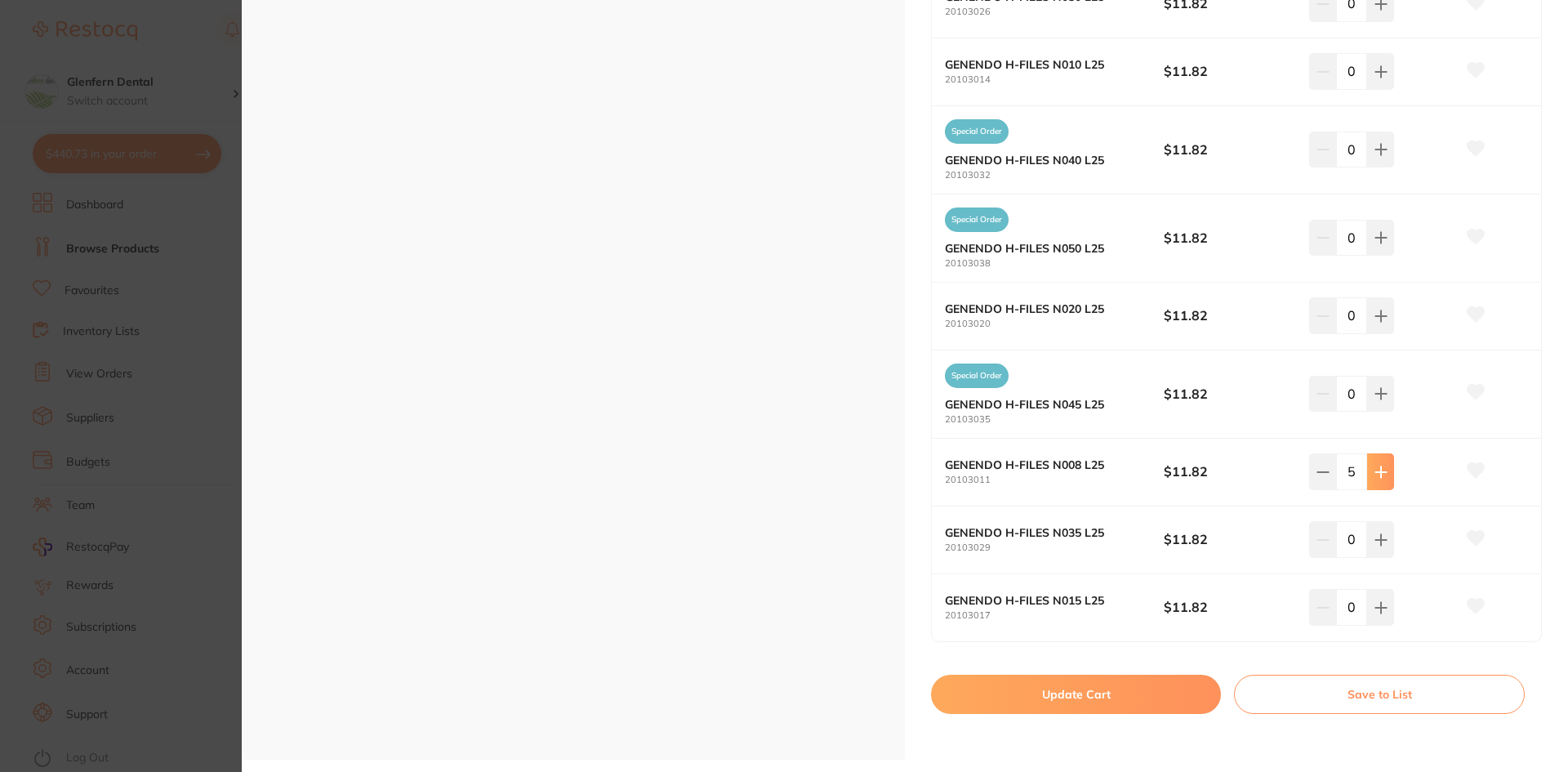
type input "6"
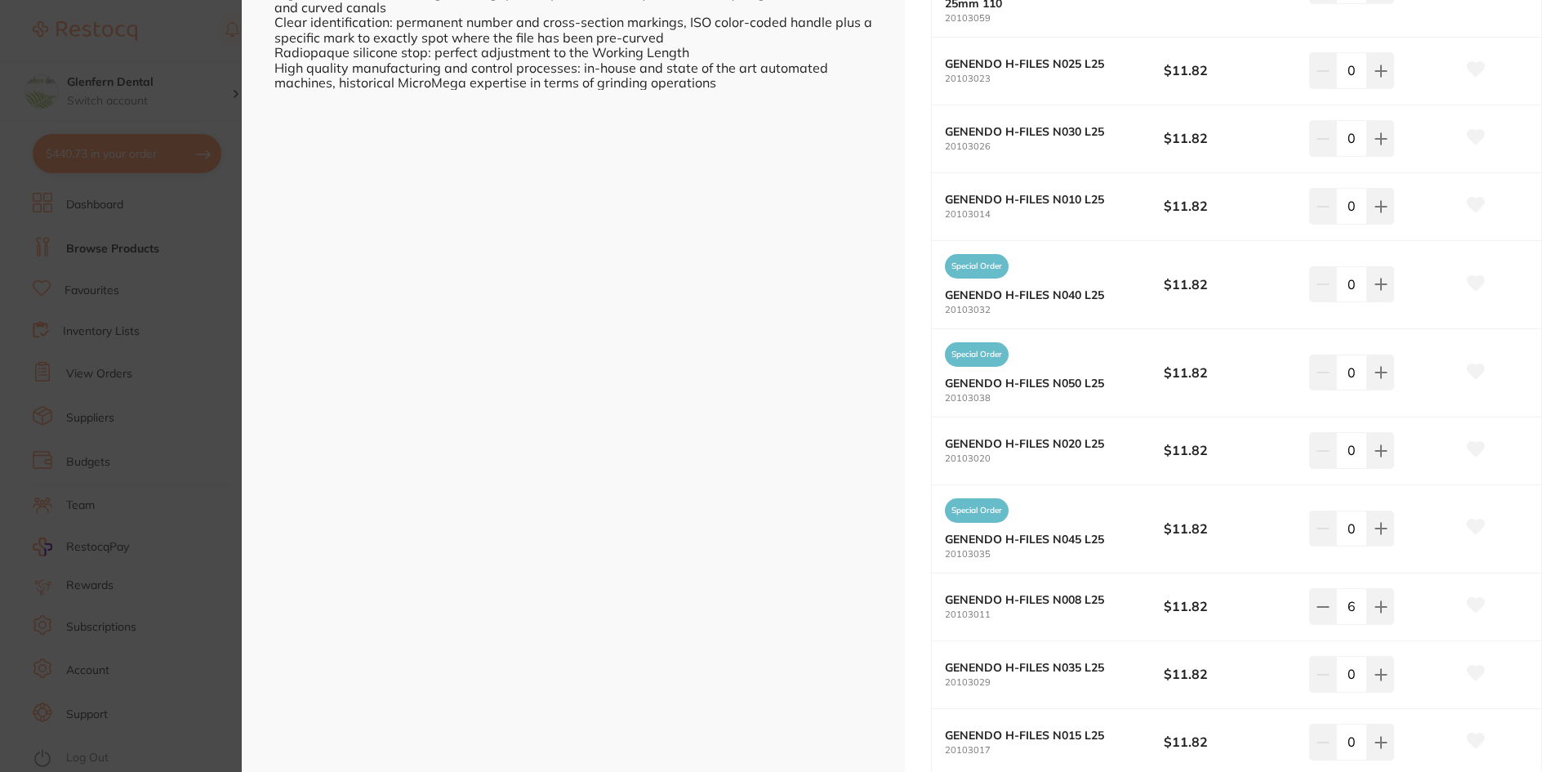
scroll to position [646, 0]
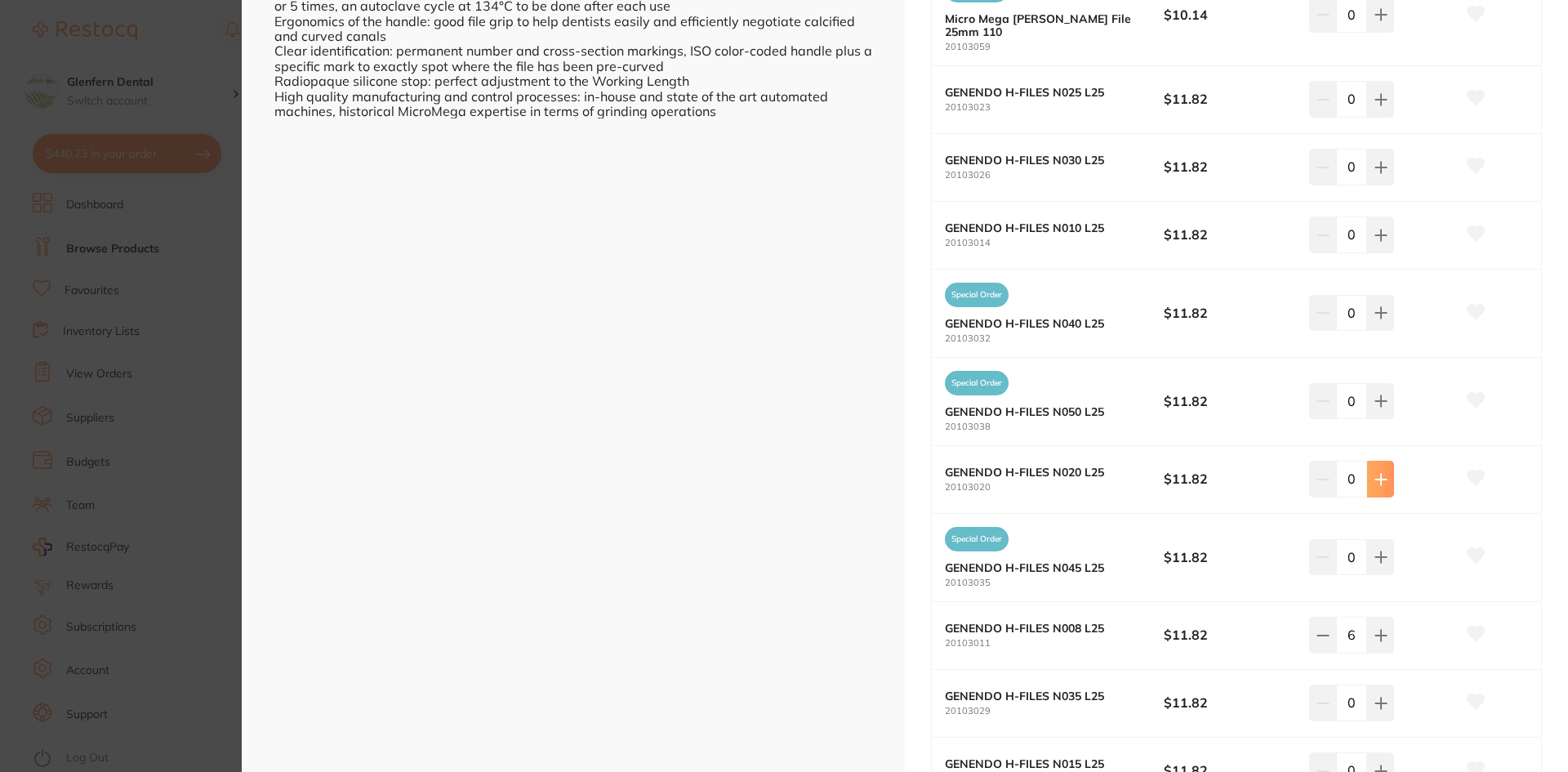
click at [1377, 481] on icon at bounding box center [1380, 479] width 11 height 11
click at [1377, 480] on icon at bounding box center [1380, 479] width 11 height 11
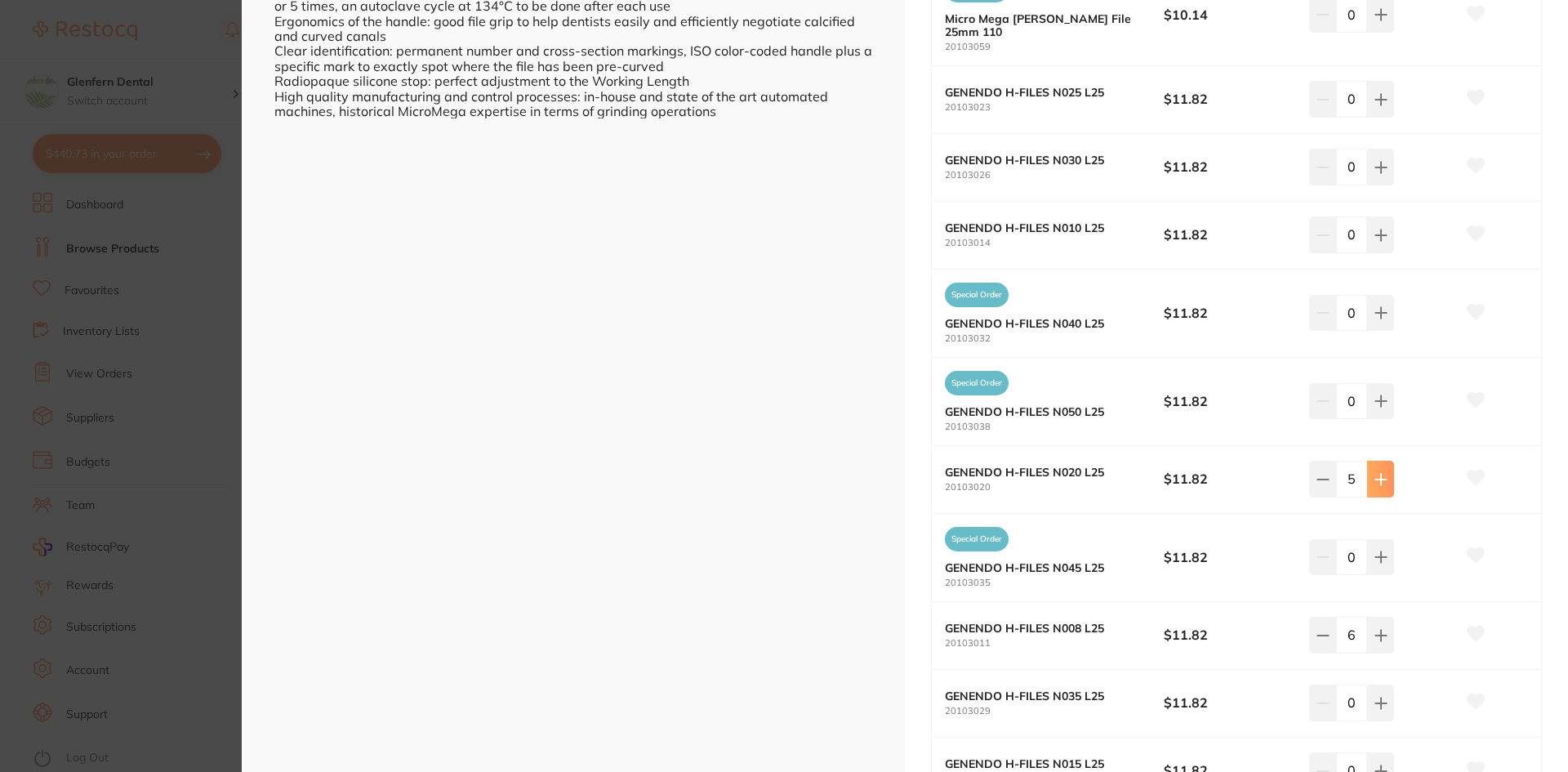
click at [1377, 480] on icon at bounding box center [1380, 479] width 11 height 11
type input "6"
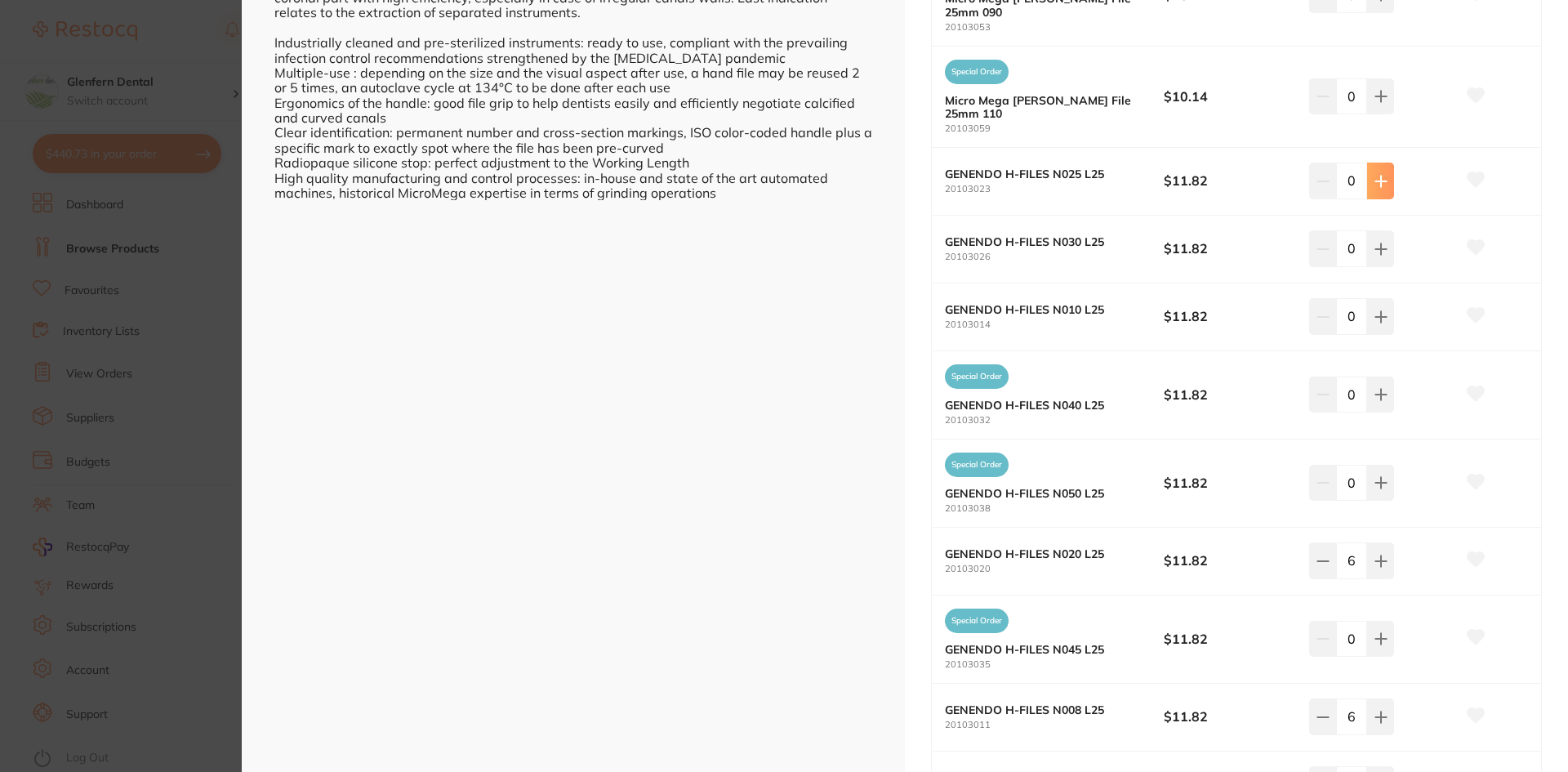
click at [1377, 177] on icon at bounding box center [1380, 180] width 11 height 11
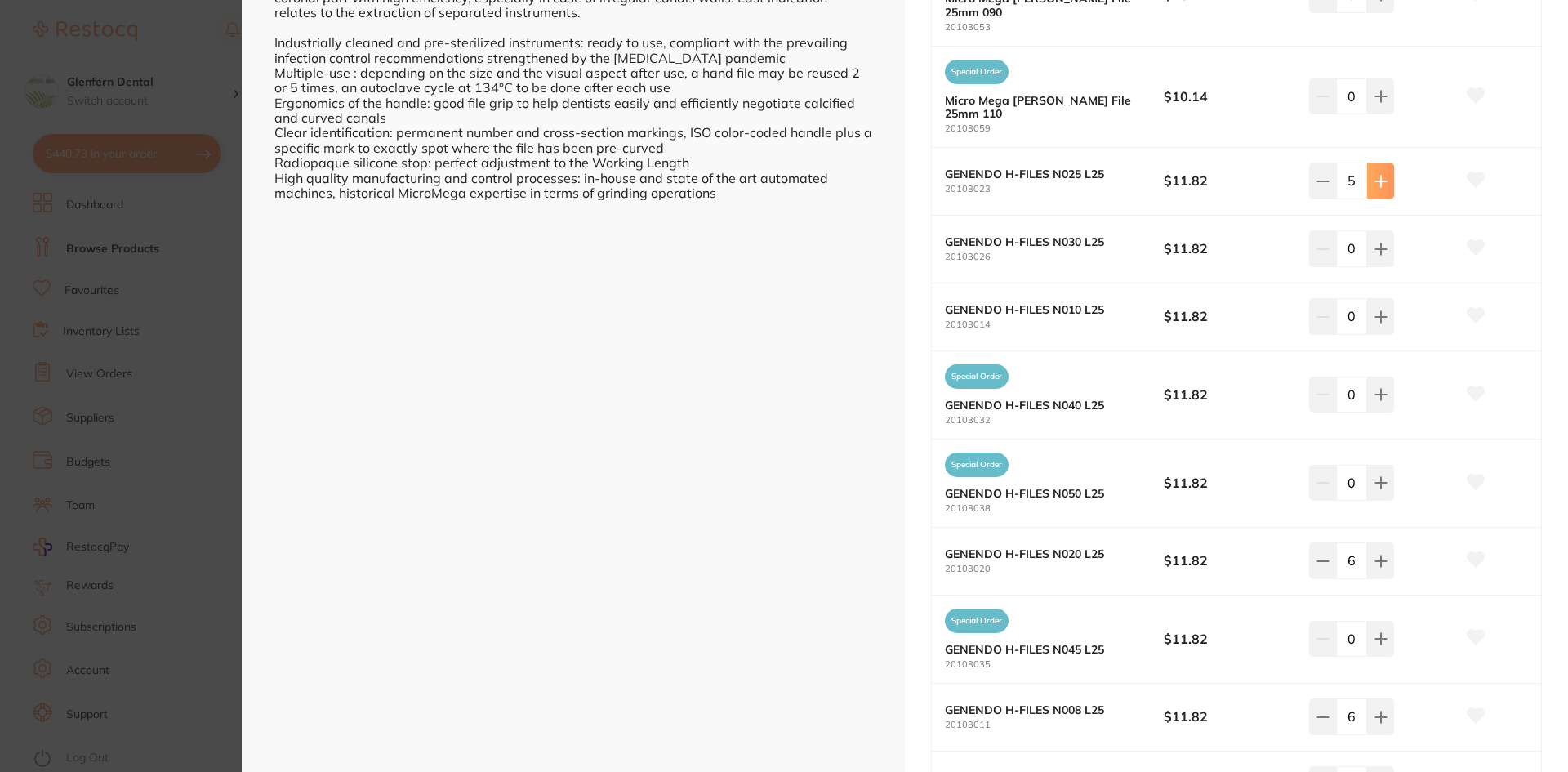
click at [1377, 177] on icon at bounding box center [1380, 180] width 11 height 11
click at [1320, 183] on icon at bounding box center [1323, 181] width 13 height 13
type input "6"
click at [1374, 314] on icon at bounding box center [1381, 317] width 13 height 13
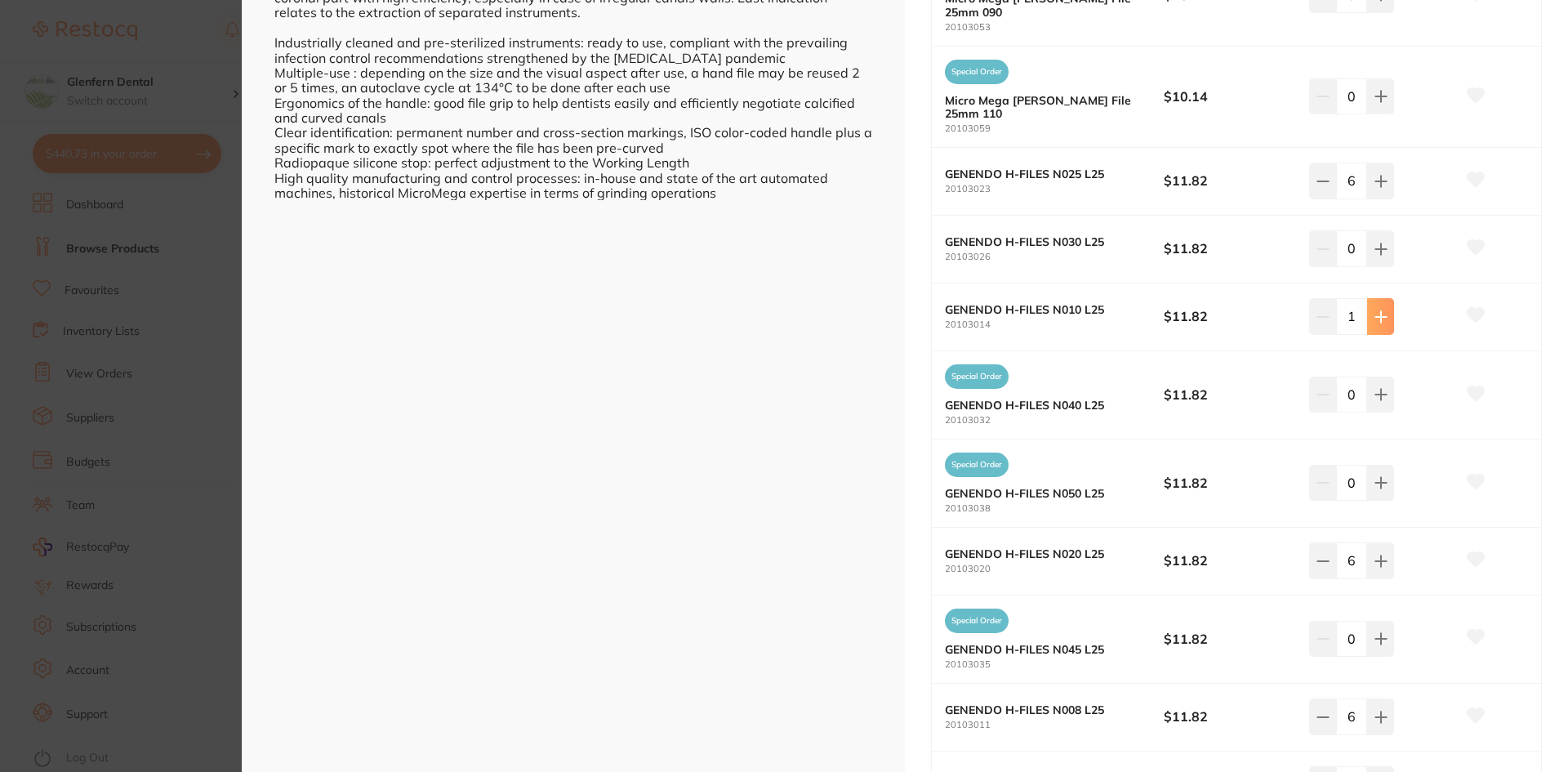
click at [1374, 314] on icon at bounding box center [1381, 317] width 13 height 13
click at [1374, 313] on icon at bounding box center [1381, 317] width 13 height 13
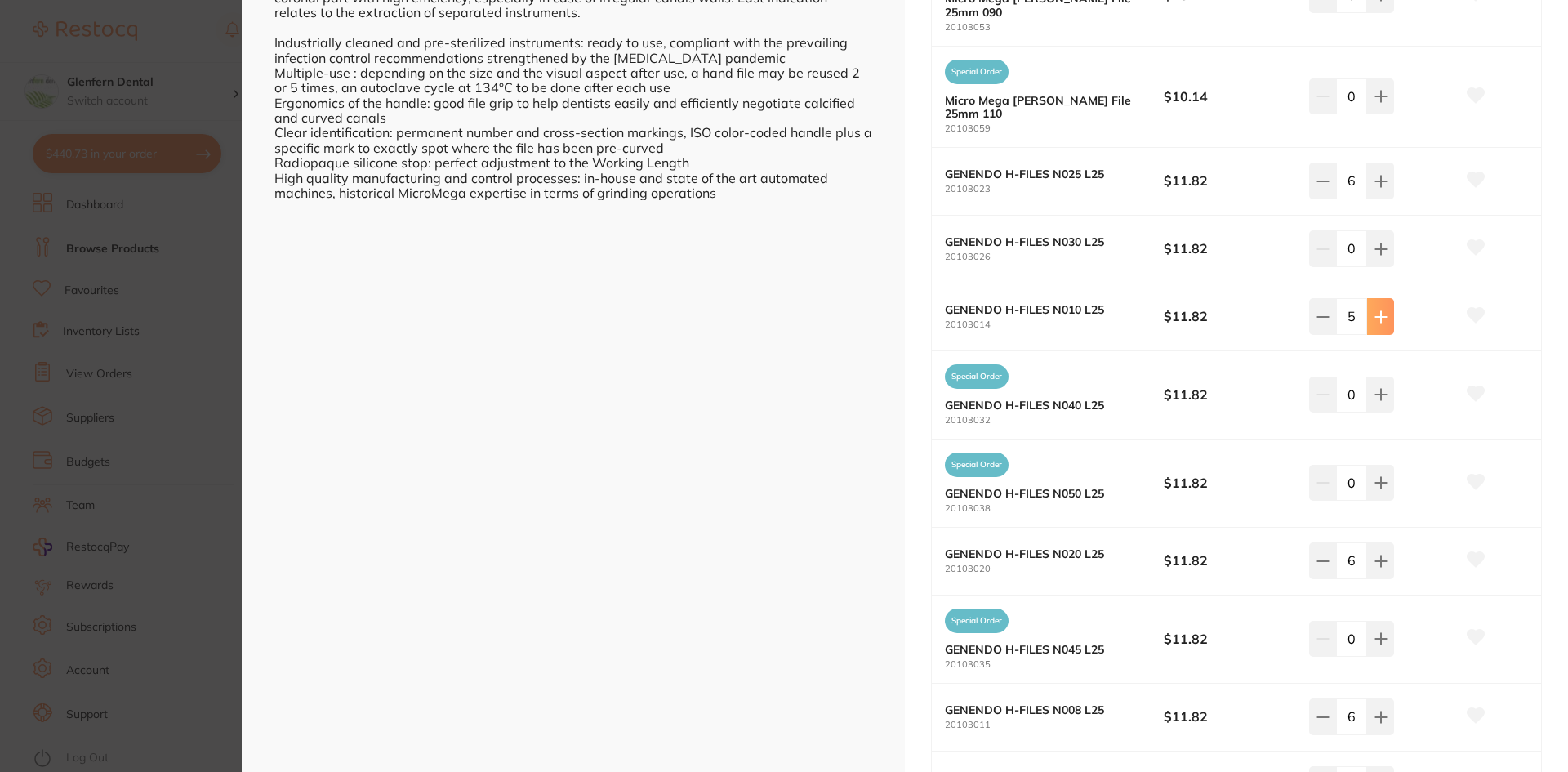
type input "6"
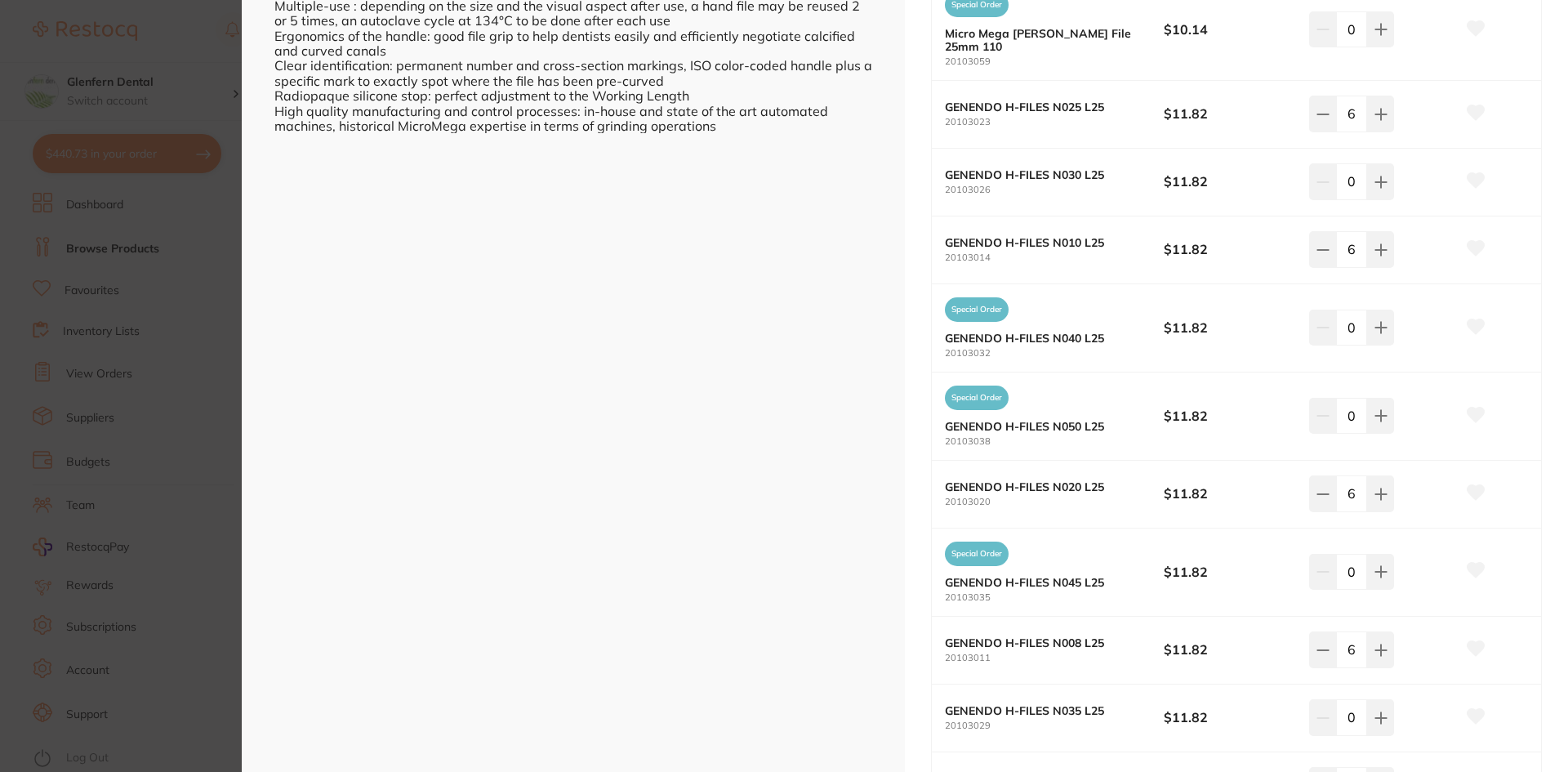
scroll to position [810, 0]
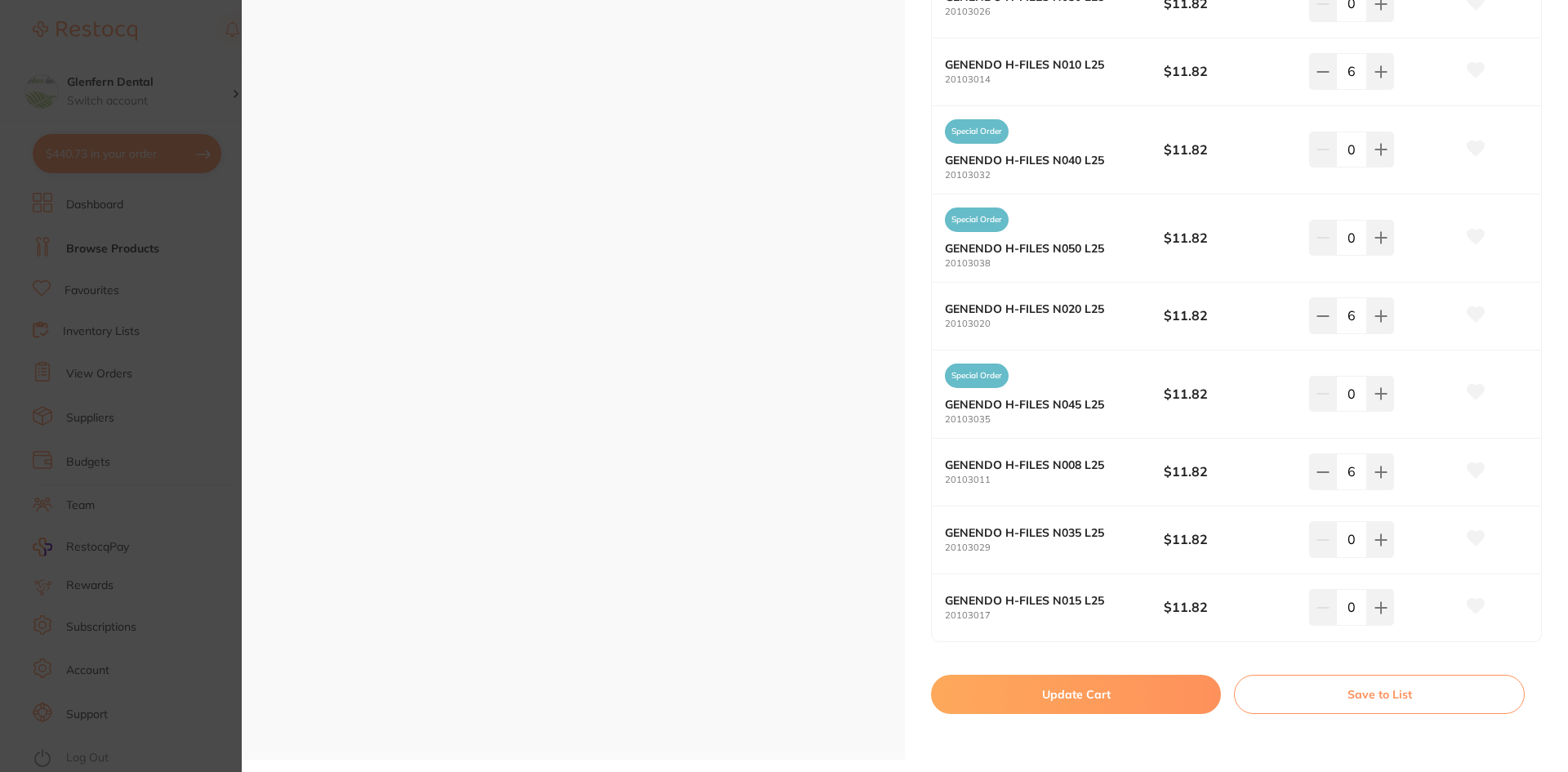
click at [1096, 690] on button "Update Cart" at bounding box center [1076, 693] width 290 height 39
checkbox input "false"
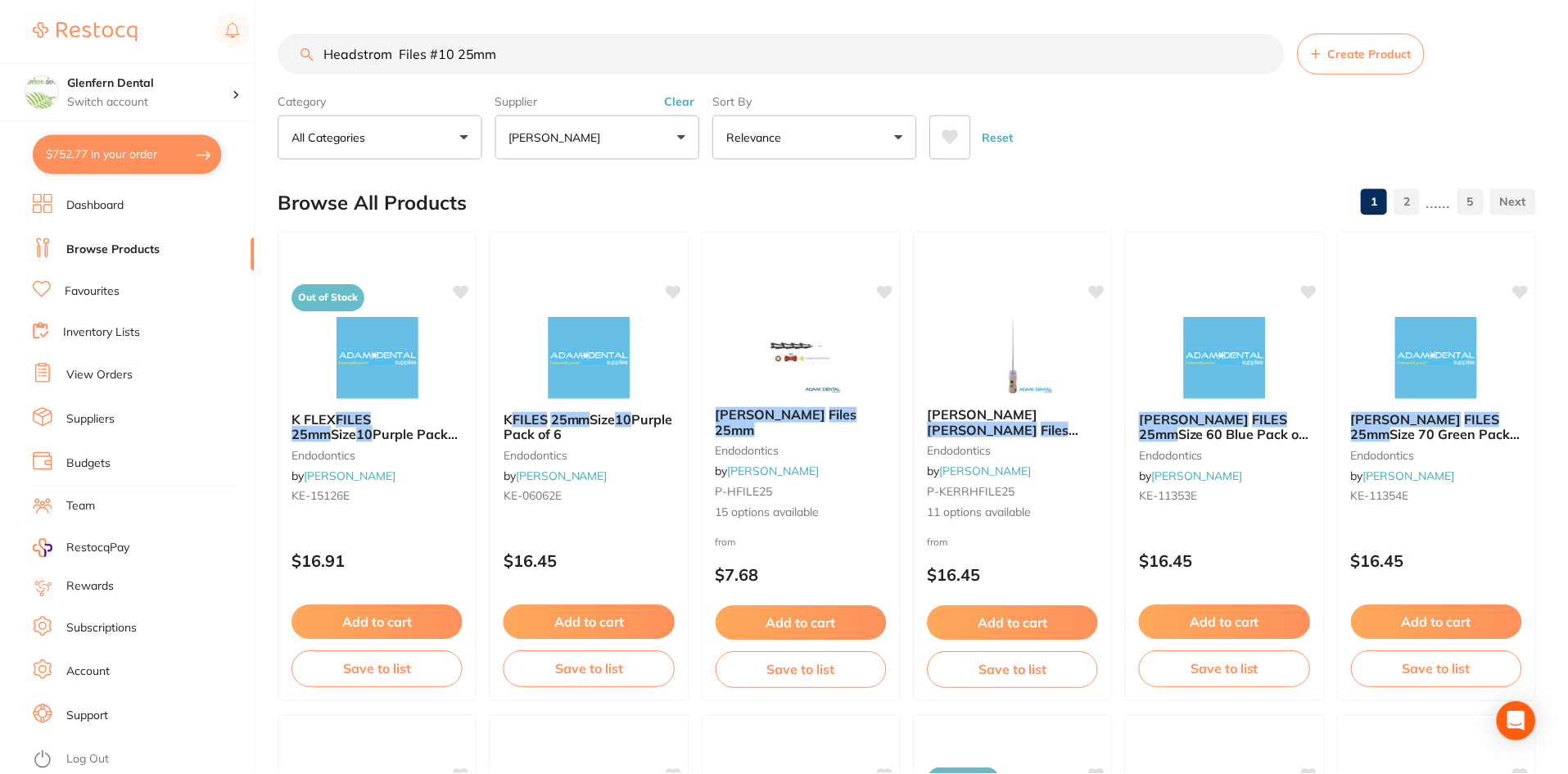
scroll to position [1556, 0]
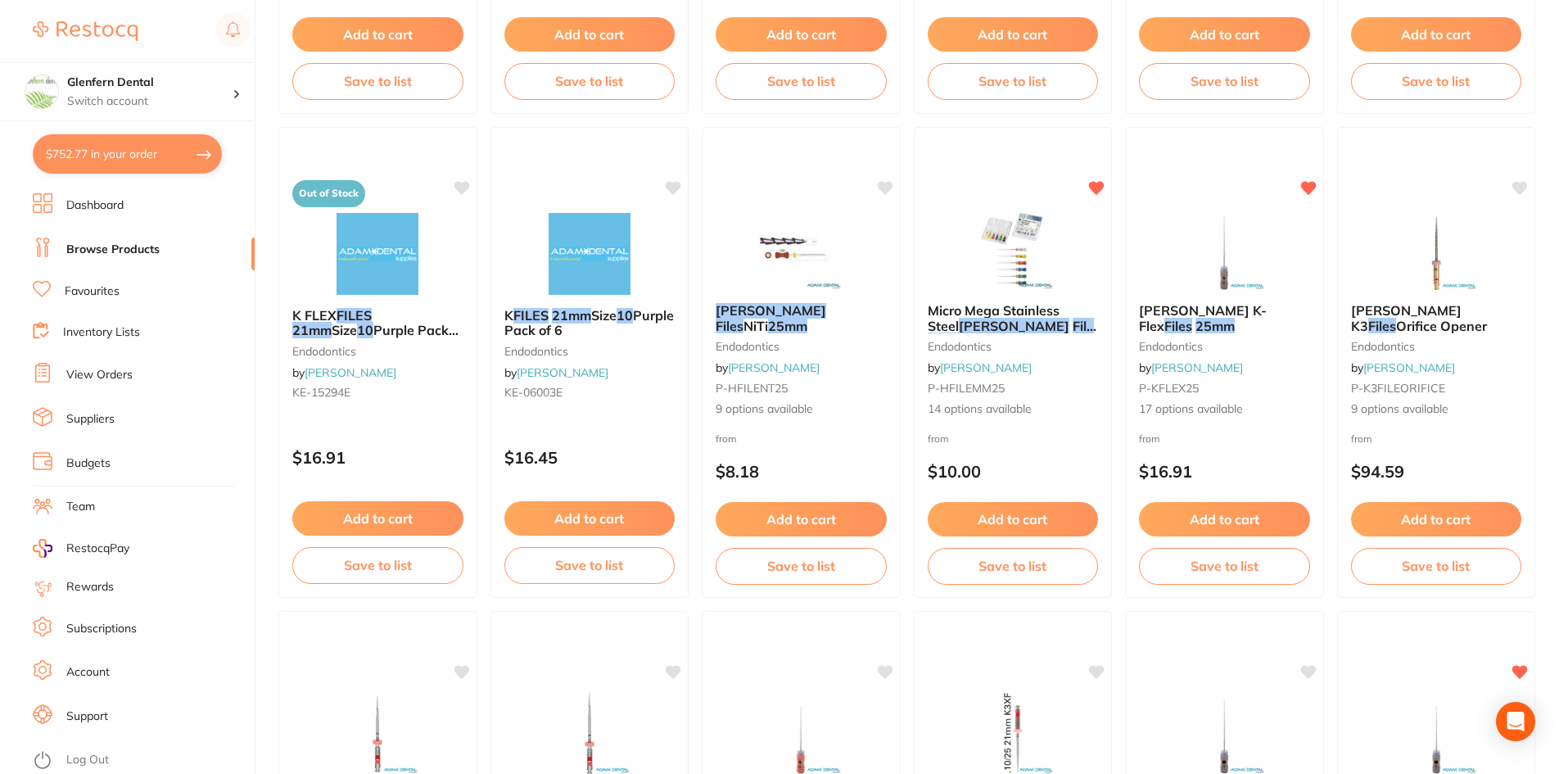
click at [118, 160] on button "$752.77 in your order" at bounding box center [127, 154] width 189 height 39
checkbox input "true"
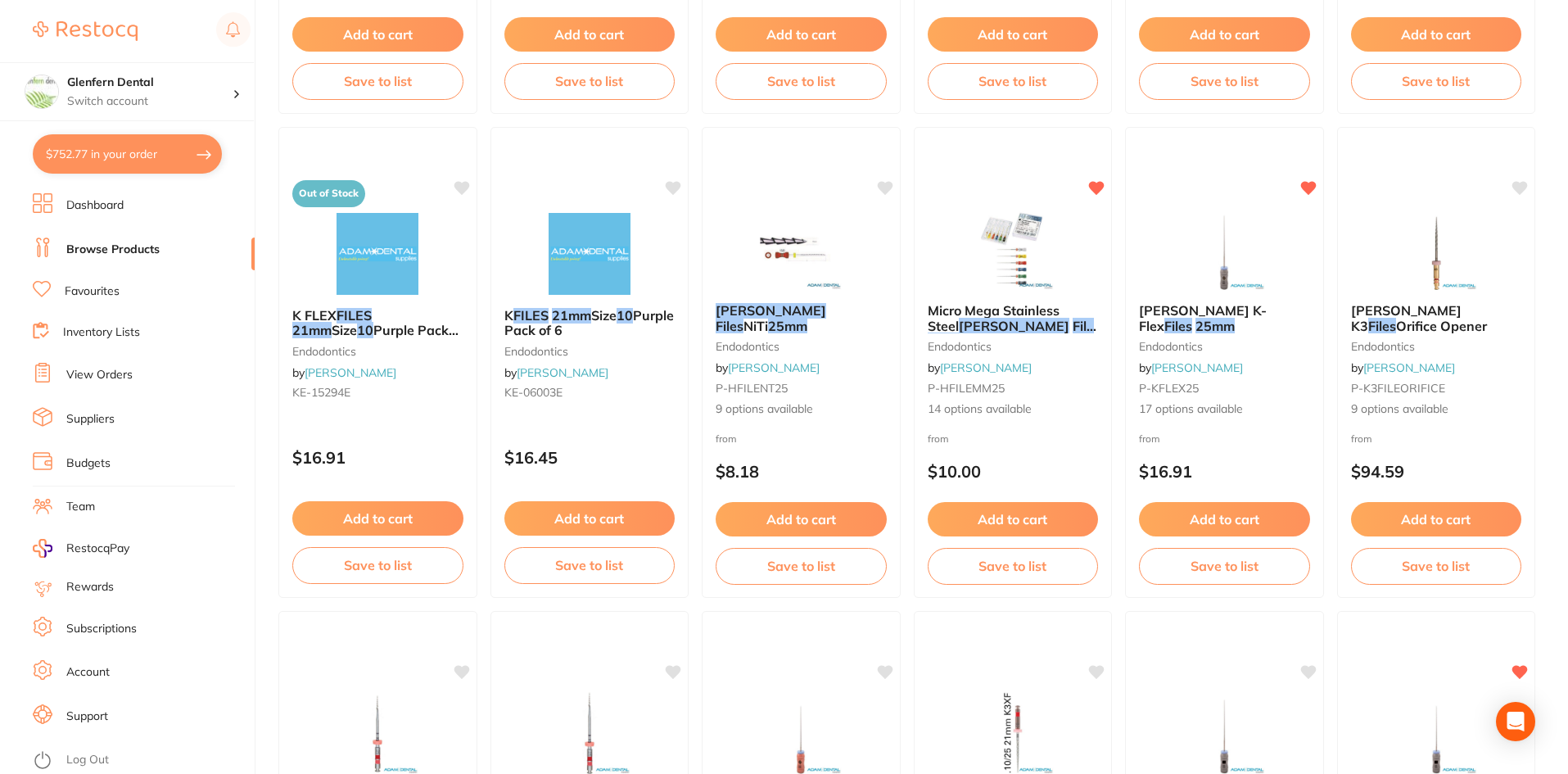
checkbox input "true"
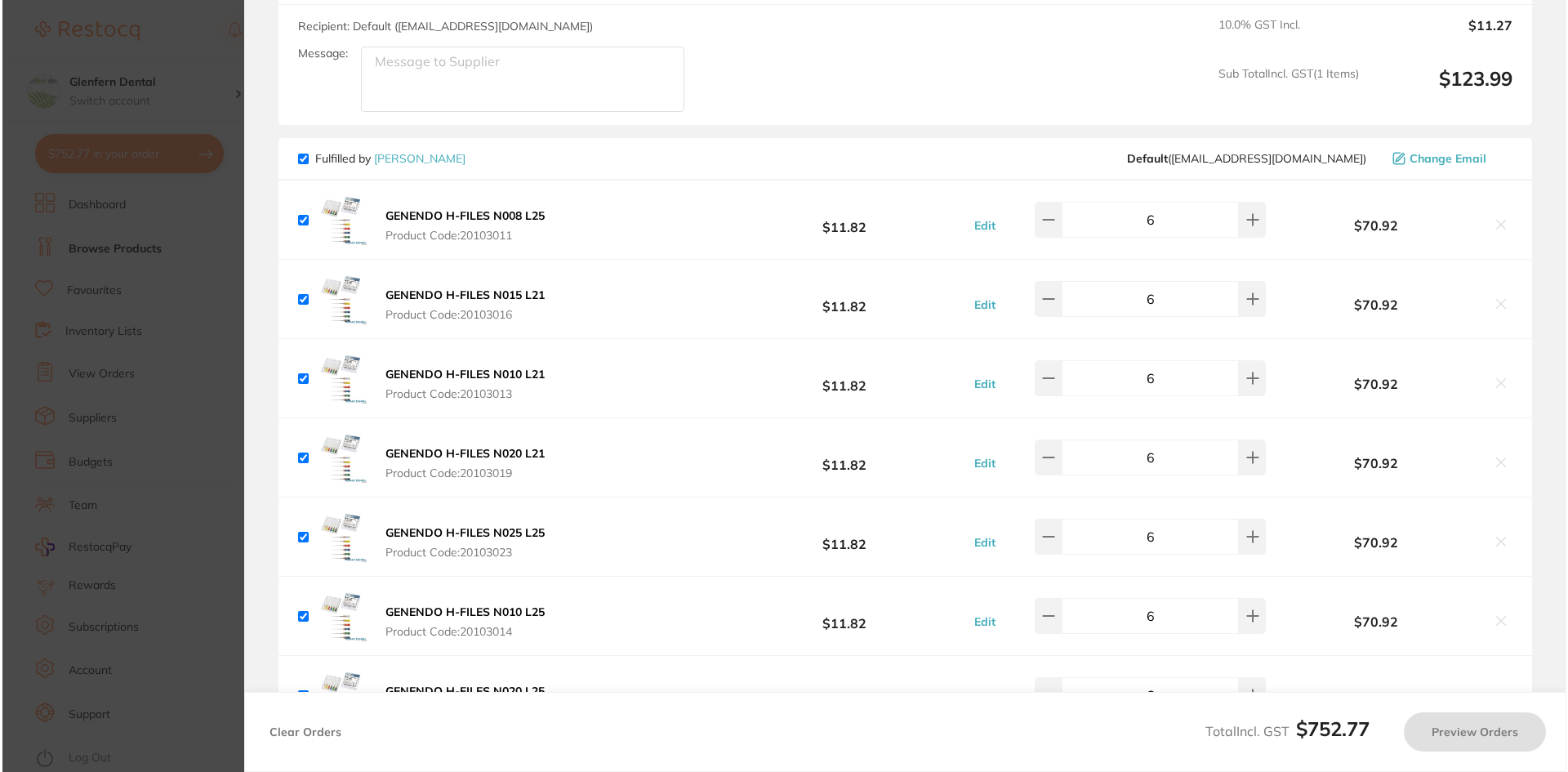
scroll to position [0, 0]
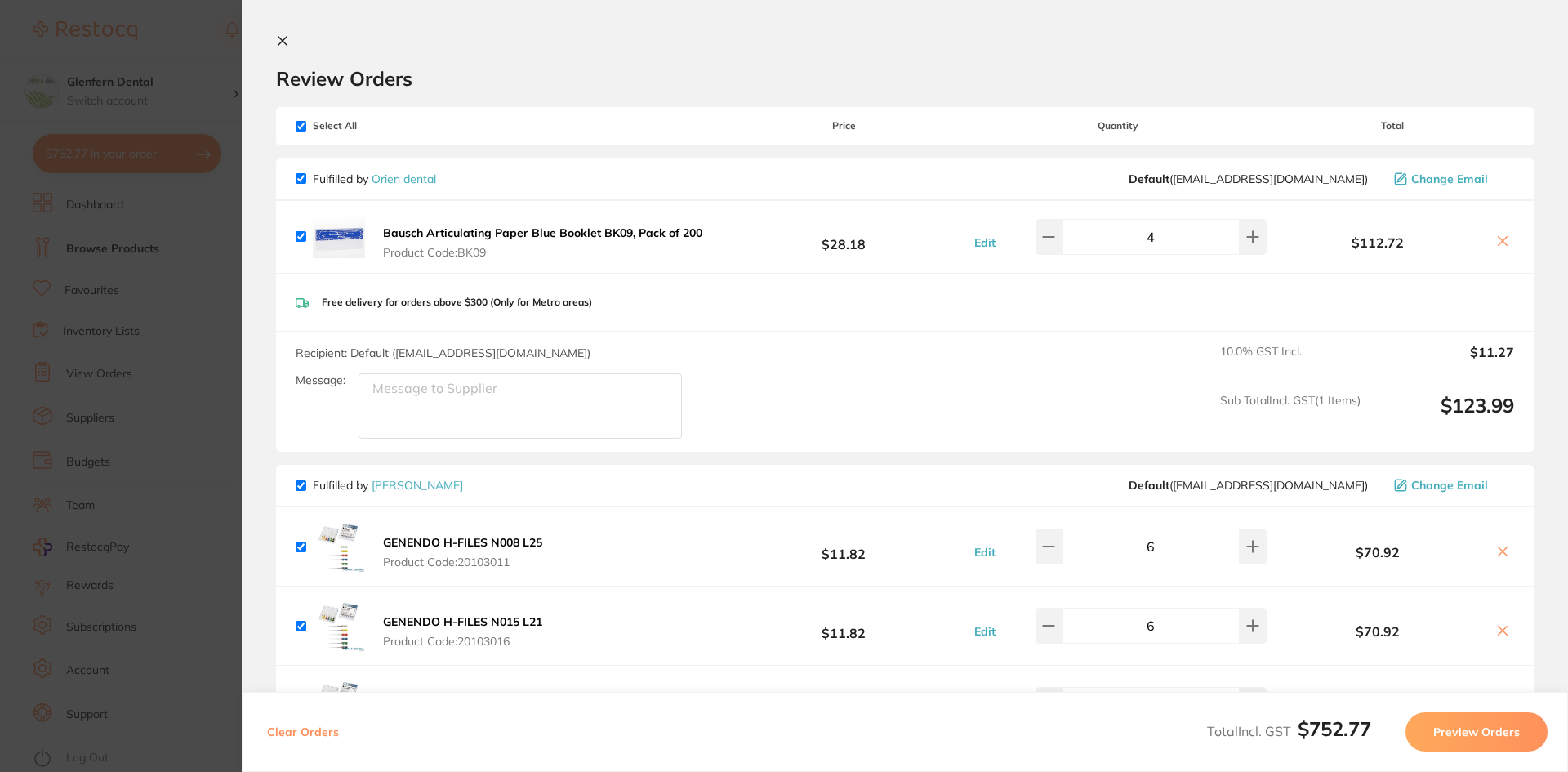
click at [278, 40] on icon at bounding box center [283, 41] width 13 height 13
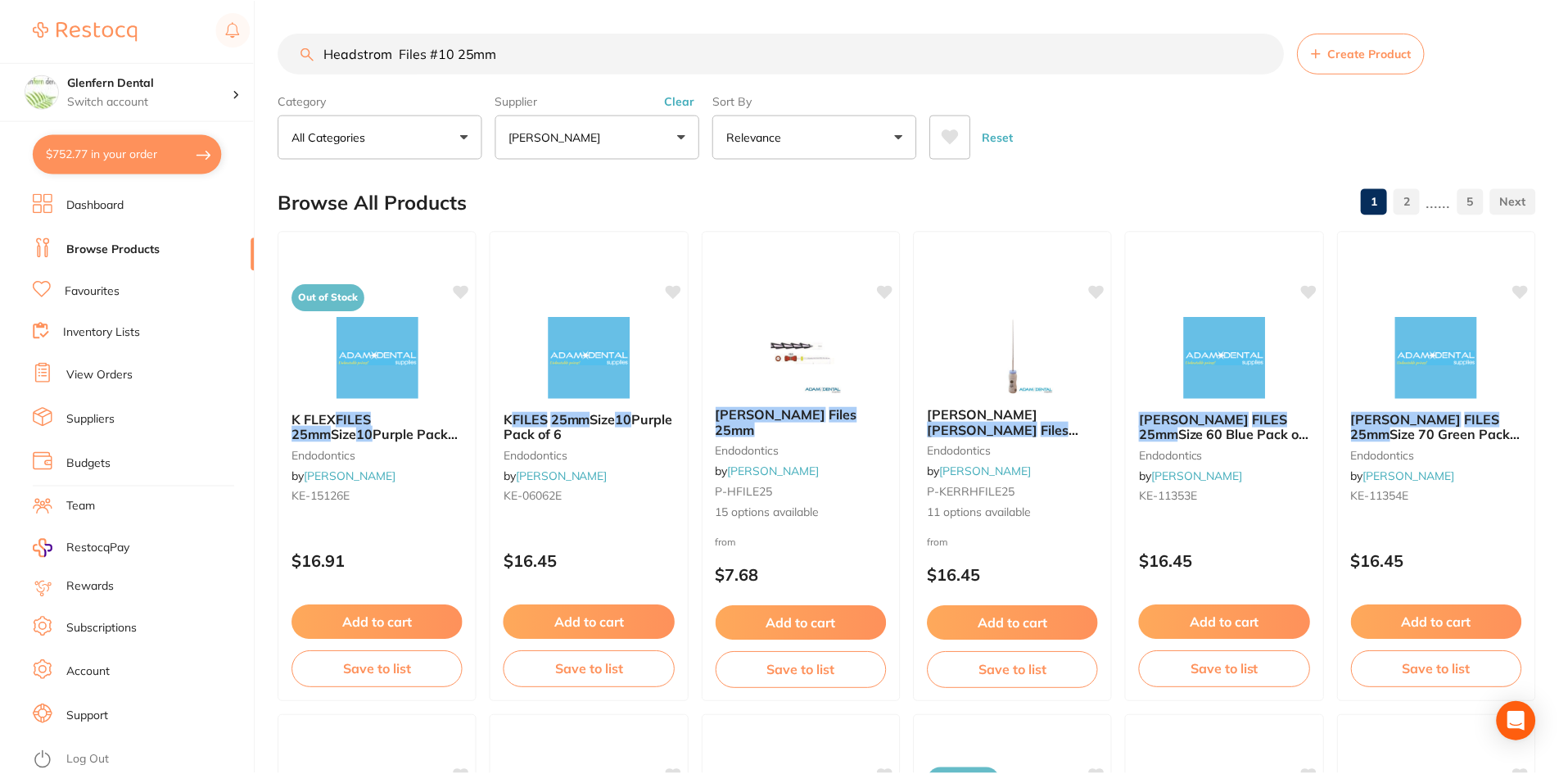
scroll to position [1556, 0]
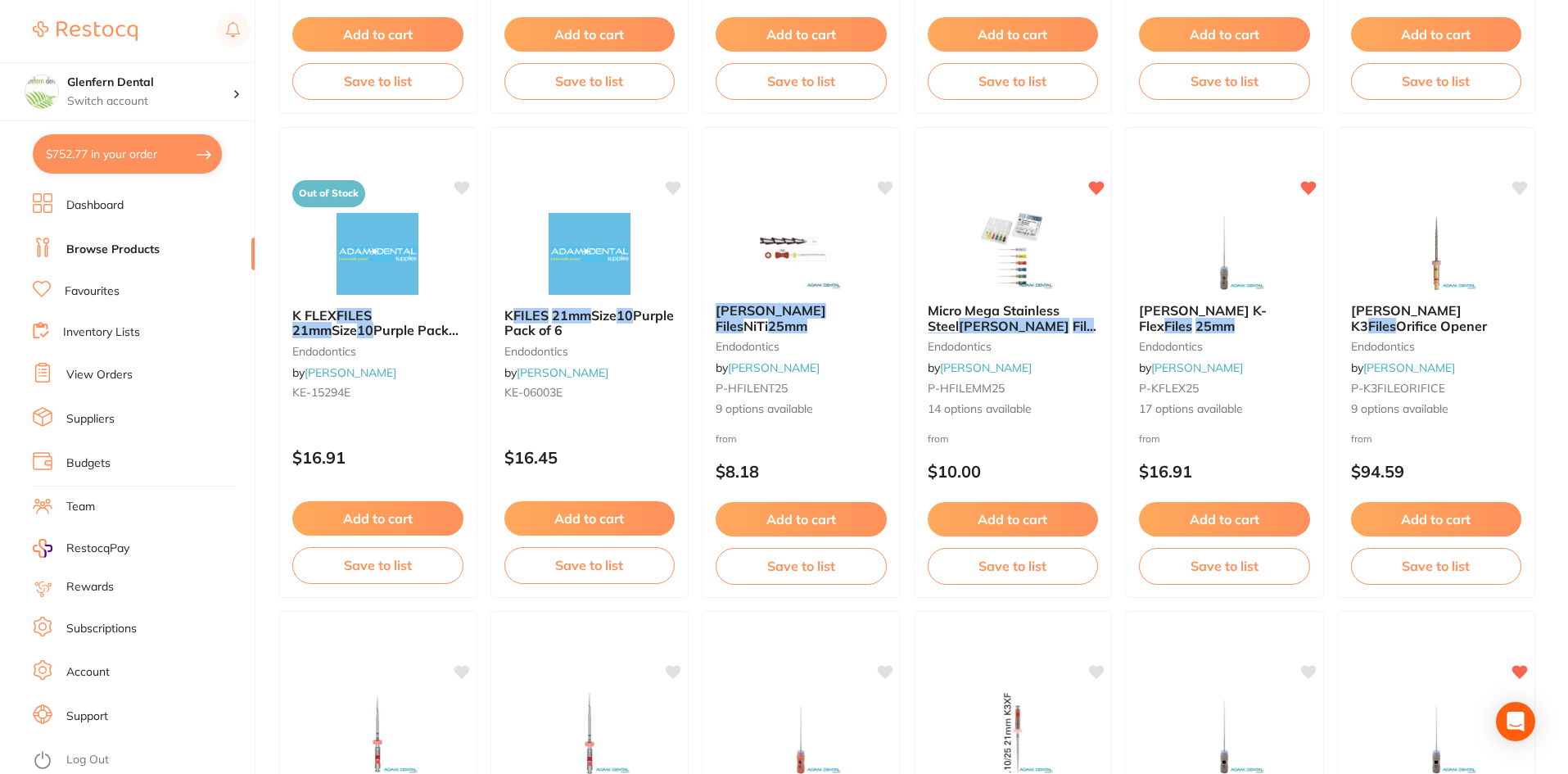
click at [112, 249] on link "Browse Products" at bounding box center [112, 249] width 93 height 16
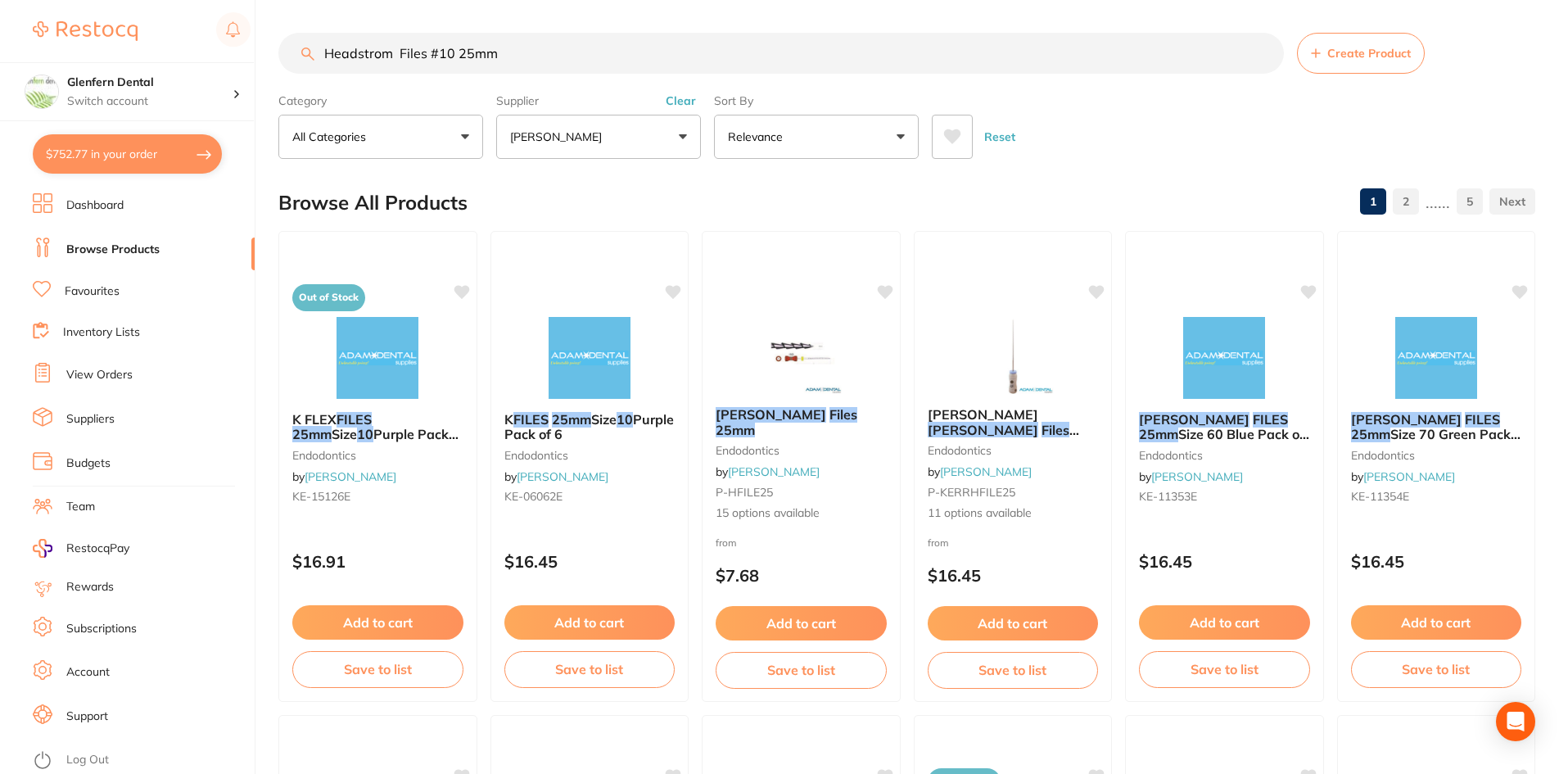
drag, startPoint x: 527, startPoint y: 58, endPoint x: 273, endPoint y: 57, distance: 254.0
click at [273, 57] on div "$752.77 Glenfern Dental Switch account Glenfern Dental $752.77 in your order Da…" at bounding box center [784, 387] width 1568 height 774
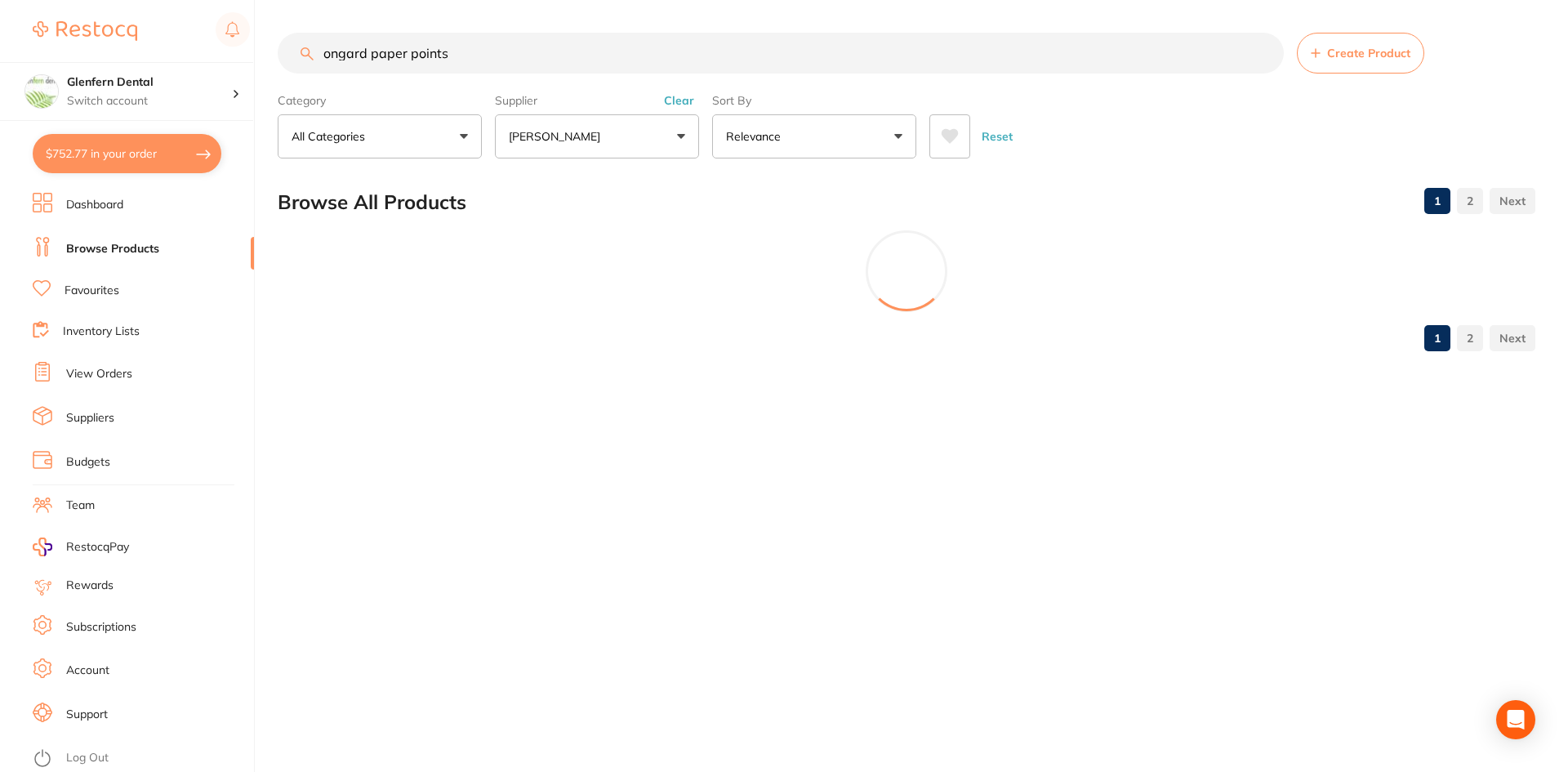
type input "ongard paper points"
click at [680, 134] on button "[PERSON_NAME]" at bounding box center [597, 136] width 204 height 44
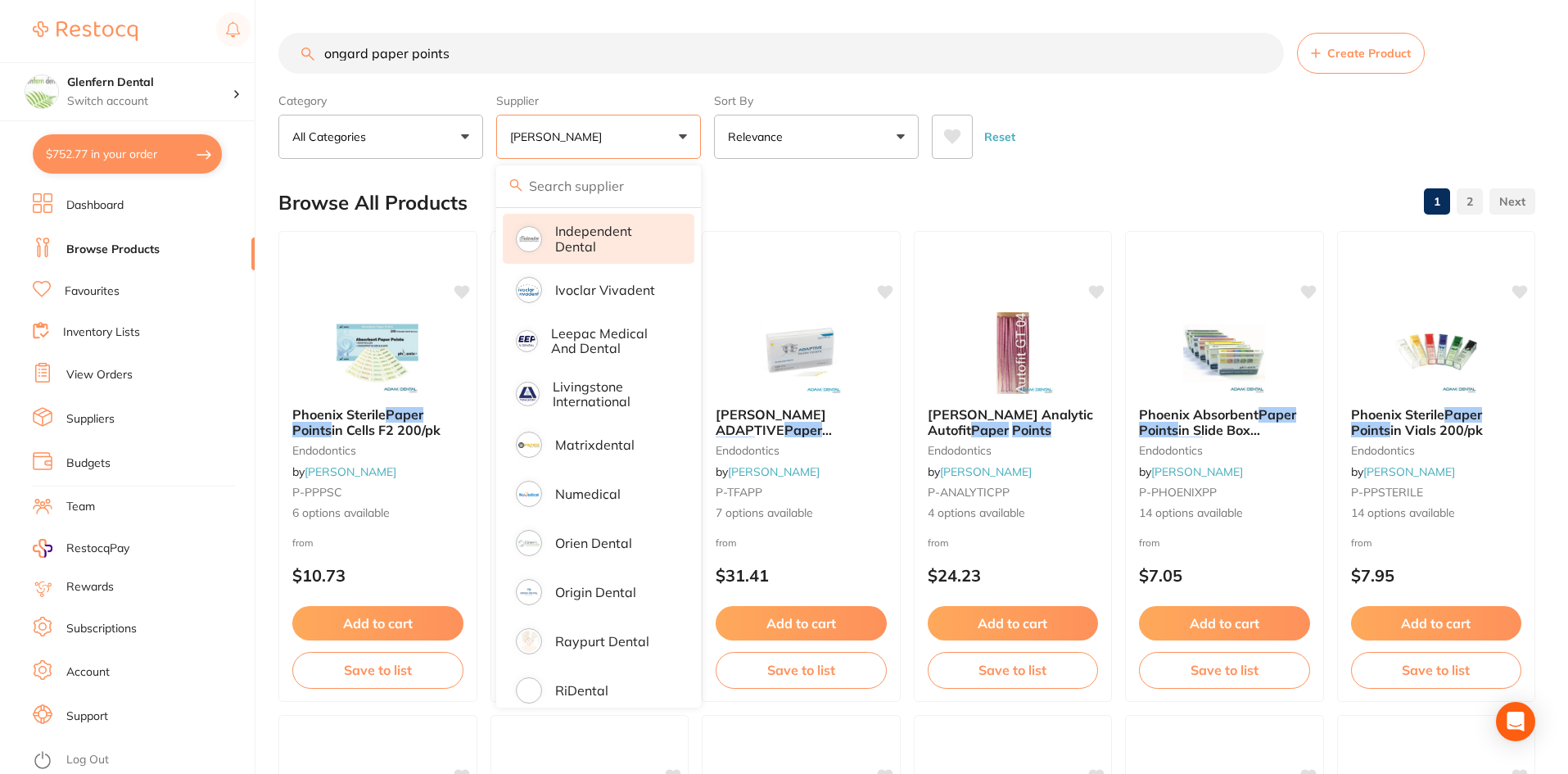
scroll to position [655, 0]
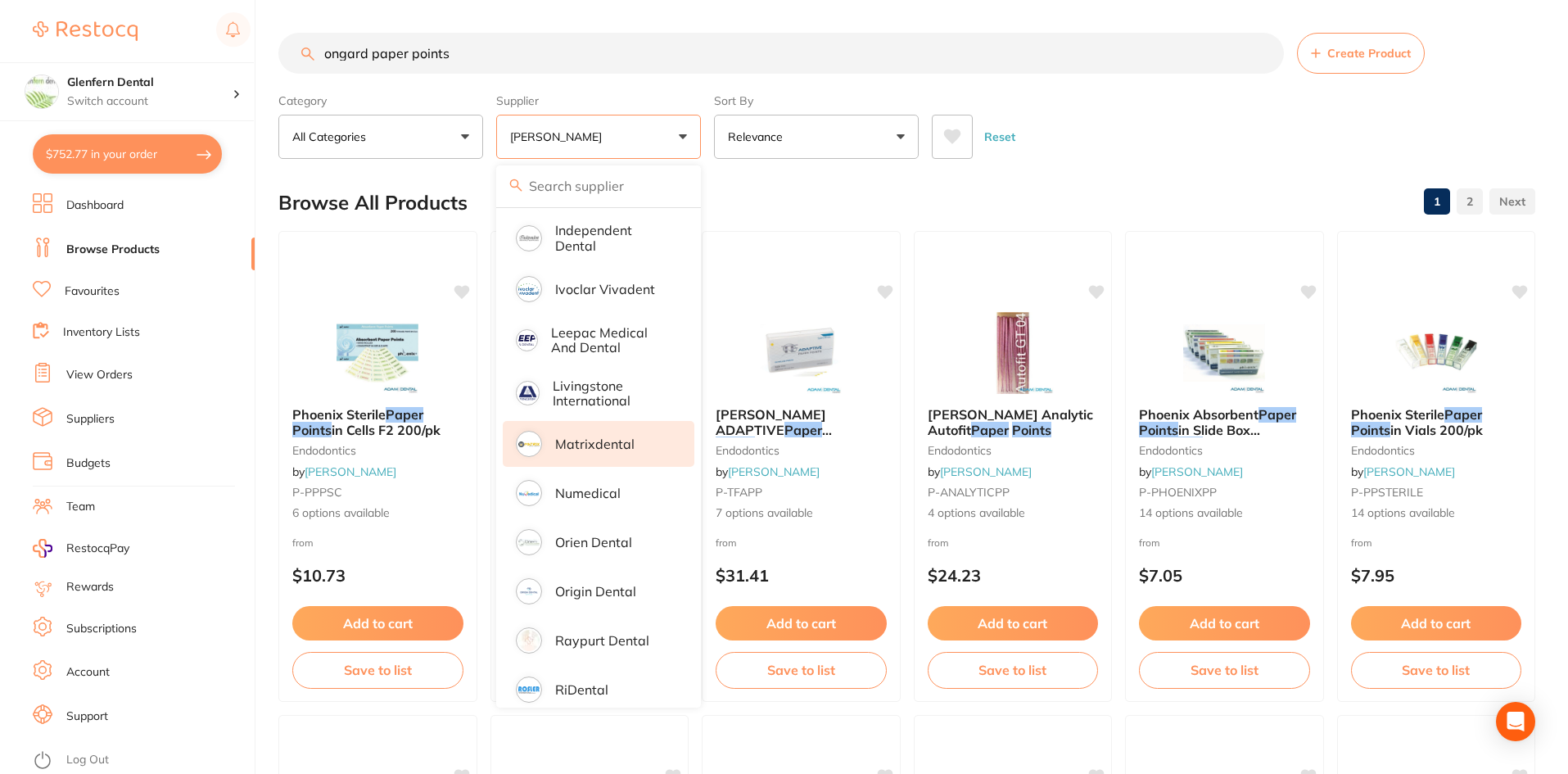
click at [587, 438] on p "Matrixdental" at bounding box center [594, 443] width 80 height 14
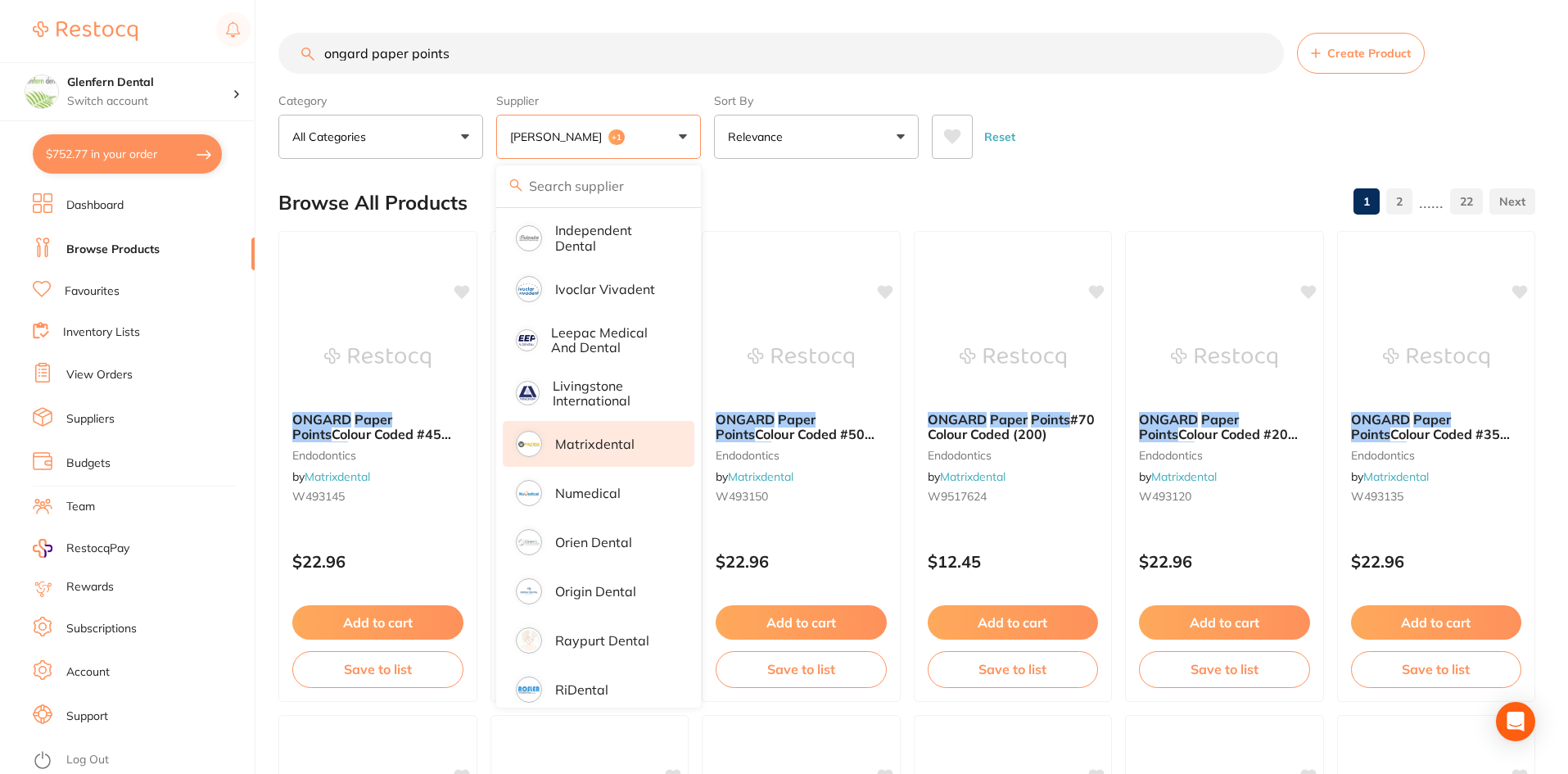
click at [983, 35] on input "ongard paper points" at bounding box center [782, 53] width 1006 height 41
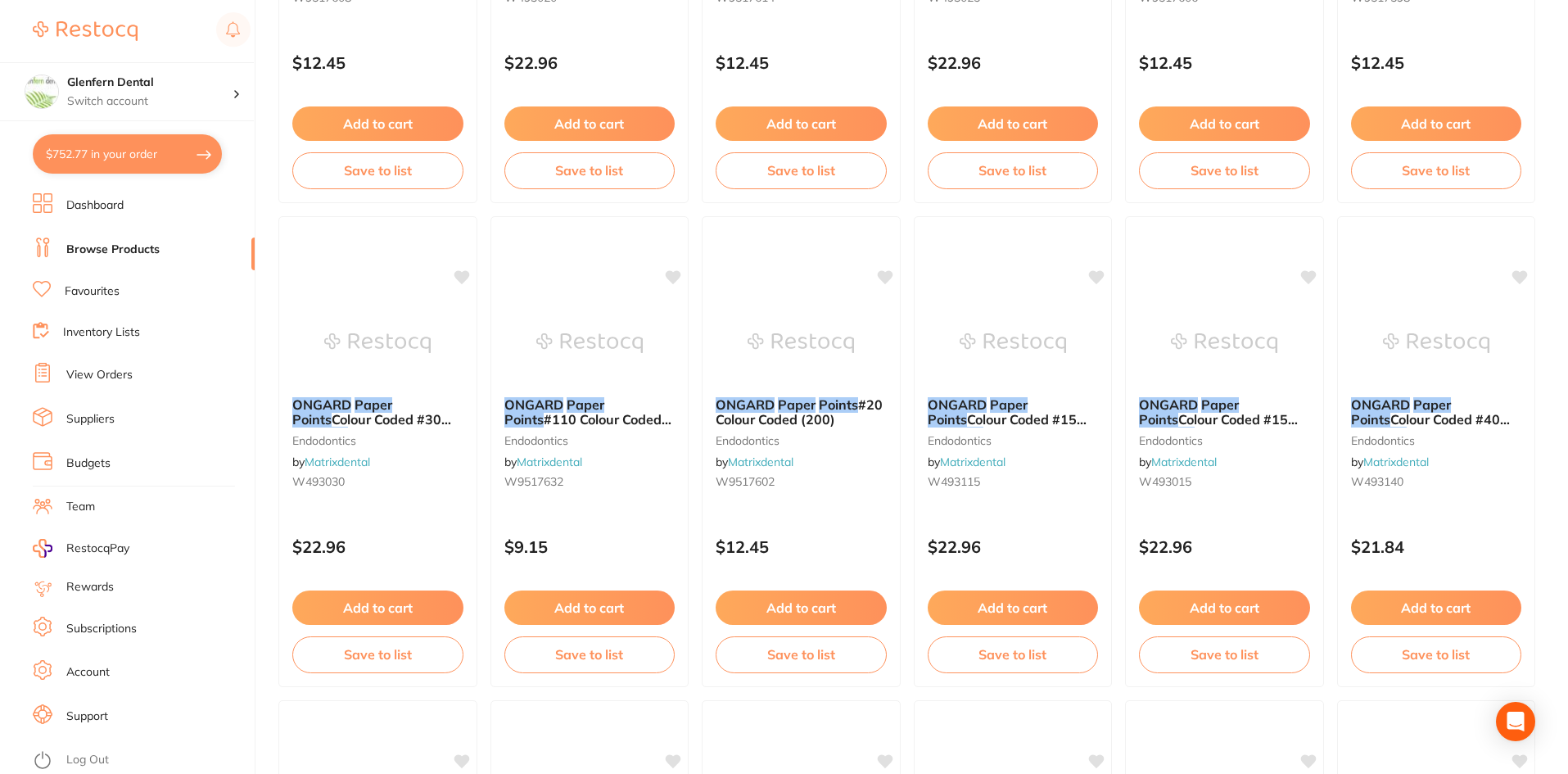
scroll to position [1146, 0]
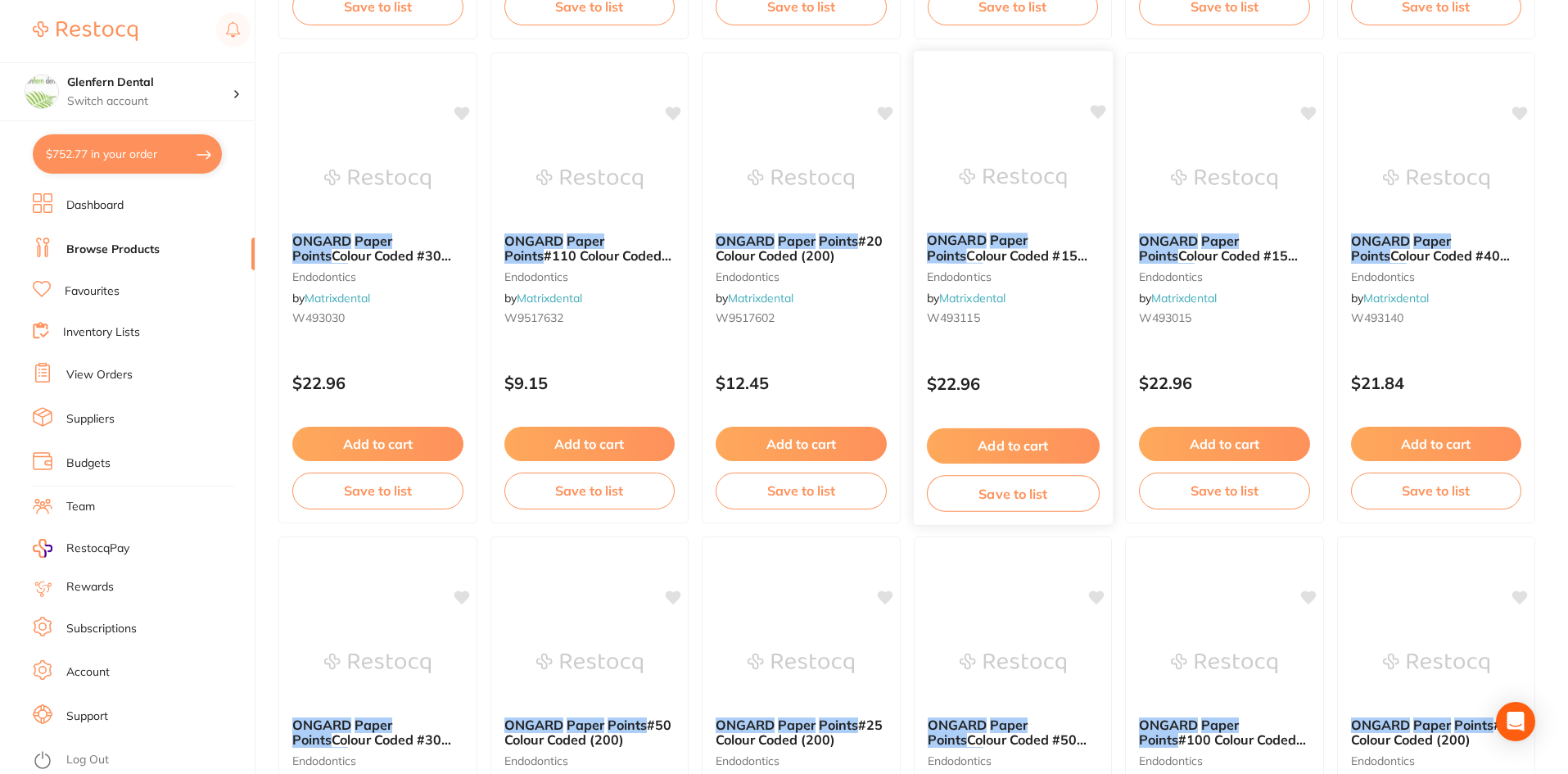
click at [995, 250] on span "Colour Coded #15 .06" at bounding box center [1006, 262] width 161 height 32
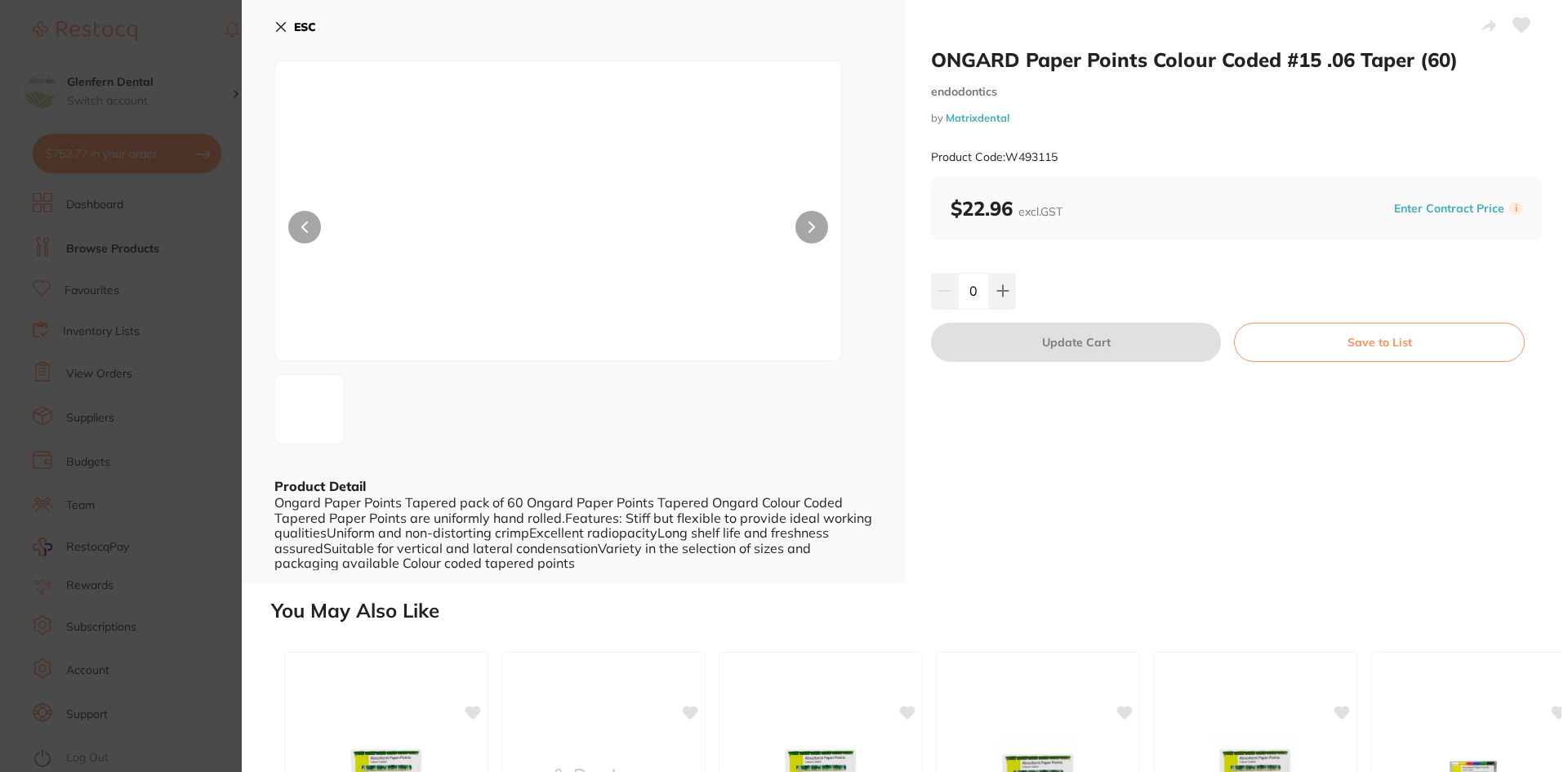
click at [283, 24] on icon at bounding box center [281, 27] width 9 height 9
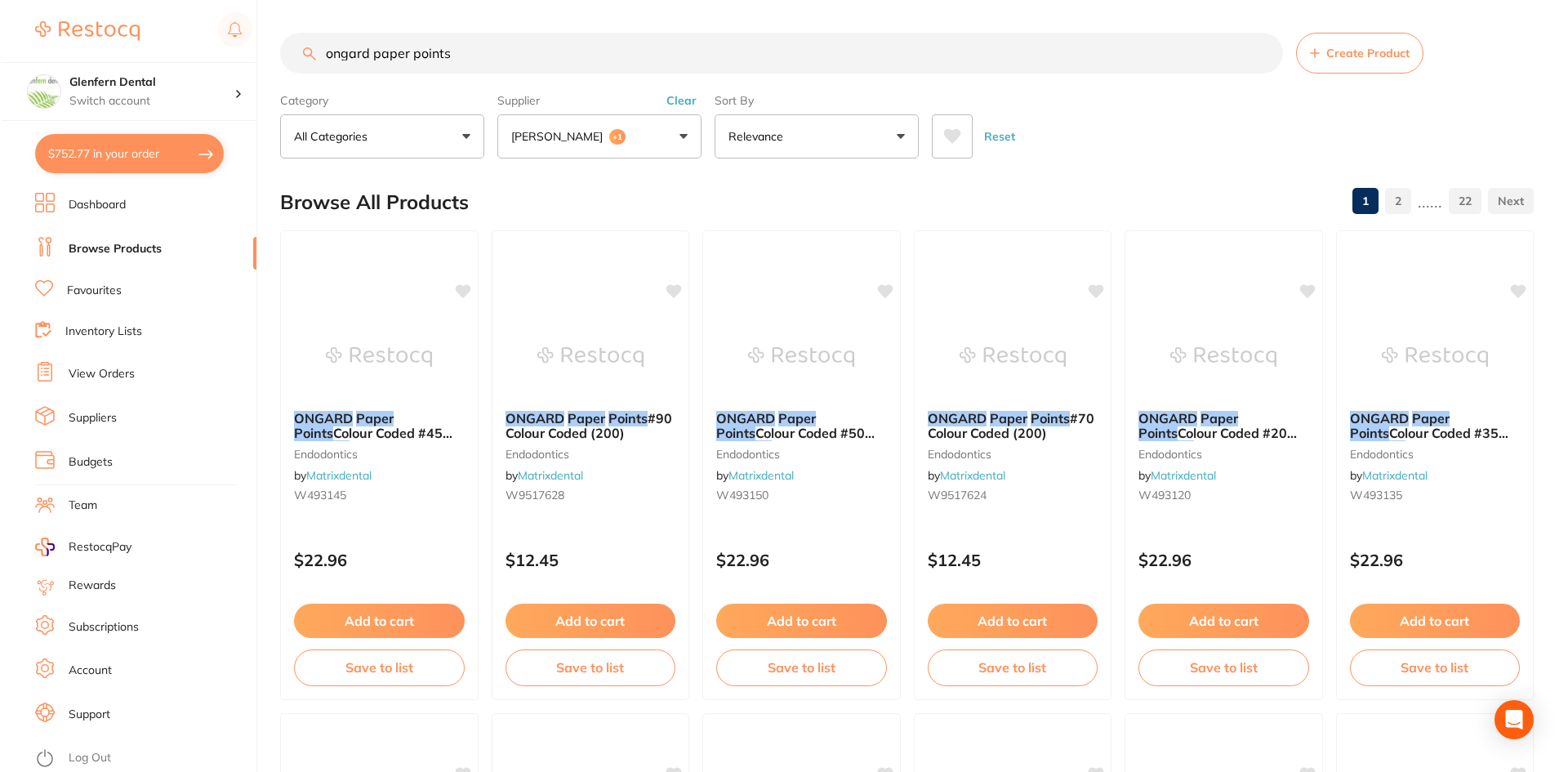
scroll to position [1, 0]
drag, startPoint x: 498, startPoint y: 56, endPoint x: 327, endPoint y: 74, distance: 171.9
click at [327, 74] on input "ongard paper points" at bounding box center [780, 53] width 1003 height 41
click at [679, 137] on button "[PERSON_NAME] +1" at bounding box center [597, 136] width 204 height 44
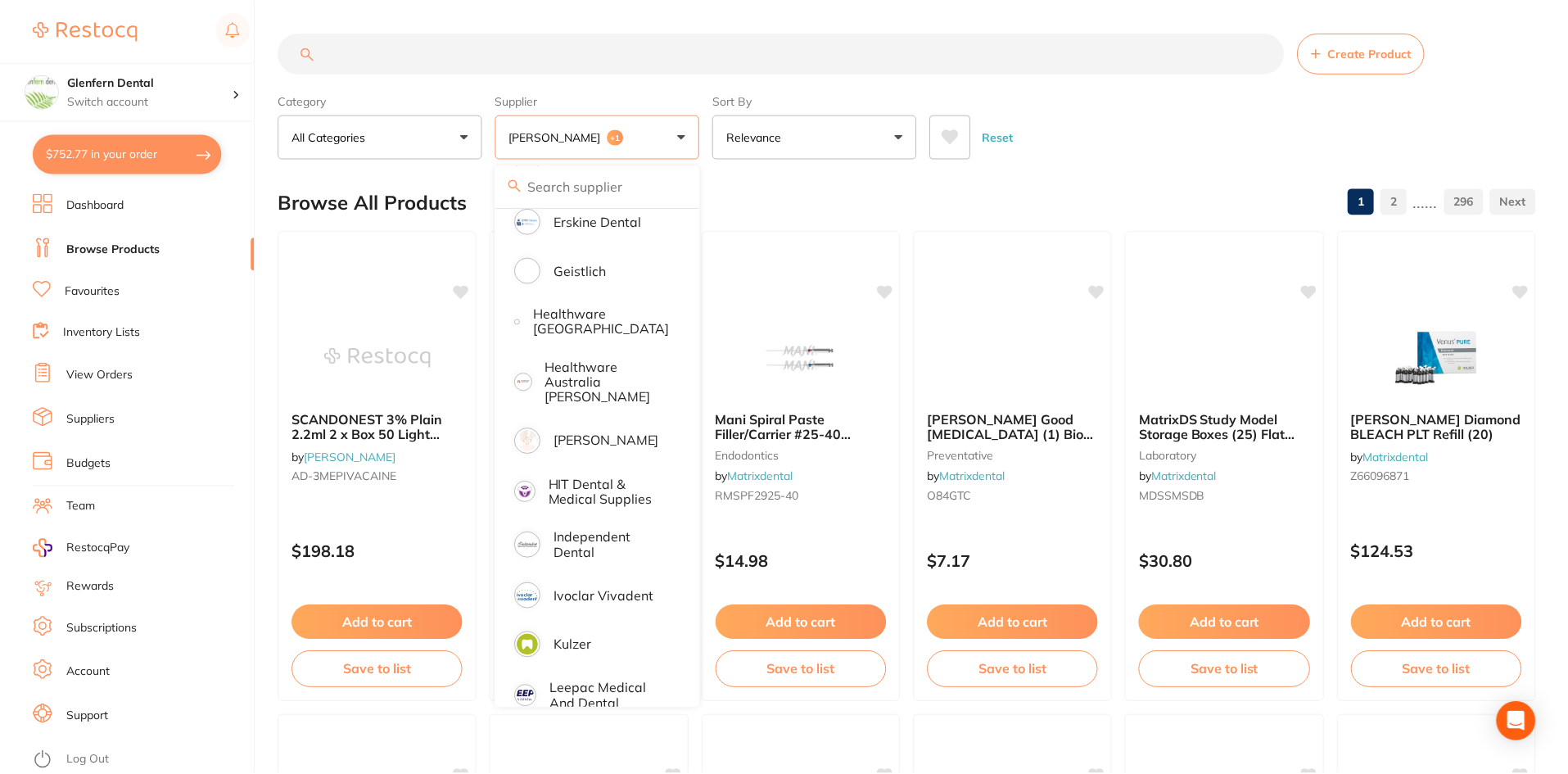
scroll to position [908, 0]
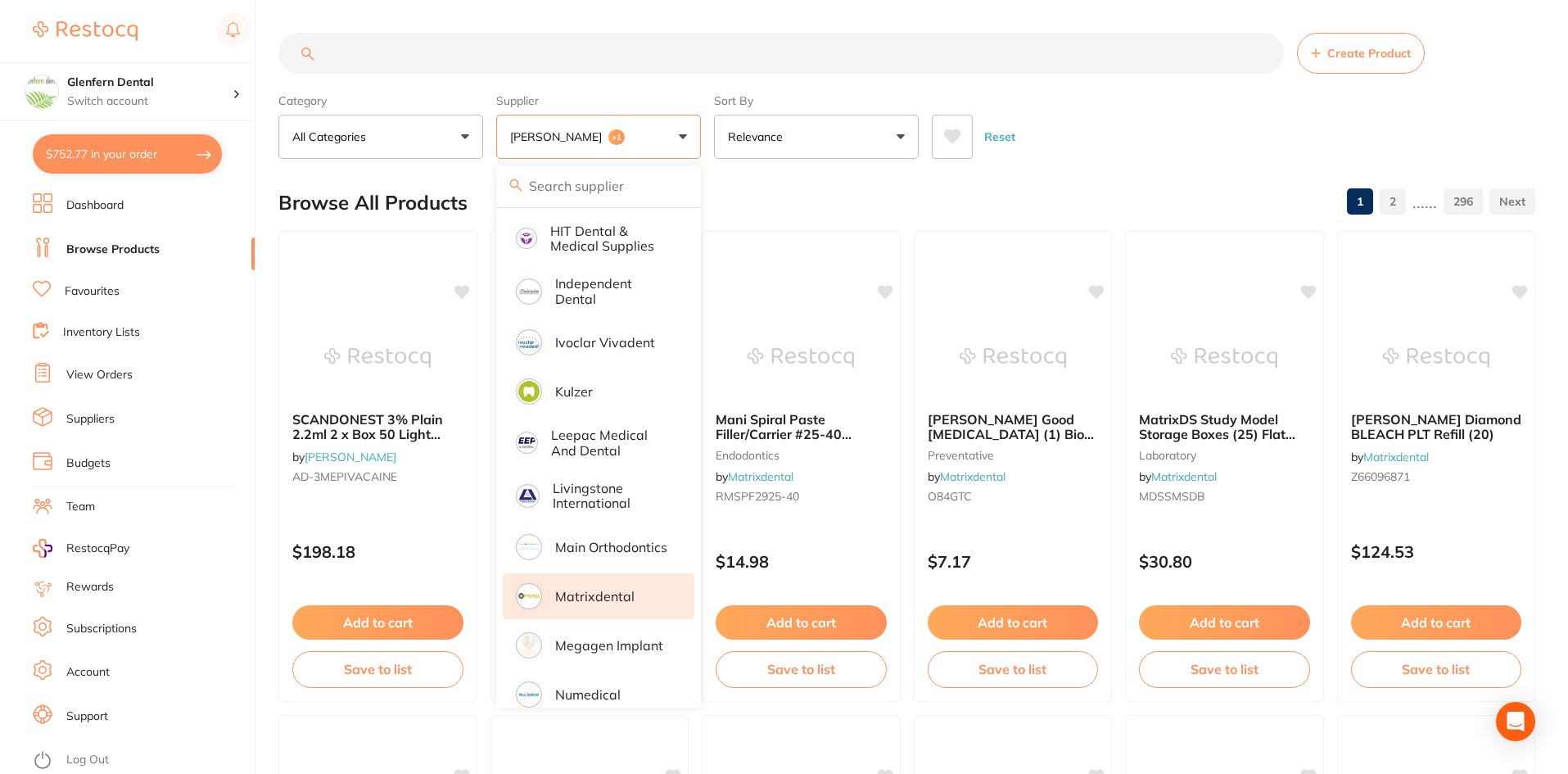
click at [578, 195] on input "search" at bounding box center [598, 186] width 205 height 41
click at [582, 588] on p "Matrixdental" at bounding box center [594, 595] width 80 height 14
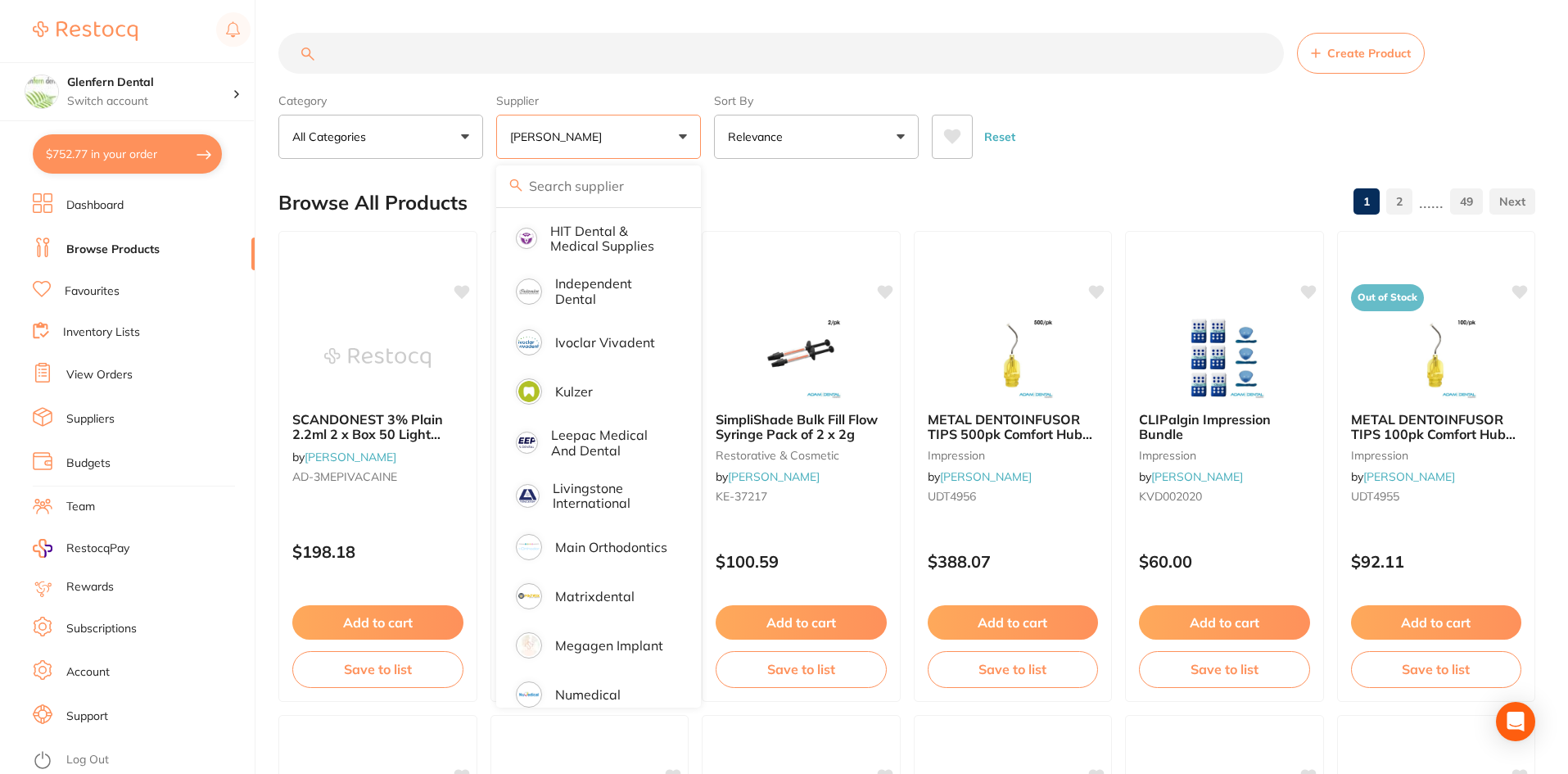
click at [609, 138] on span at bounding box center [611, 137] width 7 height 7
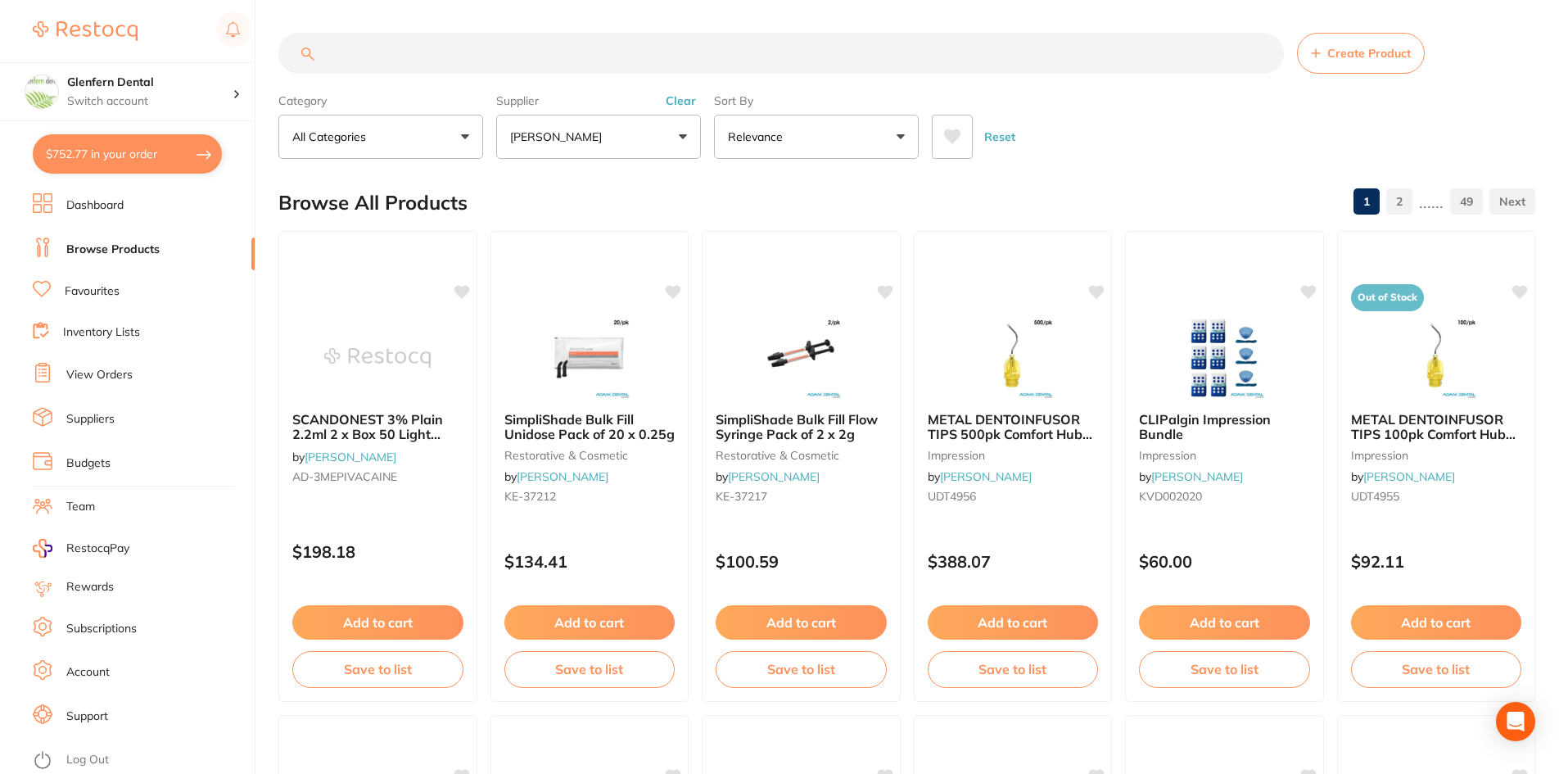
click at [675, 134] on button "[PERSON_NAME]" at bounding box center [598, 137] width 205 height 44
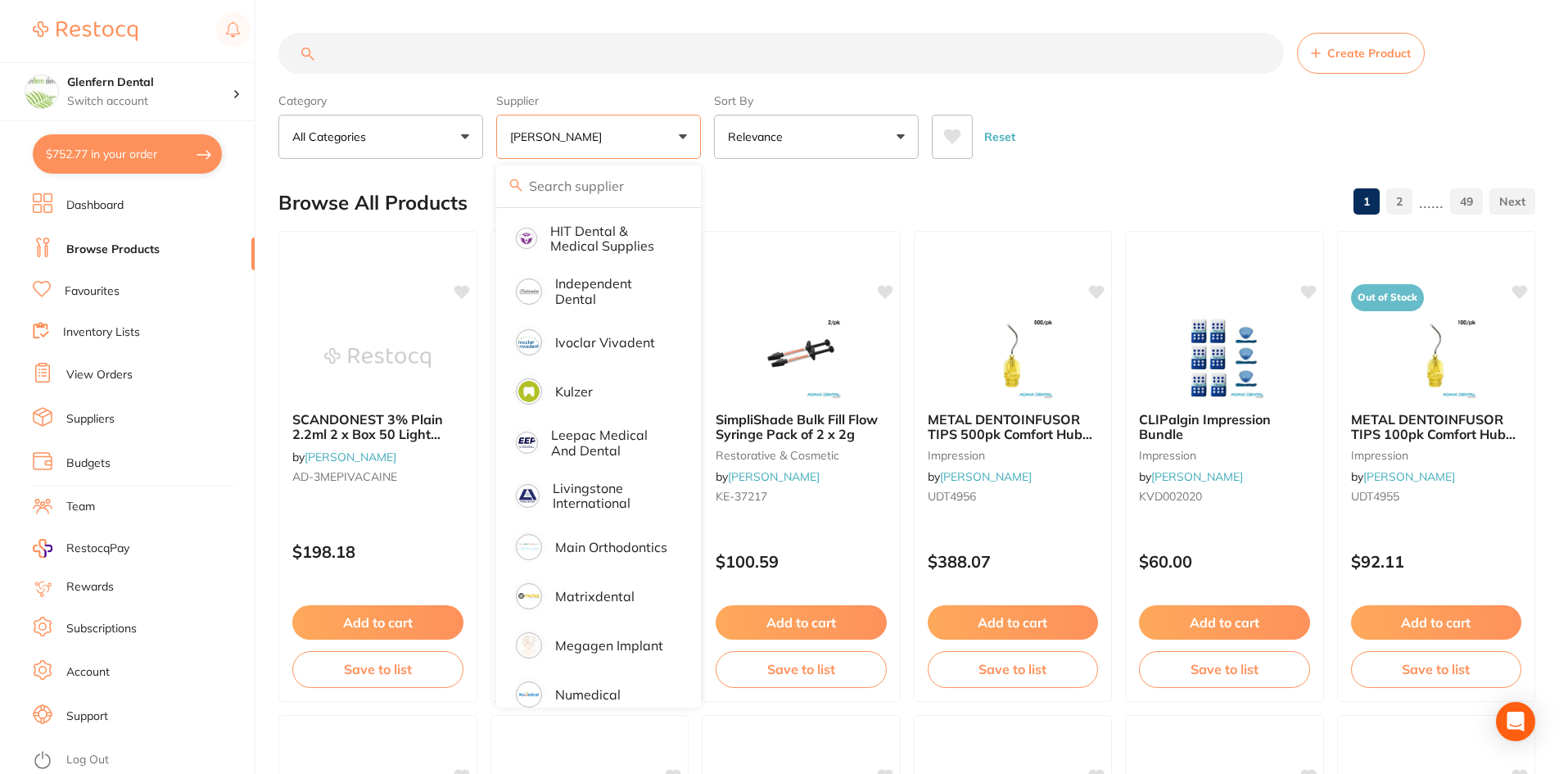
click at [594, 138] on button "[PERSON_NAME]" at bounding box center [598, 137] width 205 height 44
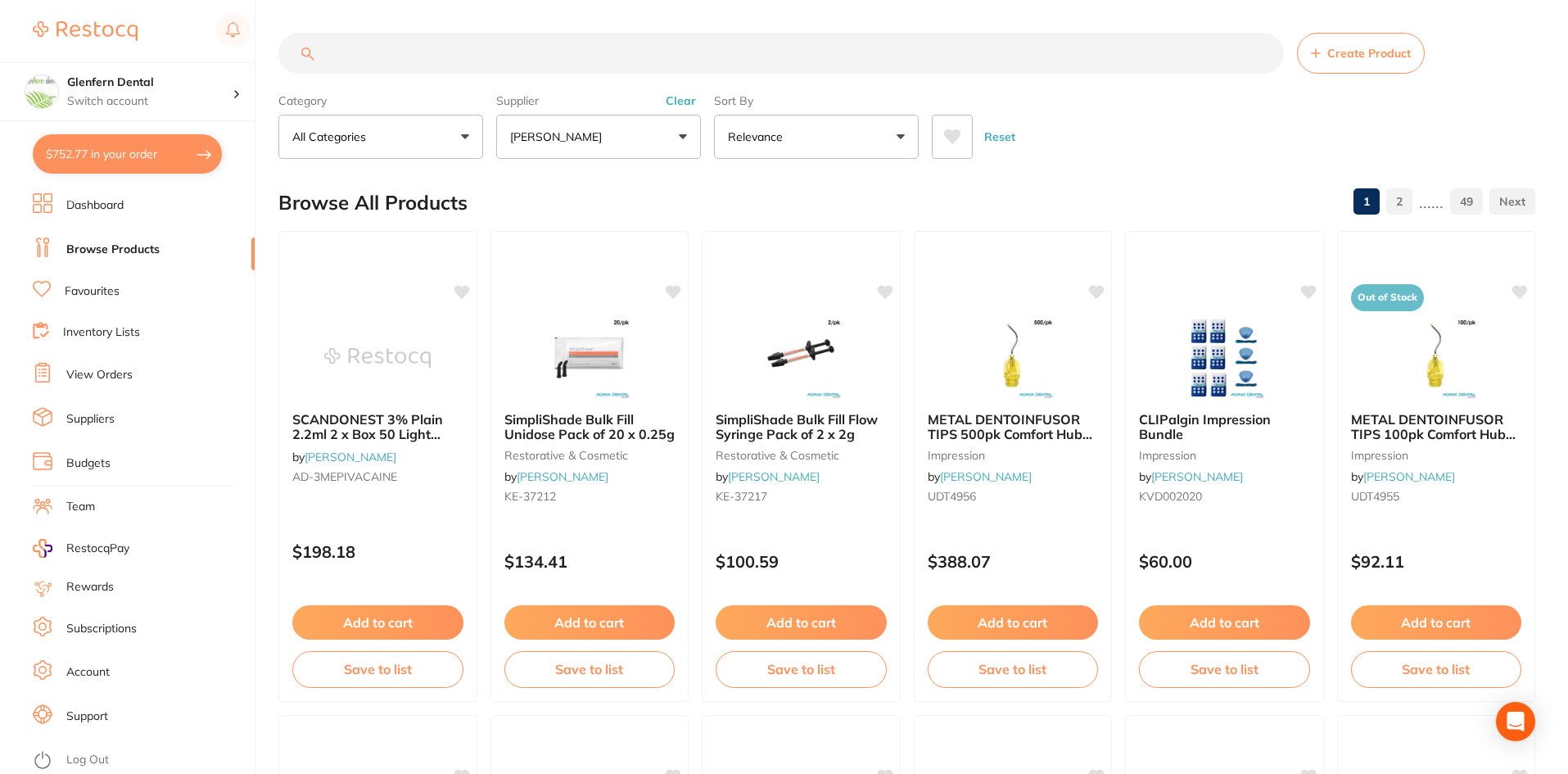
click at [684, 94] on button "Clear" at bounding box center [681, 100] width 40 height 14
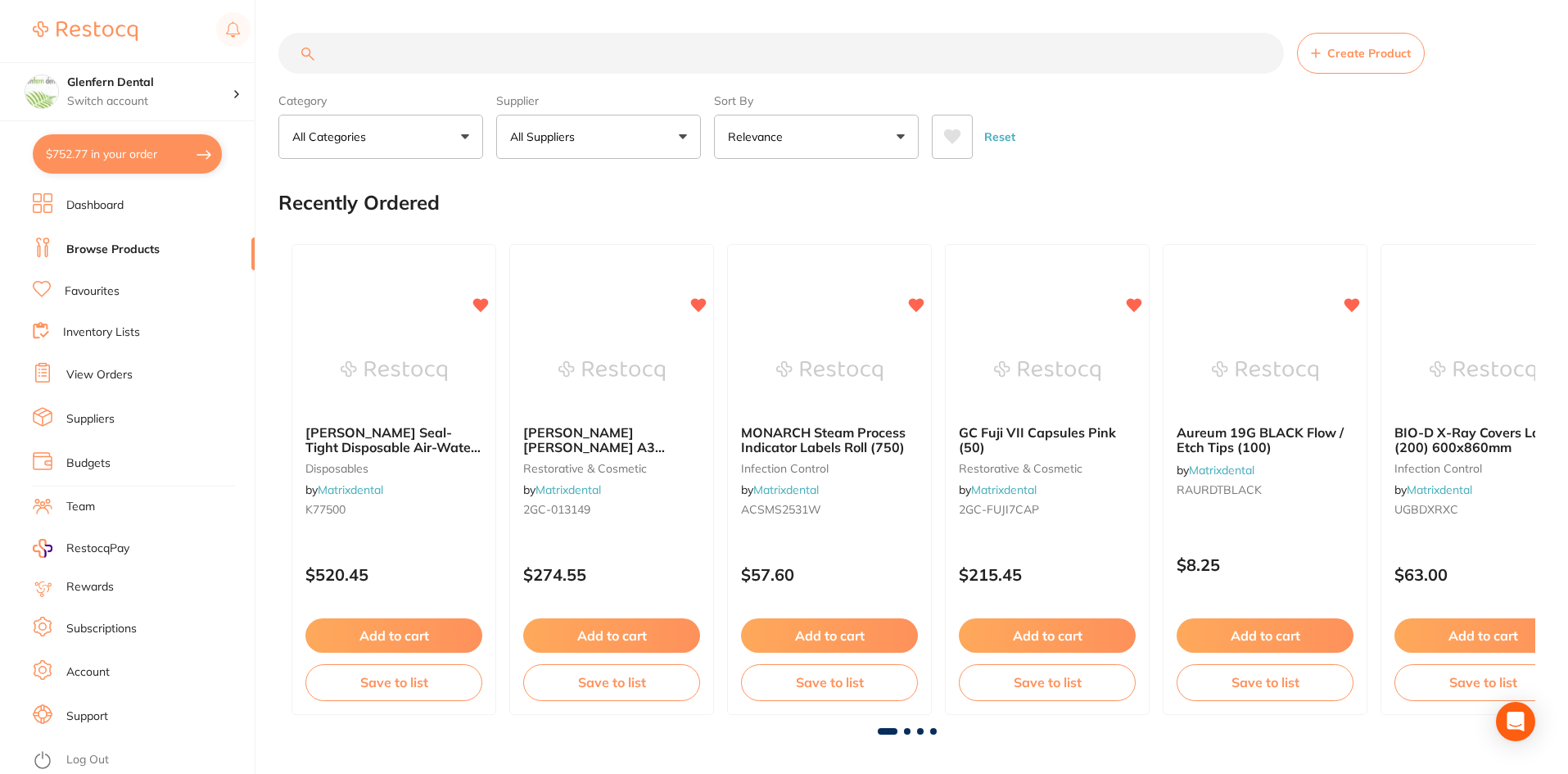
click at [692, 135] on button "All Suppliers" at bounding box center [598, 137] width 205 height 44
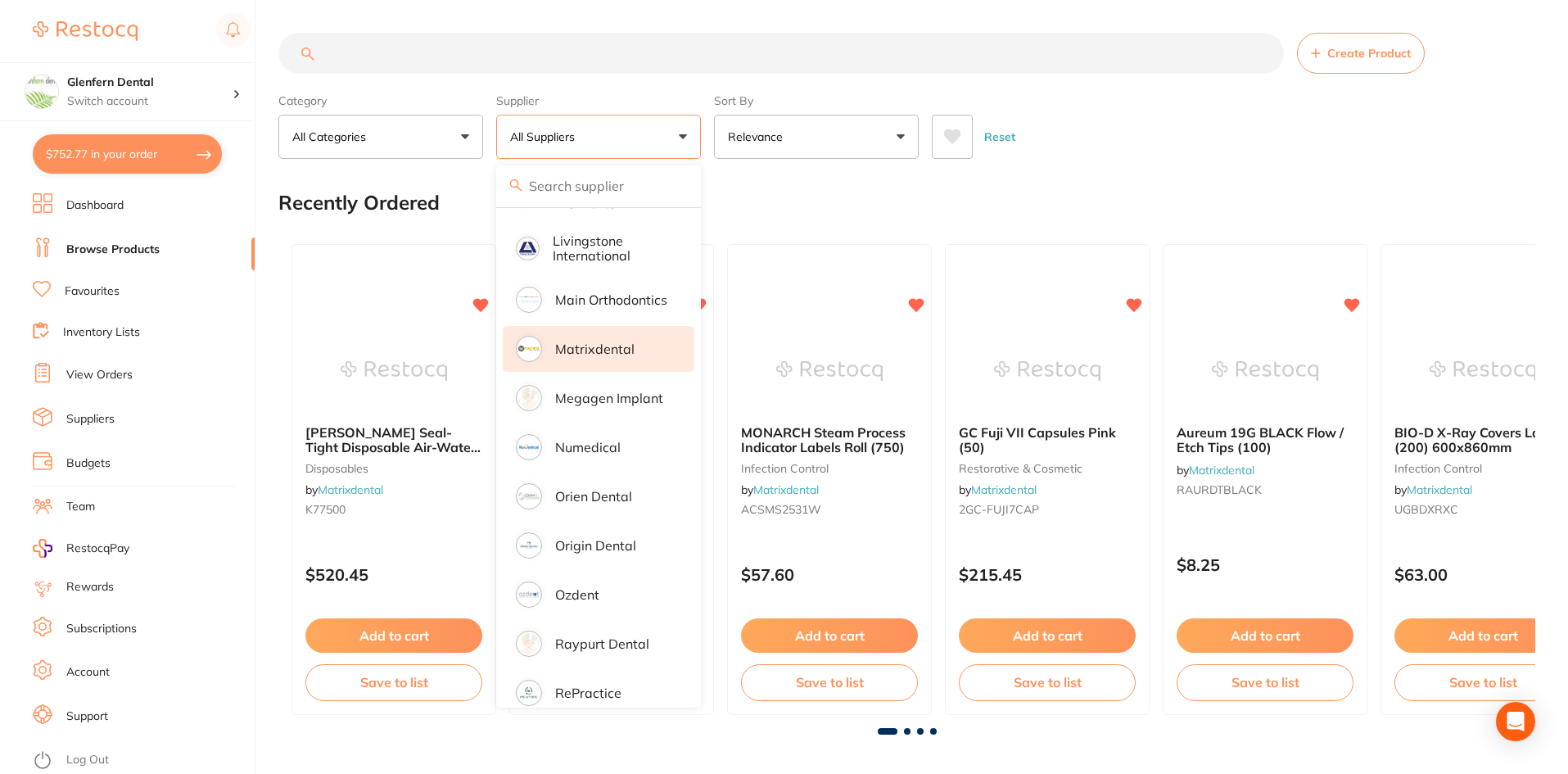
scroll to position [1154, 0]
click at [595, 343] on p "Matrixdental" at bounding box center [594, 350] width 80 height 14
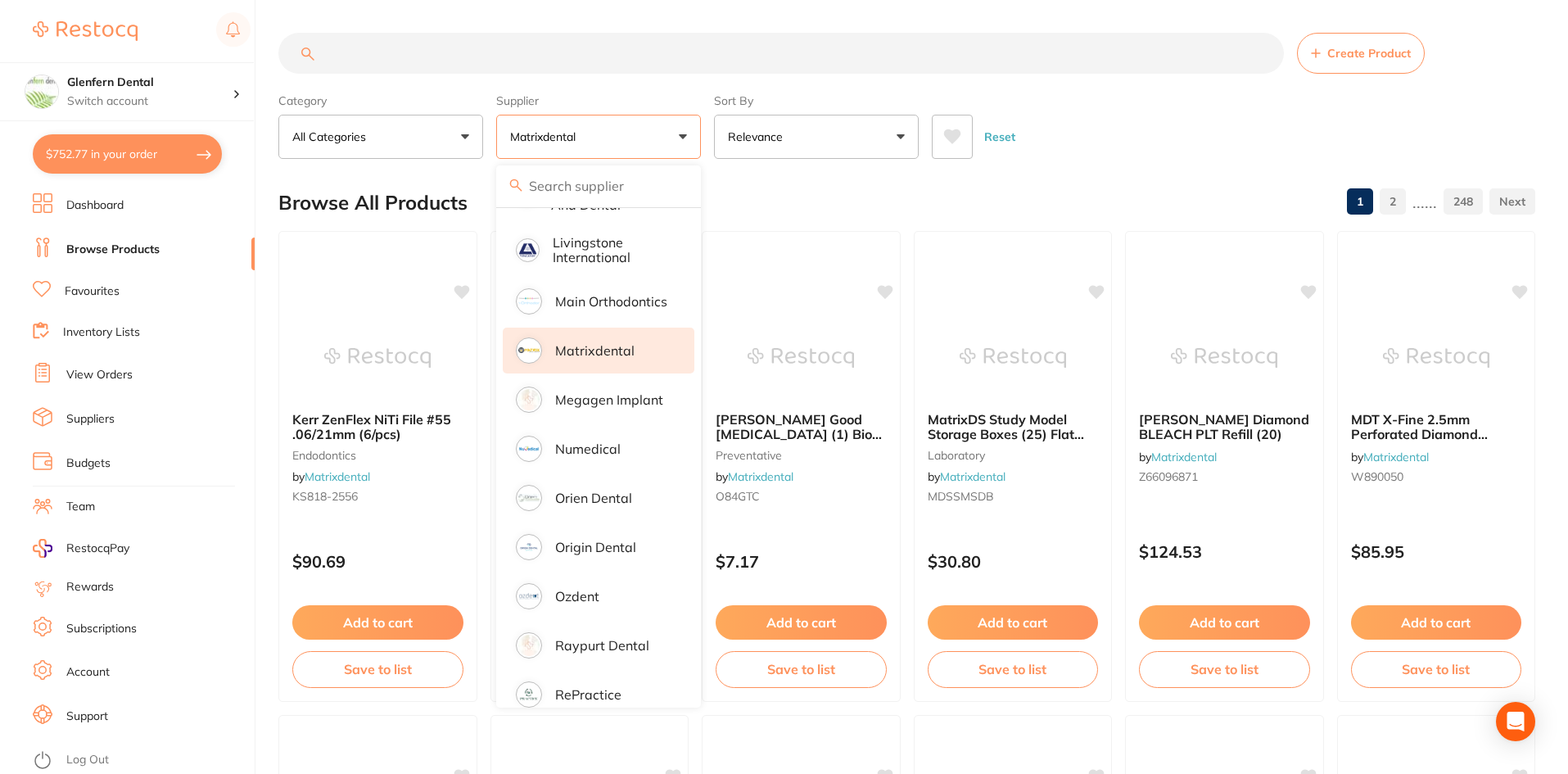
click at [349, 36] on input "search" at bounding box center [782, 53] width 1006 height 41
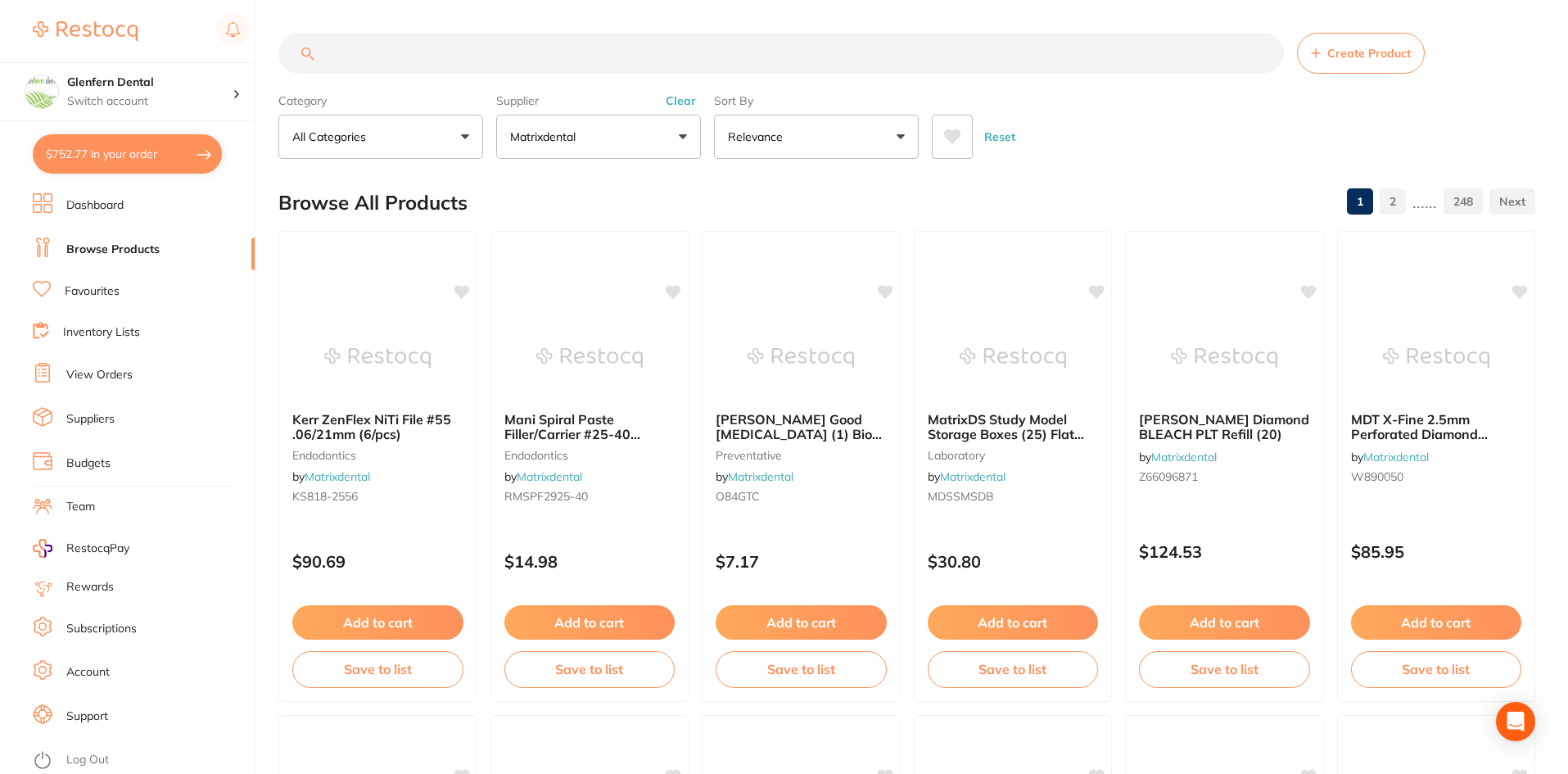
paste input "Paper pointts #15 Ongard"
type input "Paper pointts #15 Ongard"
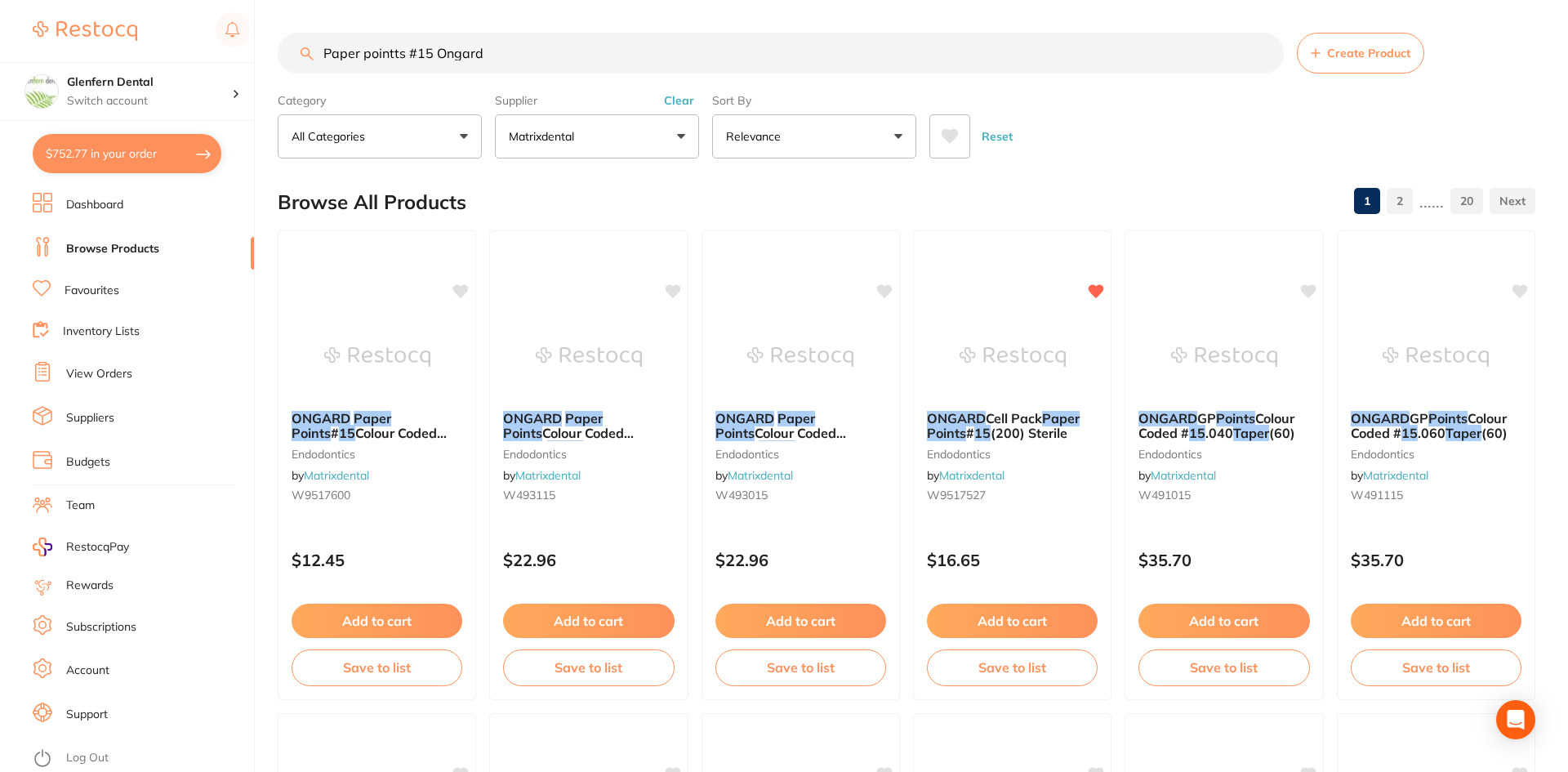
scroll to position [771, 0]
click at [360, 426] on span "Colour Coded (200)" at bounding box center [368, 440] width 156 height 32
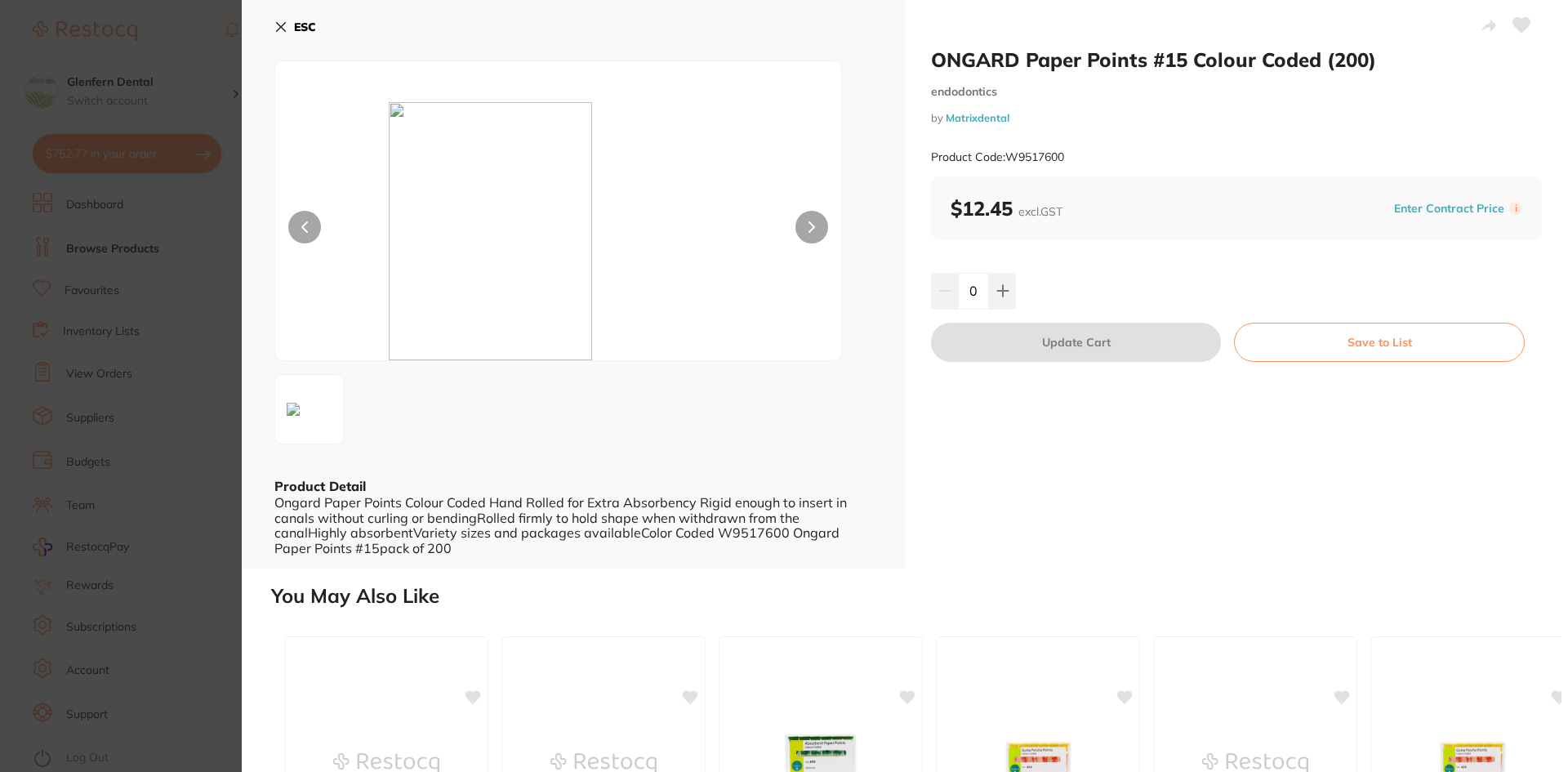
click at [279, 27] on icon at bounding box center [281, 27] width 13 height 13
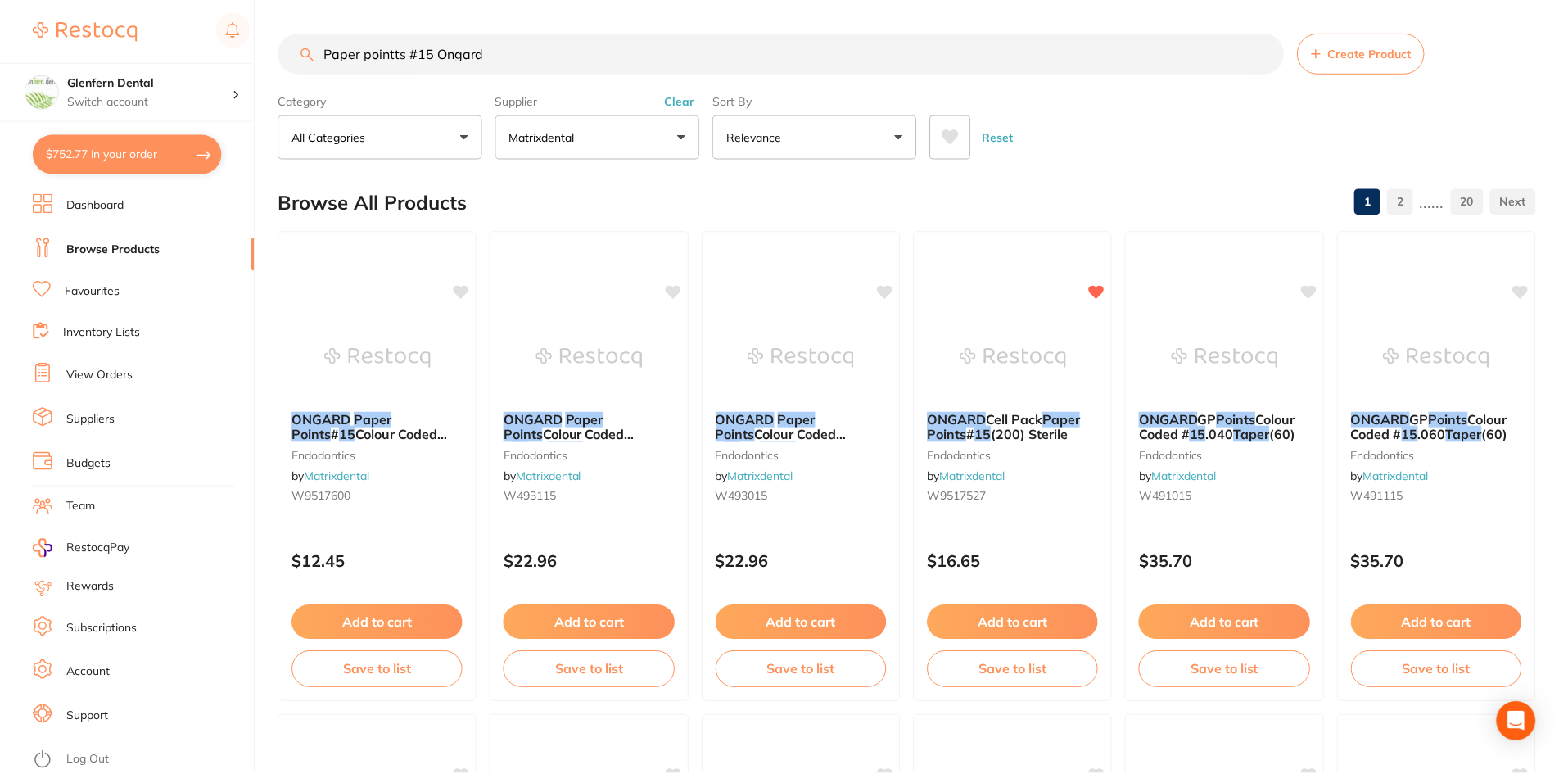
scroll to position [1, 0]
drag, startPoint x: 524, startPoint y: 56, endPoint x: 229, endPoint y: 61, distance: 295.0
click at [229, 61] on div "$752.77 Glenfern Dental Switch account Glenfern Dental $752.77 in your order Da…" at bounding box center [784, 386] width 1568 height 774
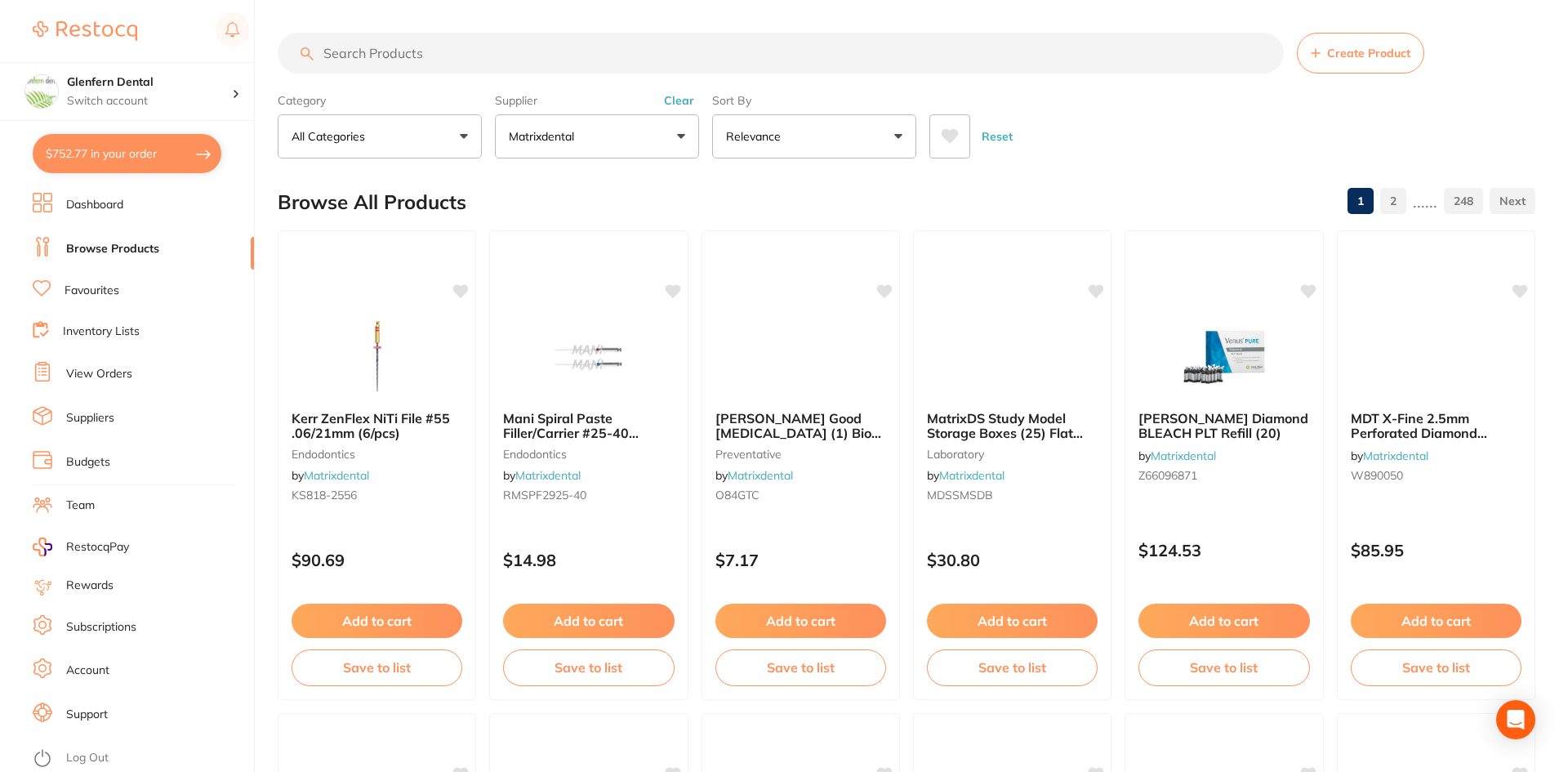
scroll to position [1151, 0]
click at [122, 152] on button "$752.77 in your order" at bounding box center [127, 153] width 189 height 39
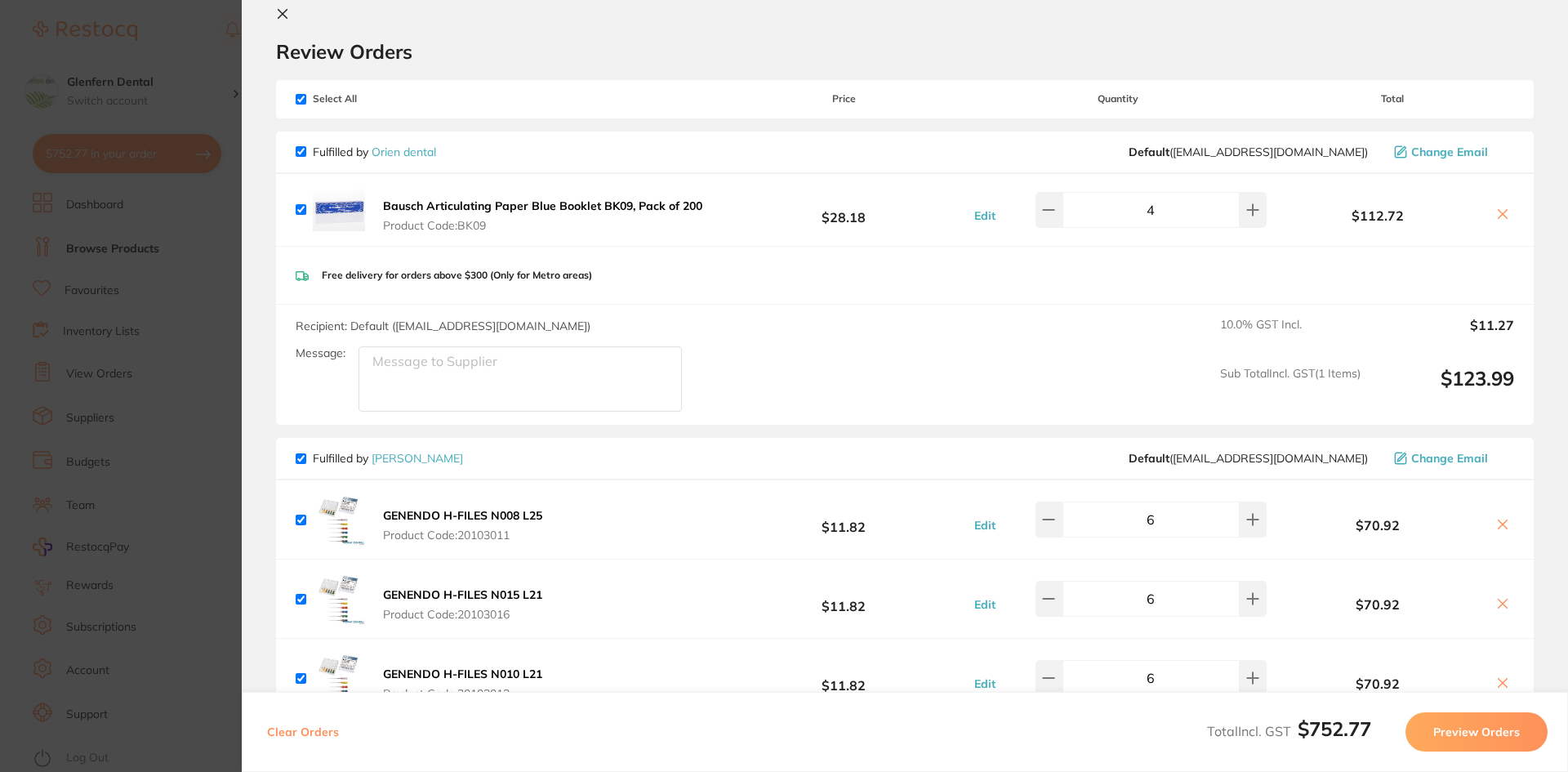
scroll to position [0, 0]
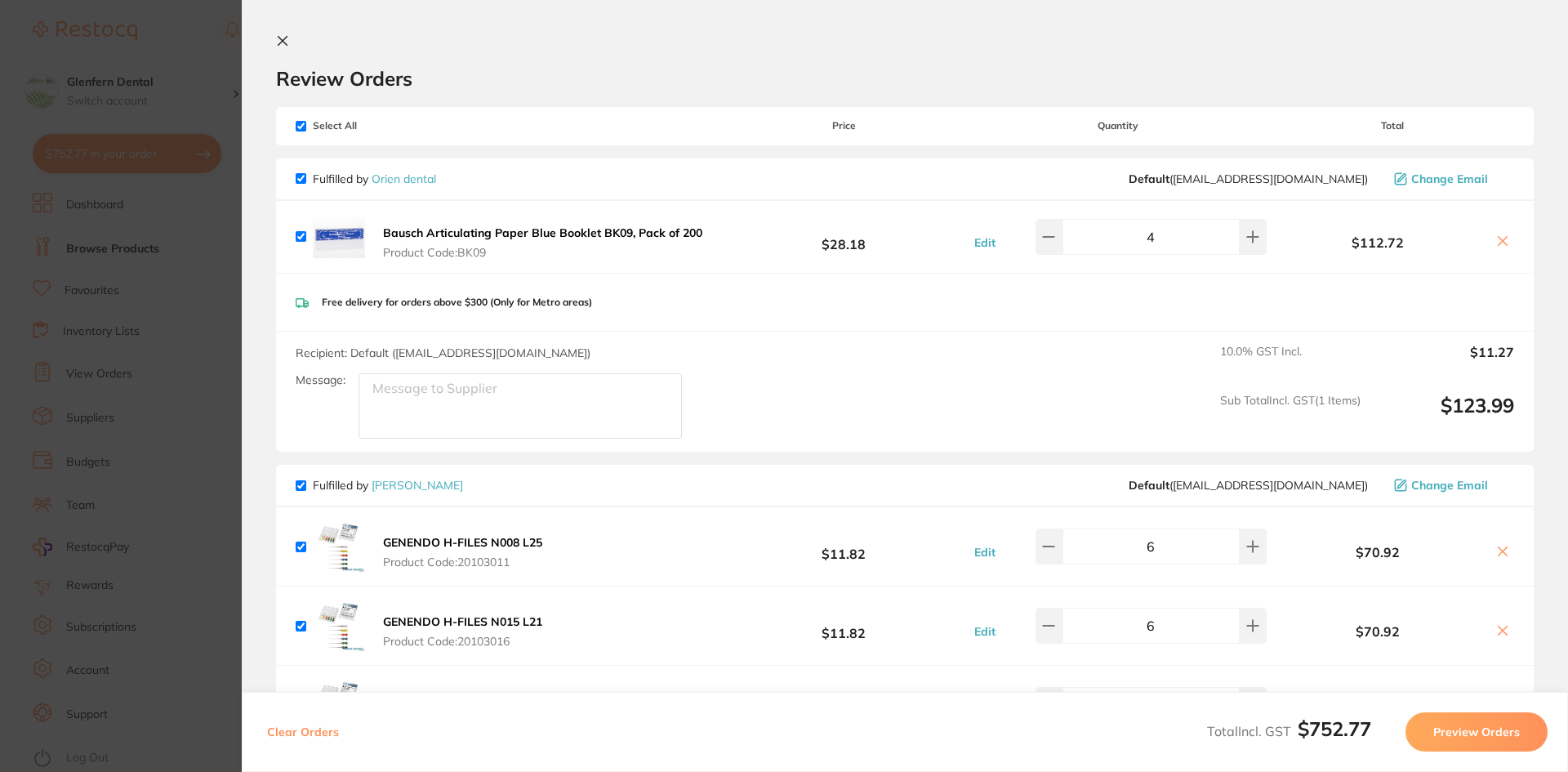
click at [279, 40] on icon at bounding box center [283, 41] width 13 height 13
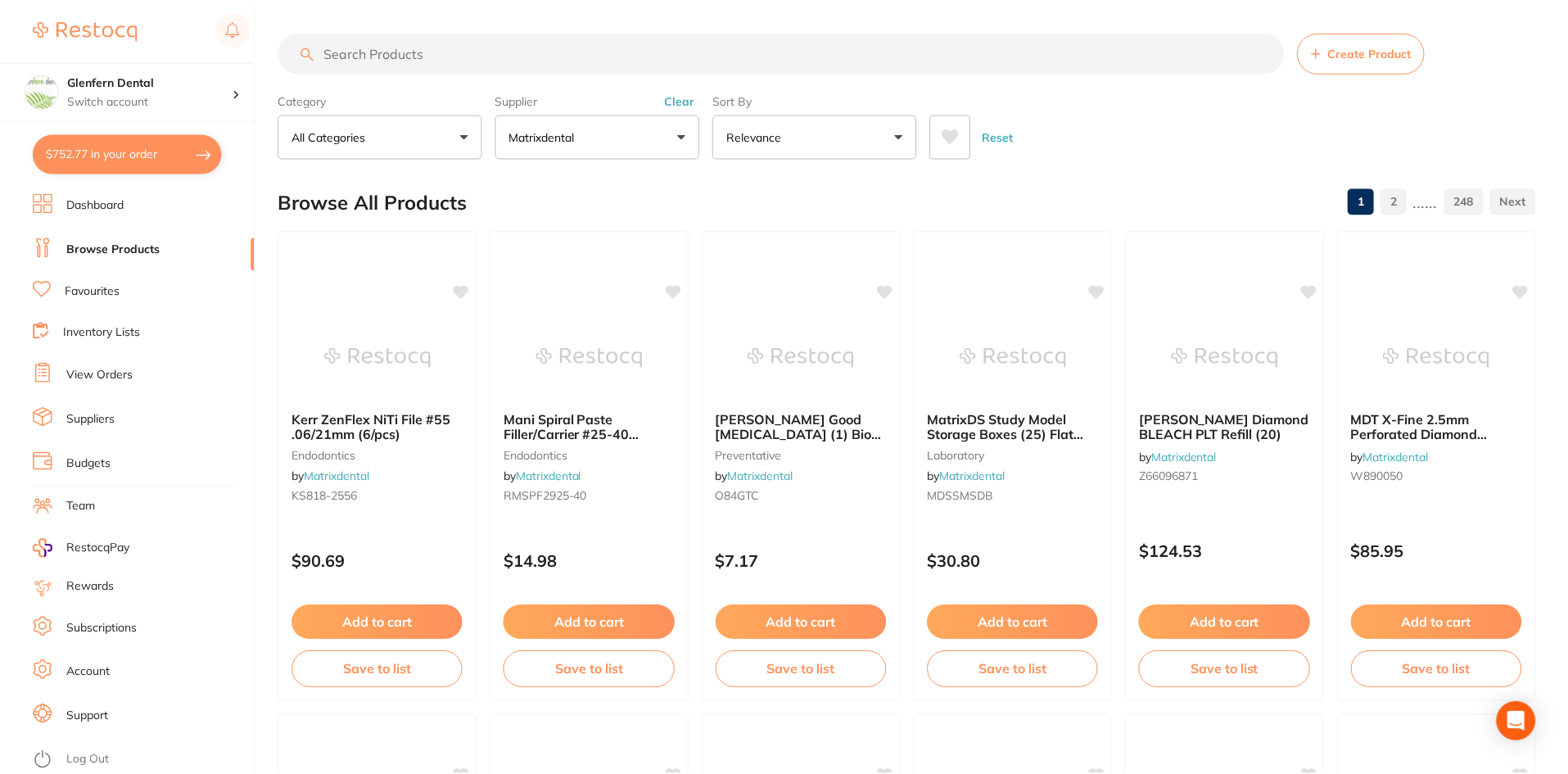
scroll to position [1, 0]
